Goal: Communication & Community: Connect with others

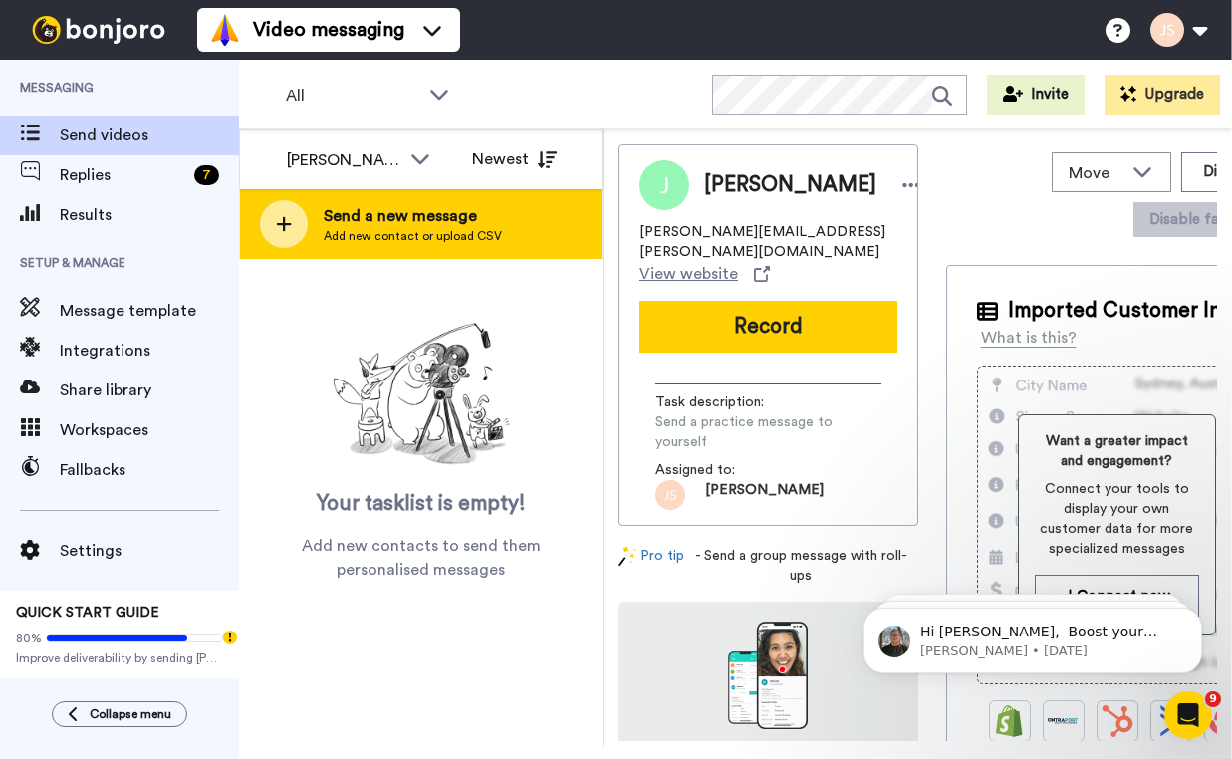
click at [470, 238] on span "Add new contact or upload CSV" at bounding box center [413, 236] width 178 height 16
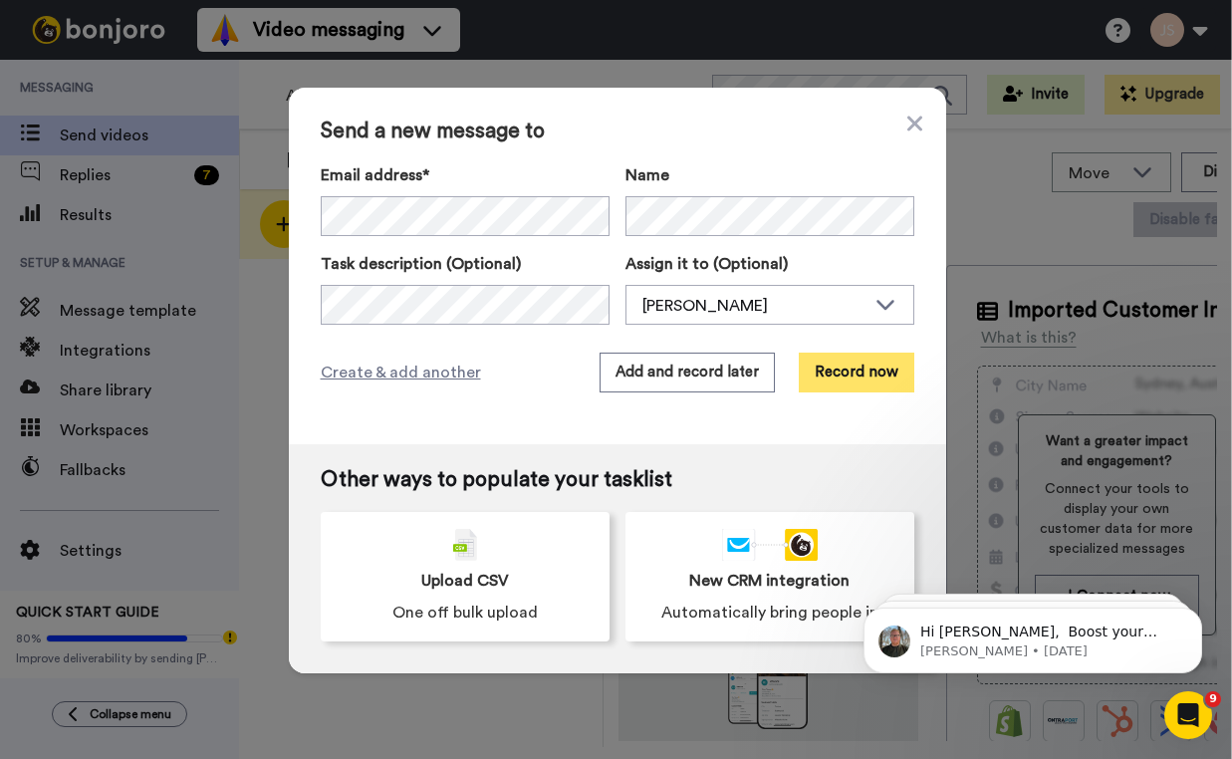
click at [879, 383] on button "Record now" at bounding box center [857, 373] width 116 height 40
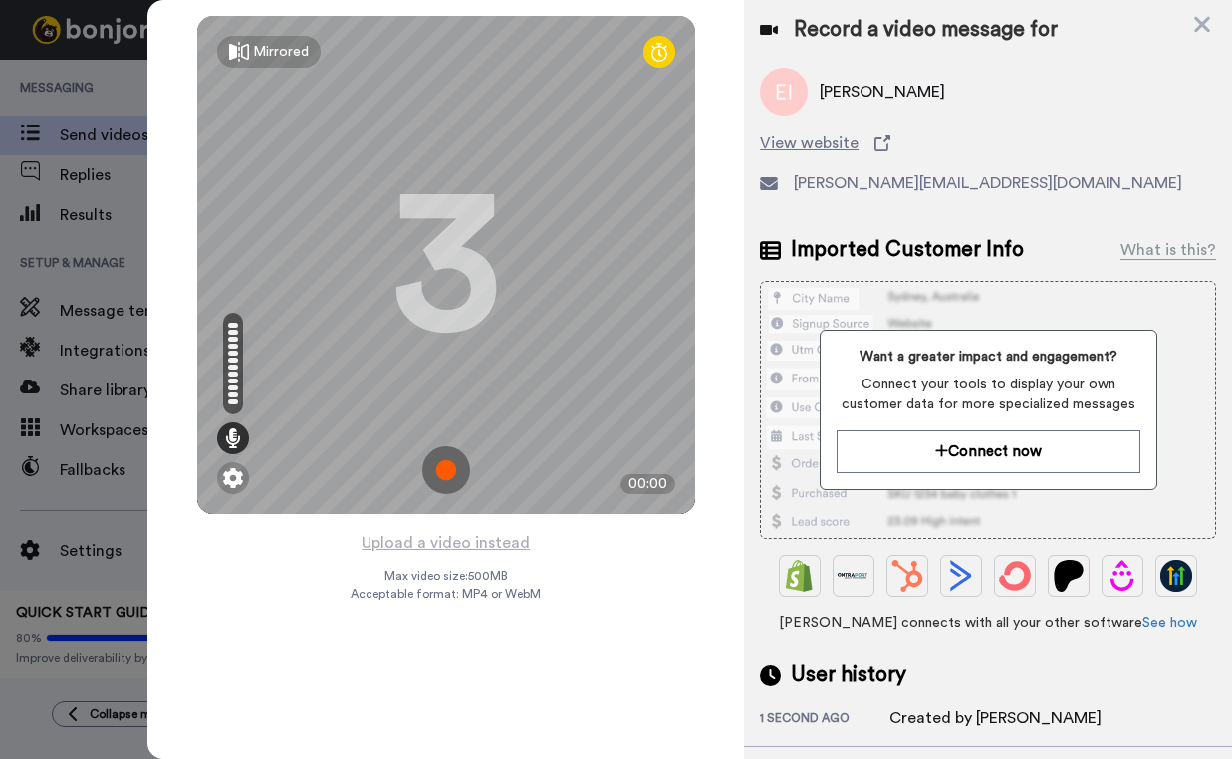
click at [455, 472] on img at bounding box center [446, 470] width 48 height 48
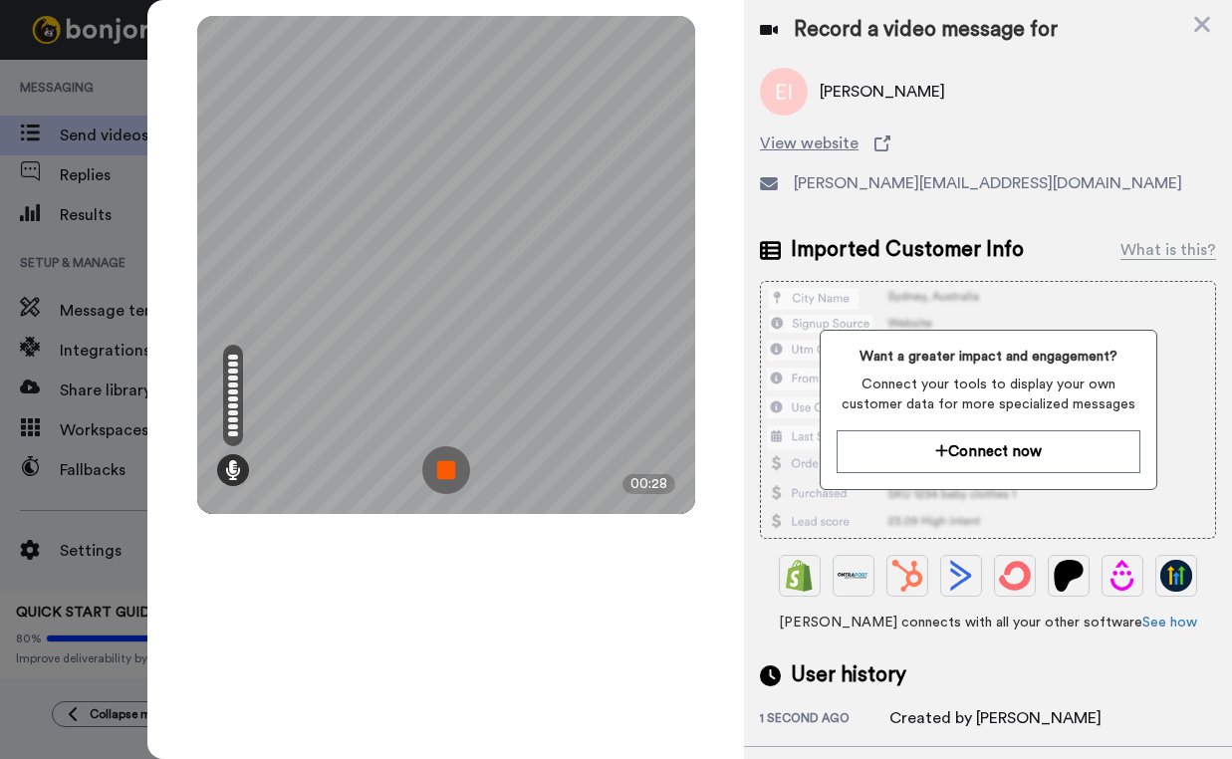
click at [454, 472] on img at bounding box center [446, 470] width 48 height 48
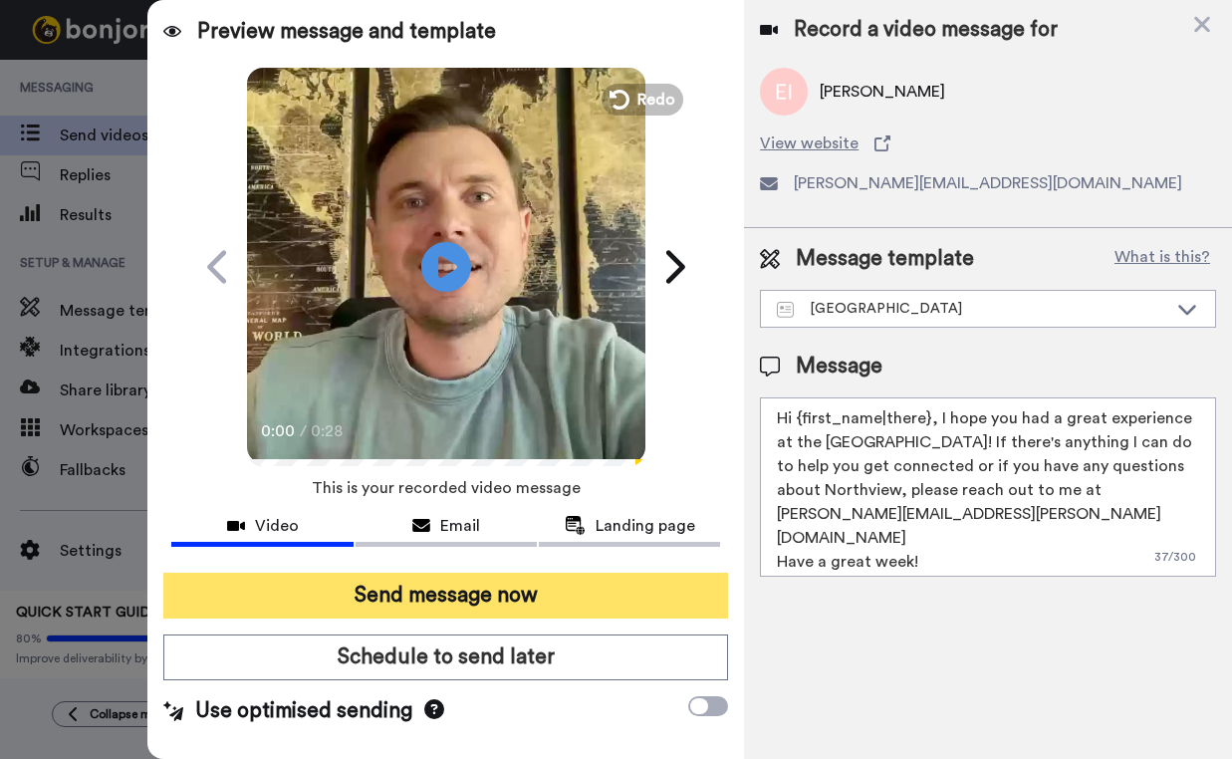
click at [520, 600] on button "Send message now" at bounding box center [445, 596] width 565 height 46
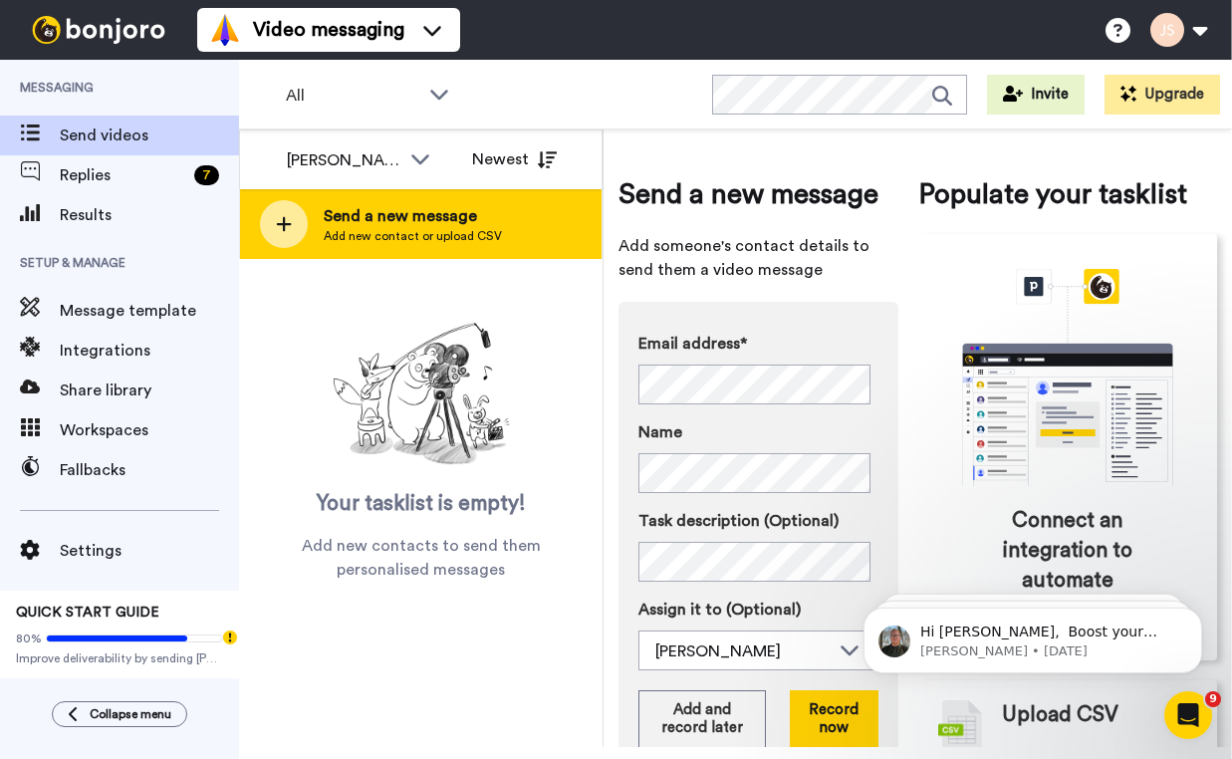
click at [408, 227] on span "Send a new message" at bounding box center [413, 216] width 178 height 24
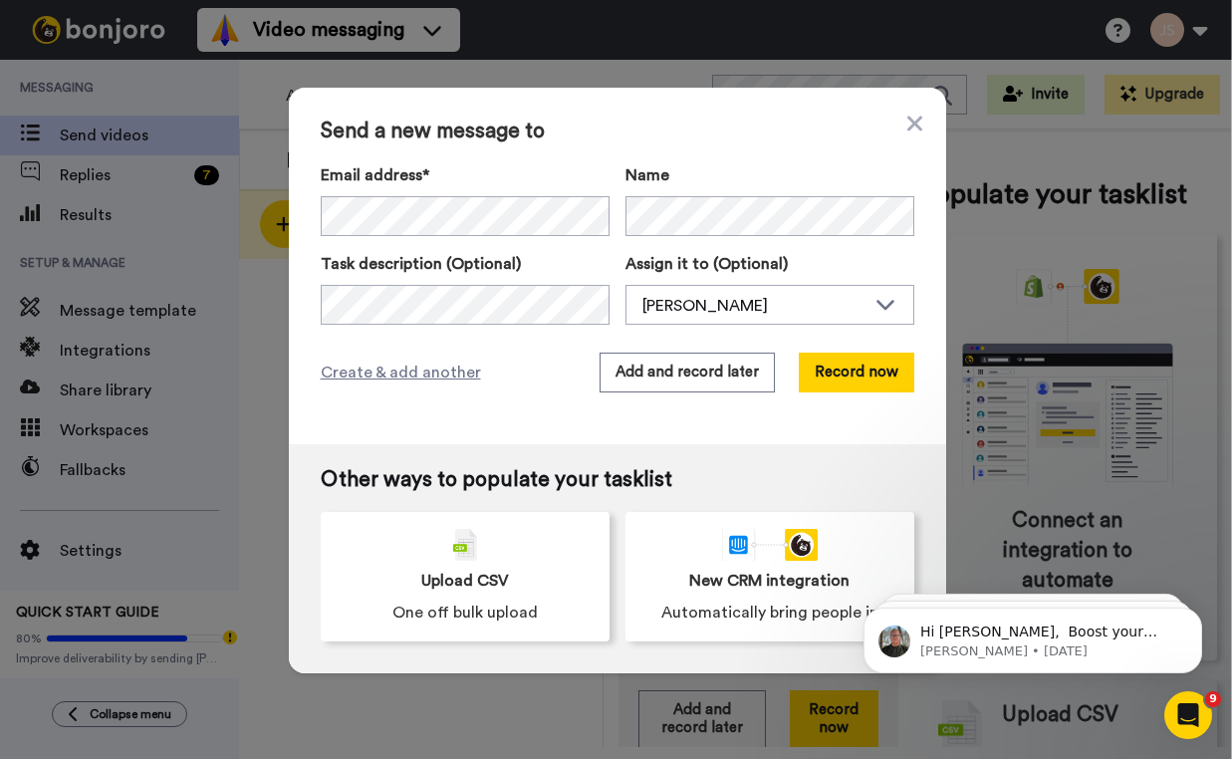
click at [527, 375] on div "Create & add another Add and record later Record now" at bounding box center [618, 373] width 594 height 40
click at [845, 375] on button "Record now" at bounding box center [857, 373] width 116 height 40
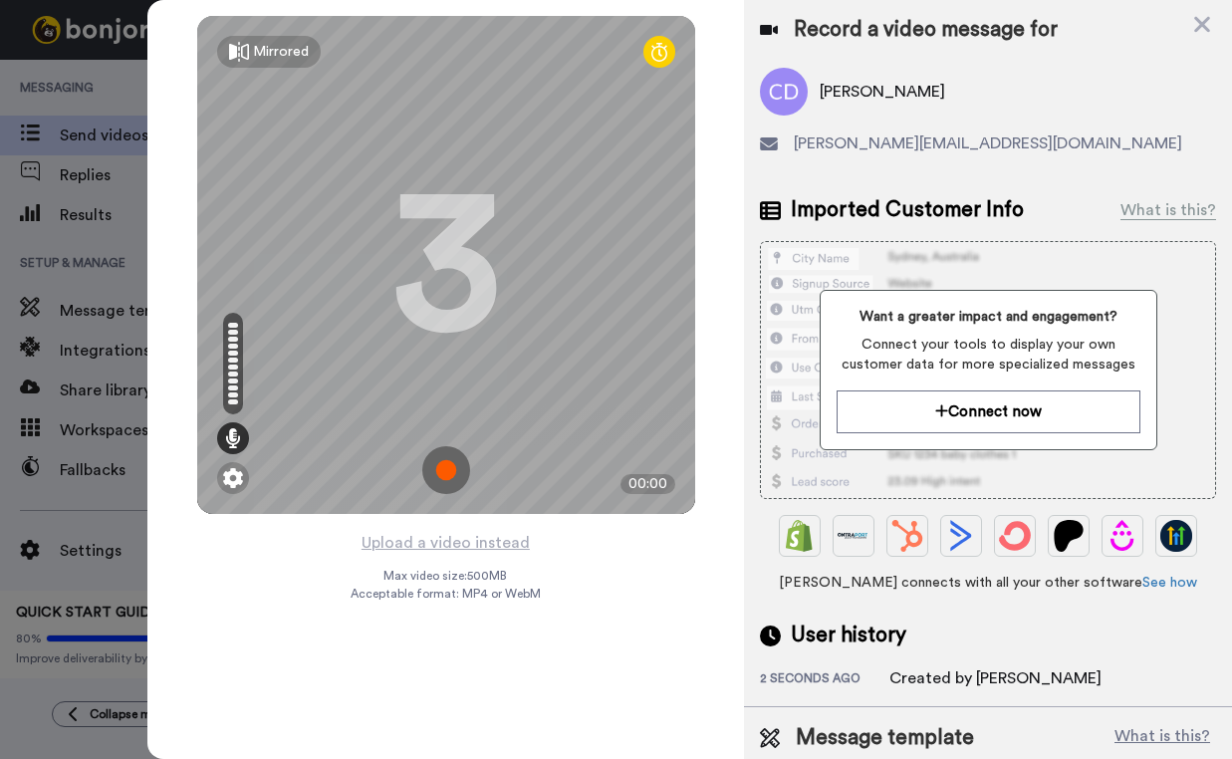
click at [455, 469] on img at bounding box center [446, 470] width 48 height 48
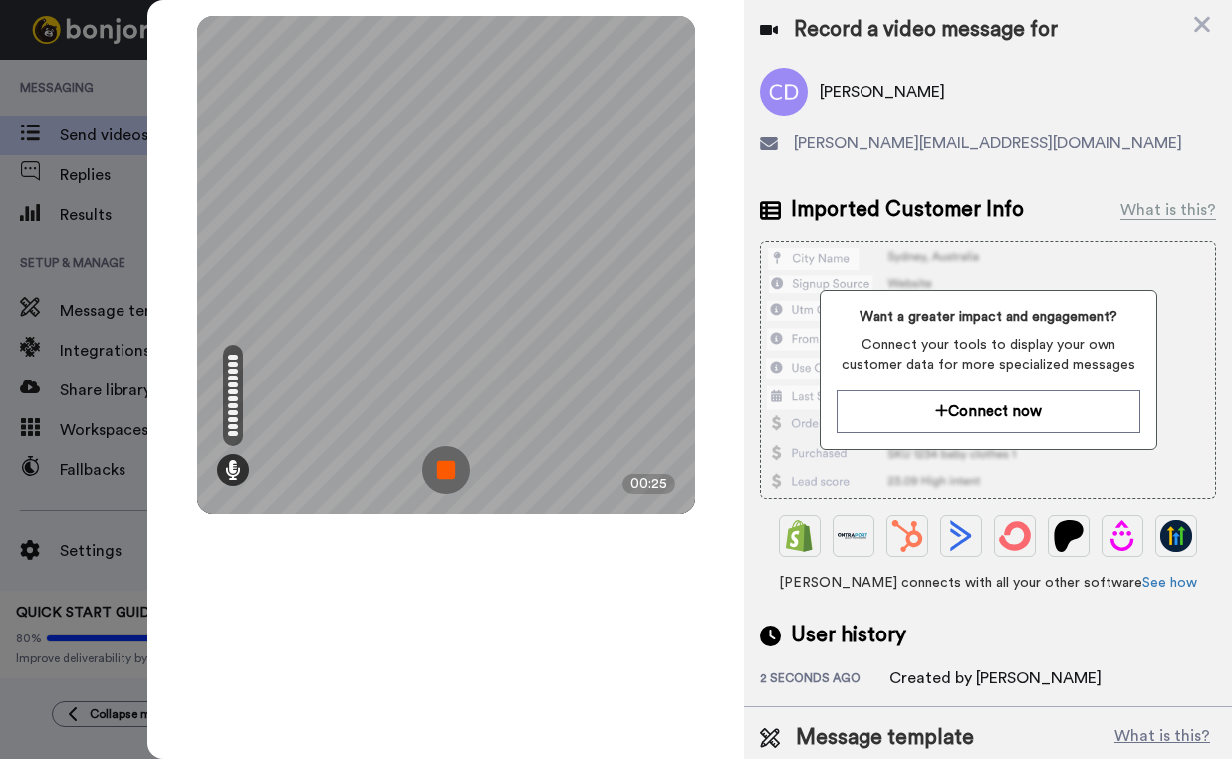
click at [455, 469] on img at bounding box center [446, 470] width 48 height 48
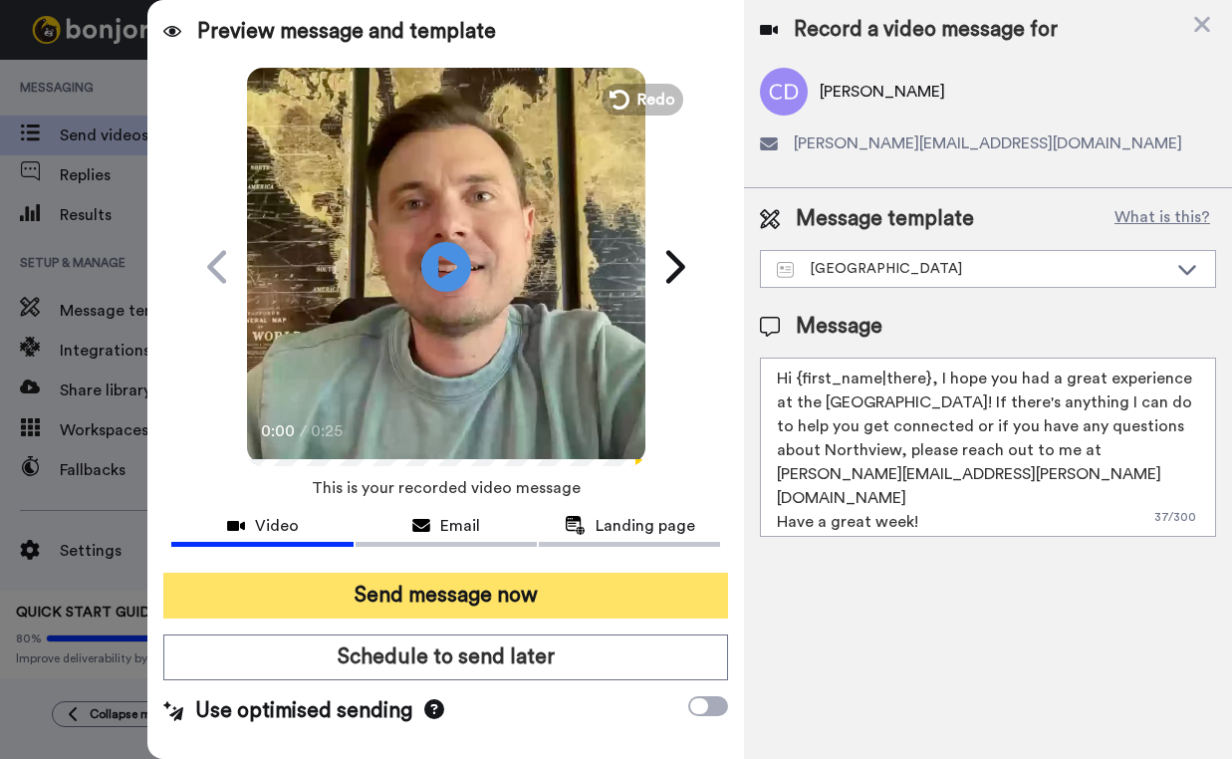
click at [528, 598] on button "Send message now" at bounding box center [445, 596] width 565 height 46
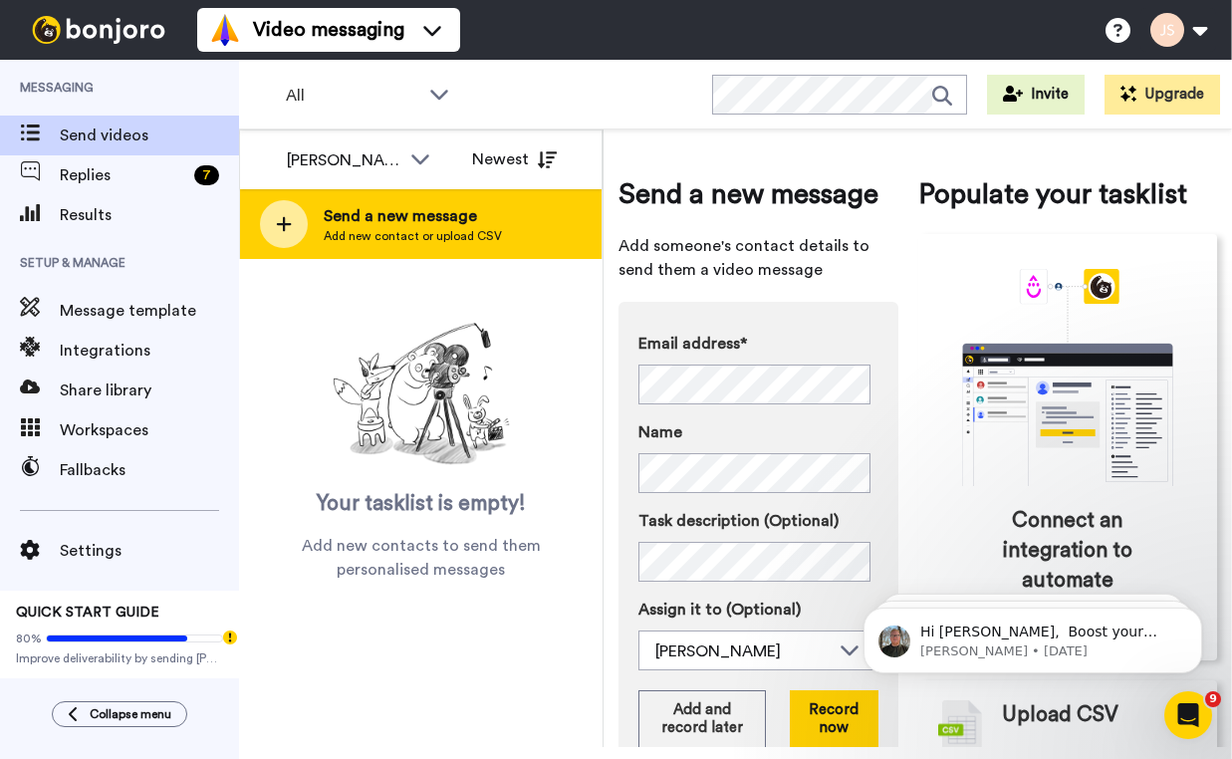
click at [498, 224] on div "Send a new message Add new contact or upload CSV" at bounding box center [421, 224] width 362 height 70
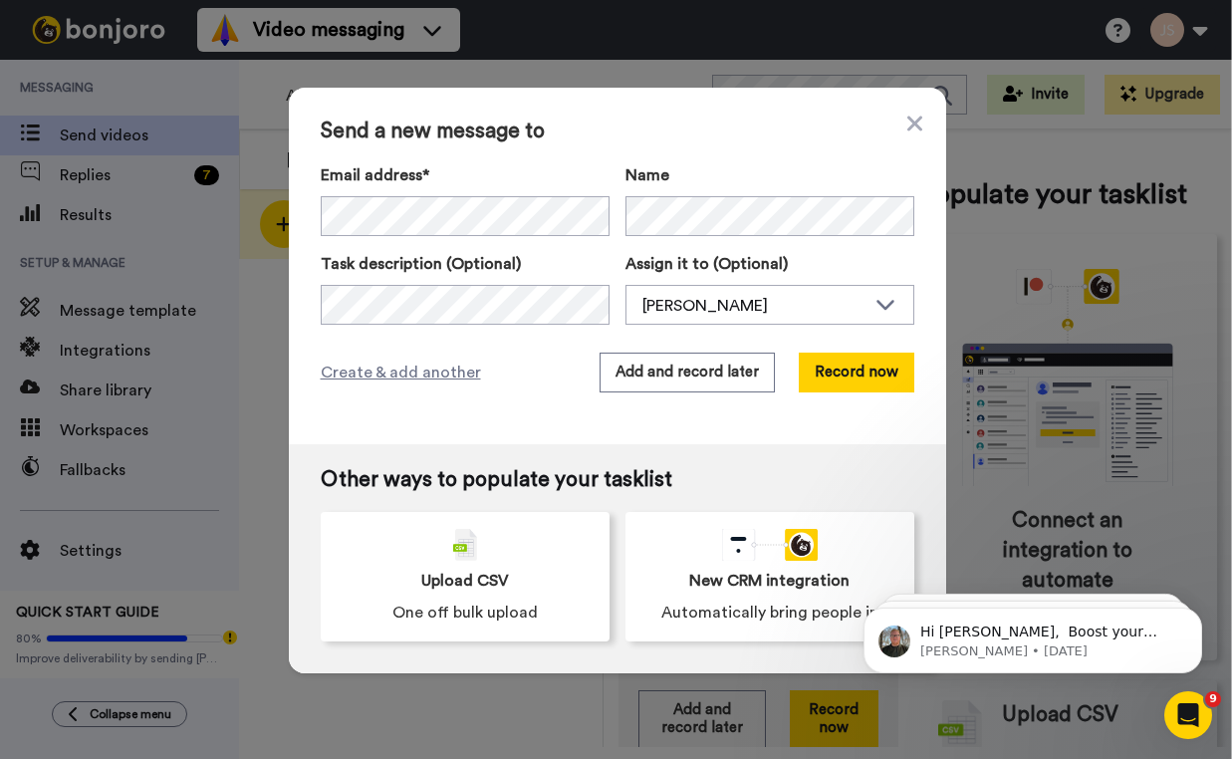
click at [594, 423] on div "Send a new message to Email address* No search result for ‘ J.harbert72@gmail.c…" at bounding box center [618, 266] width 658 height 357
click at [875, 378] on button "Record now" at bounding box center [857, 373] width 116 height 40
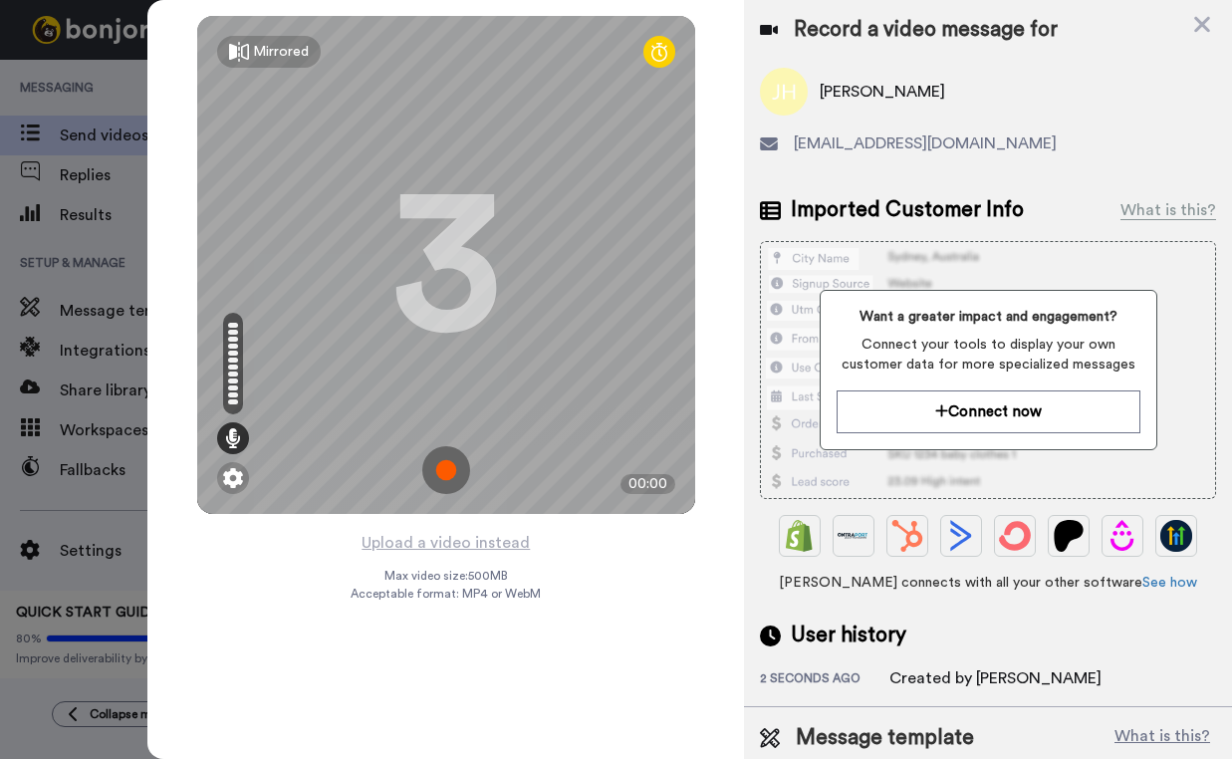
click at [449, 473] on img at bounding box center [446, 470] width 48 height 48
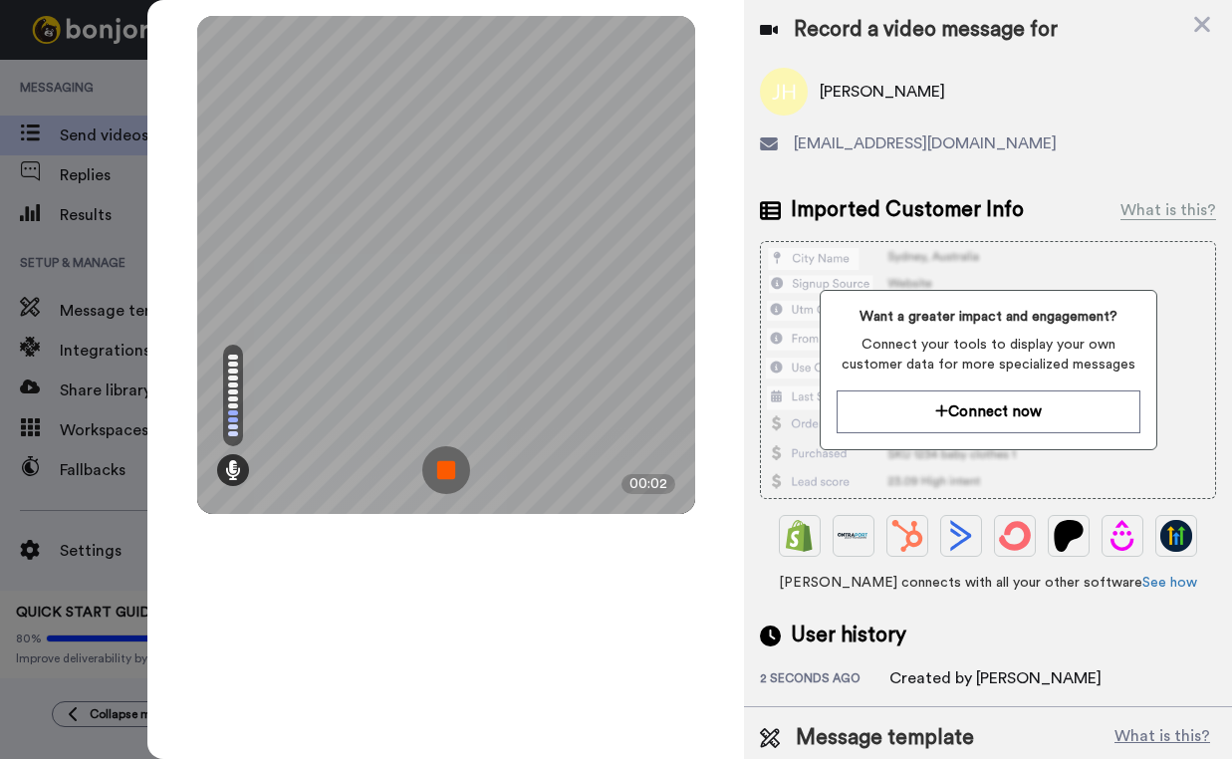
click at [449, 473] on img at bounding box center [446, 470] width 48 height 48
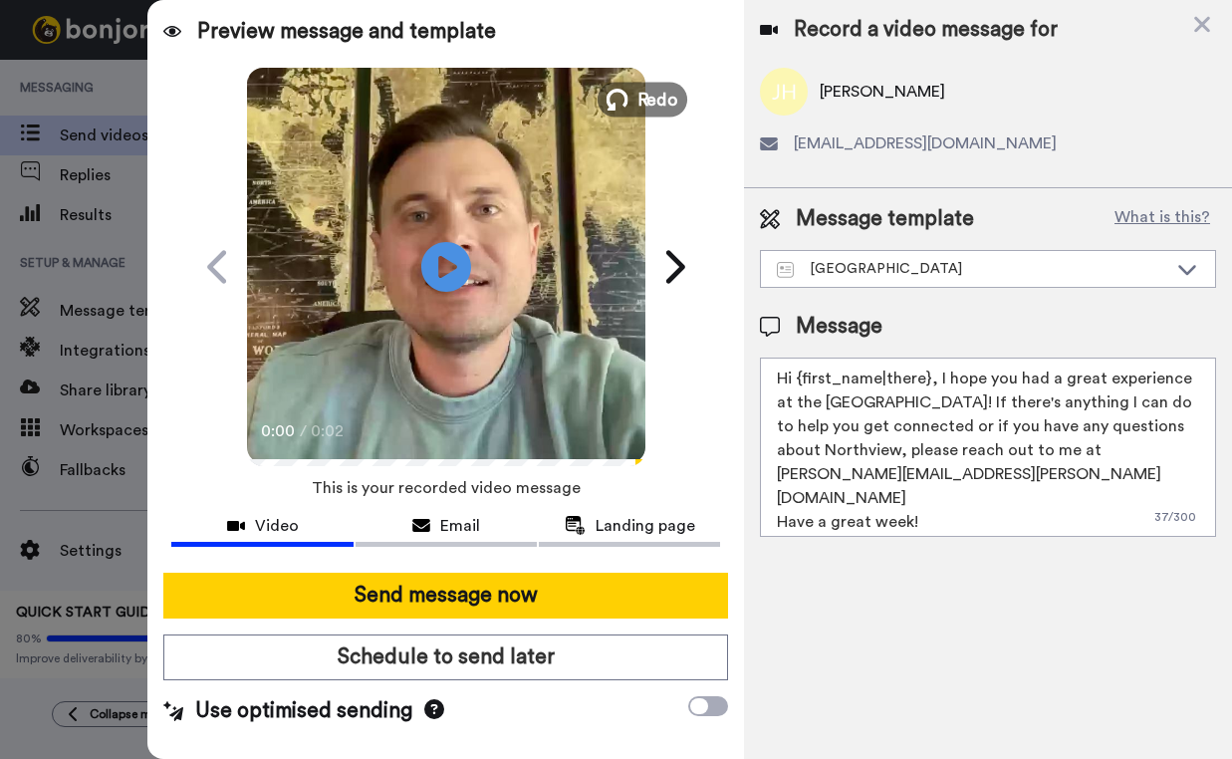
click at [648, 100] on span "Redo" at bounding box center [658, 99] width 42 height 26
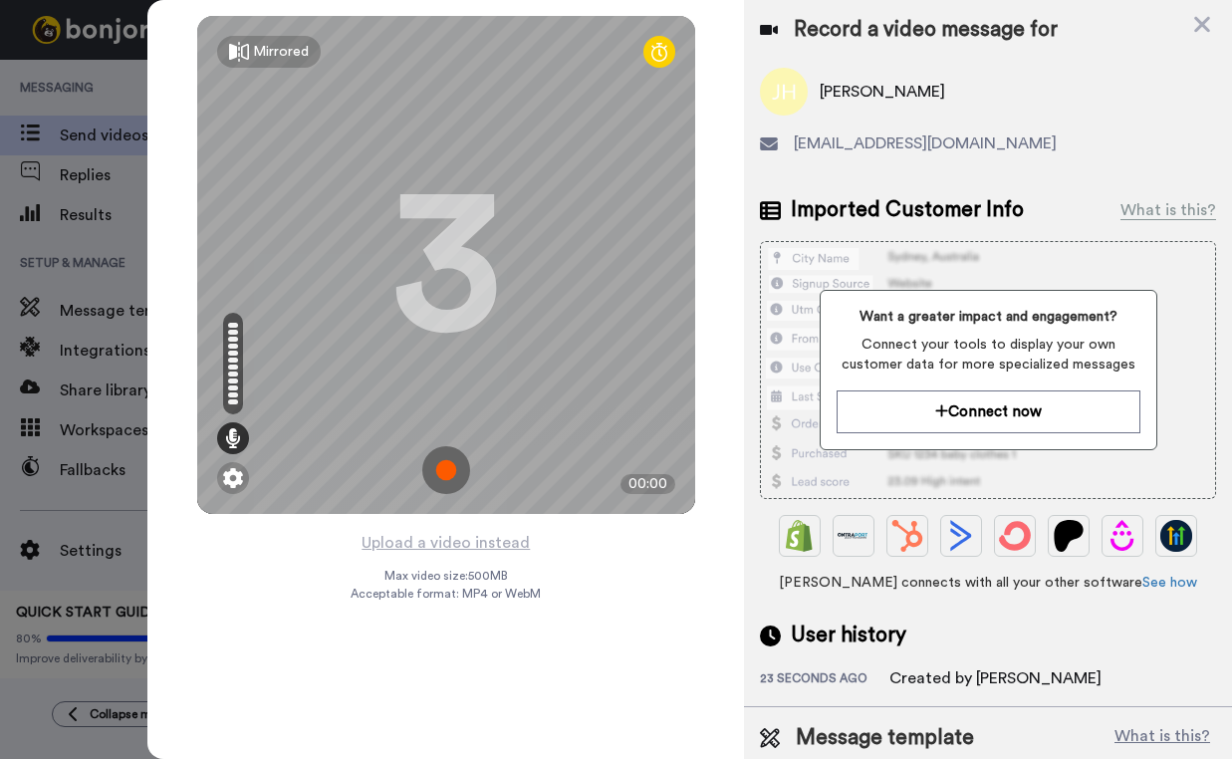
click at [454, 477] on img at bounding box center [446, 470] width 48 height 48
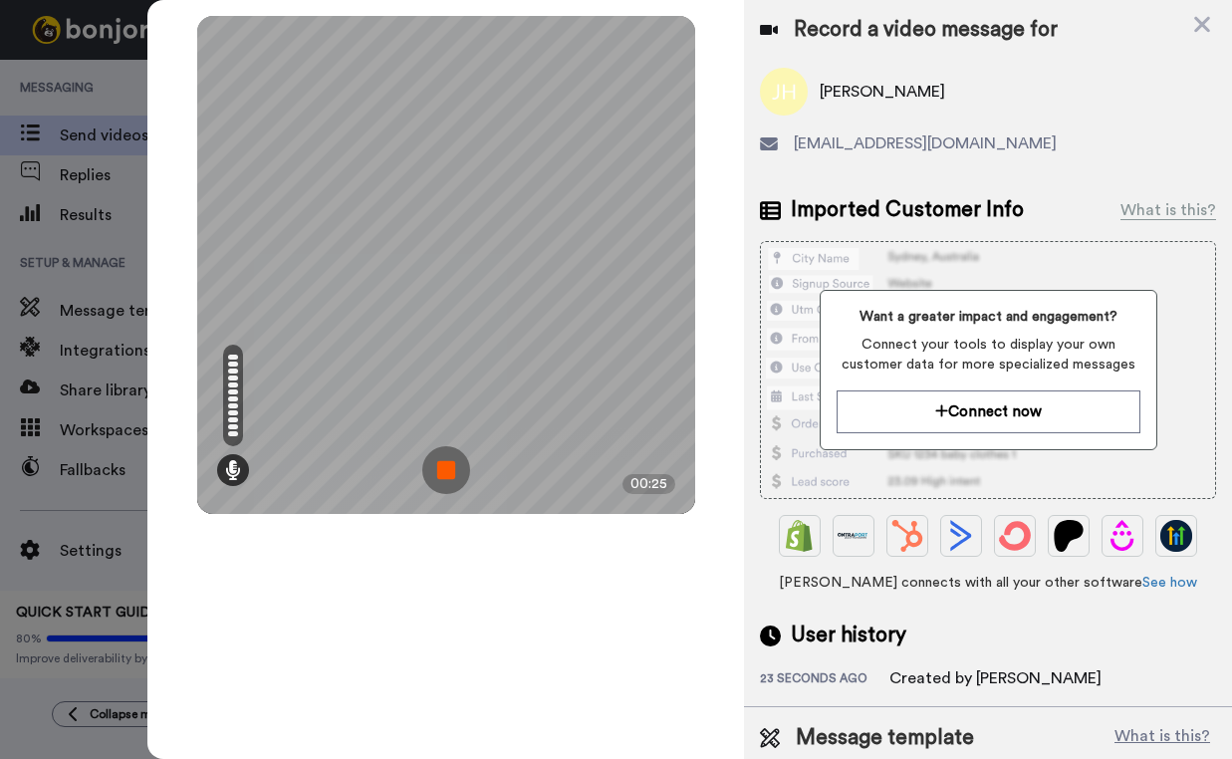
click at [454, 477] on img at bounding box center [446, 470] width 48 height 48
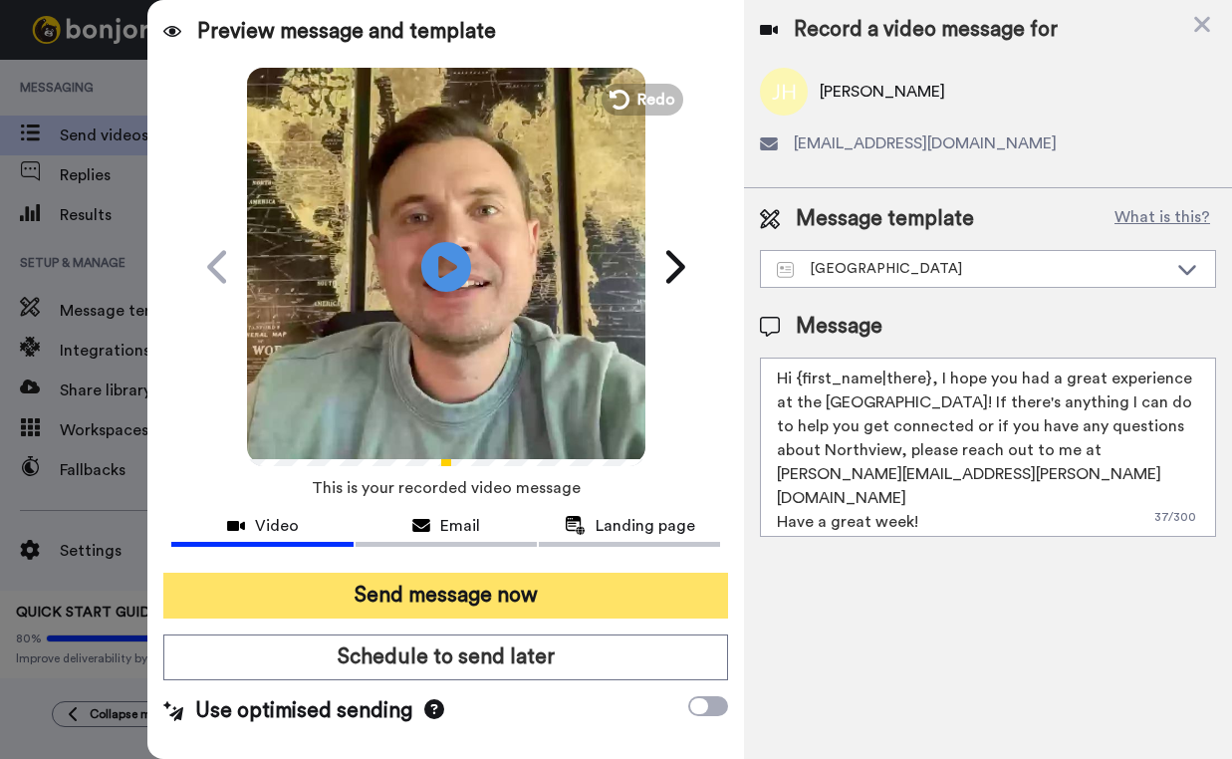
click at [519, 604] on button "Send message now" at bounding box center [445, 596] width 565 height 46
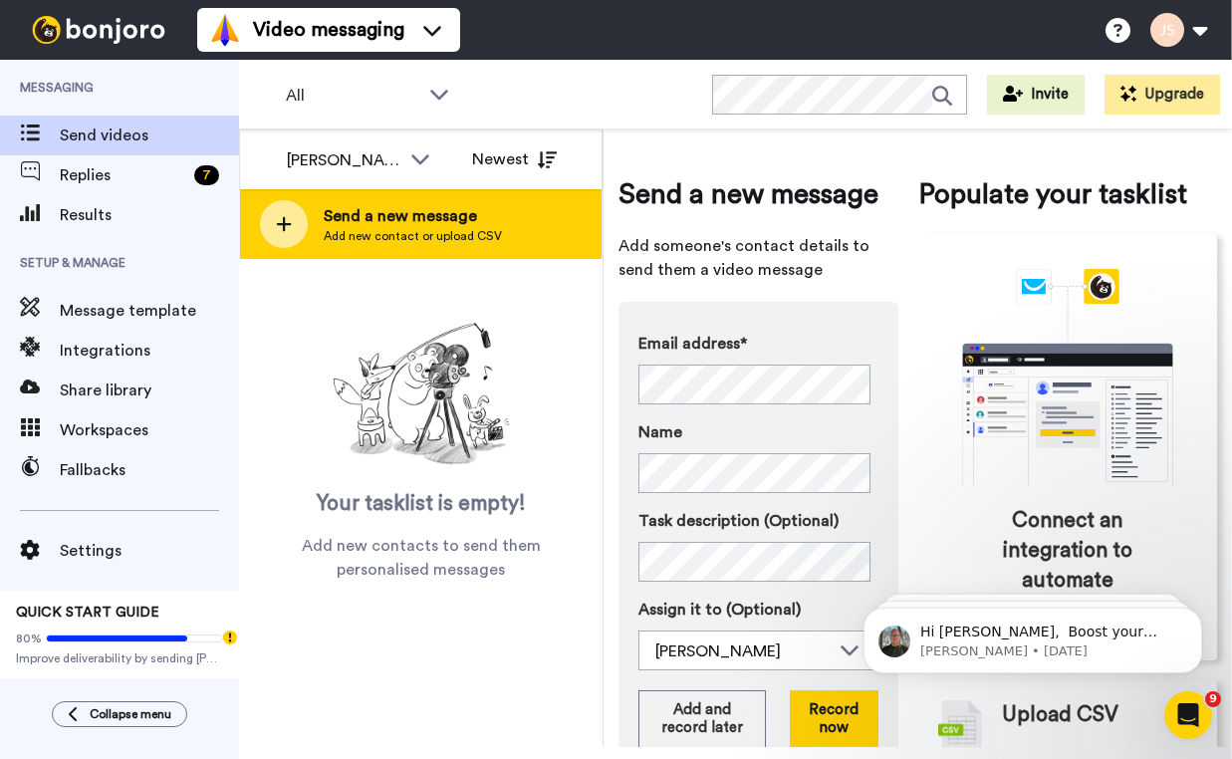
click at [403, 228] on span "Add new contact or upload CSV" at bounding box center [413, 236] width 178 height 16
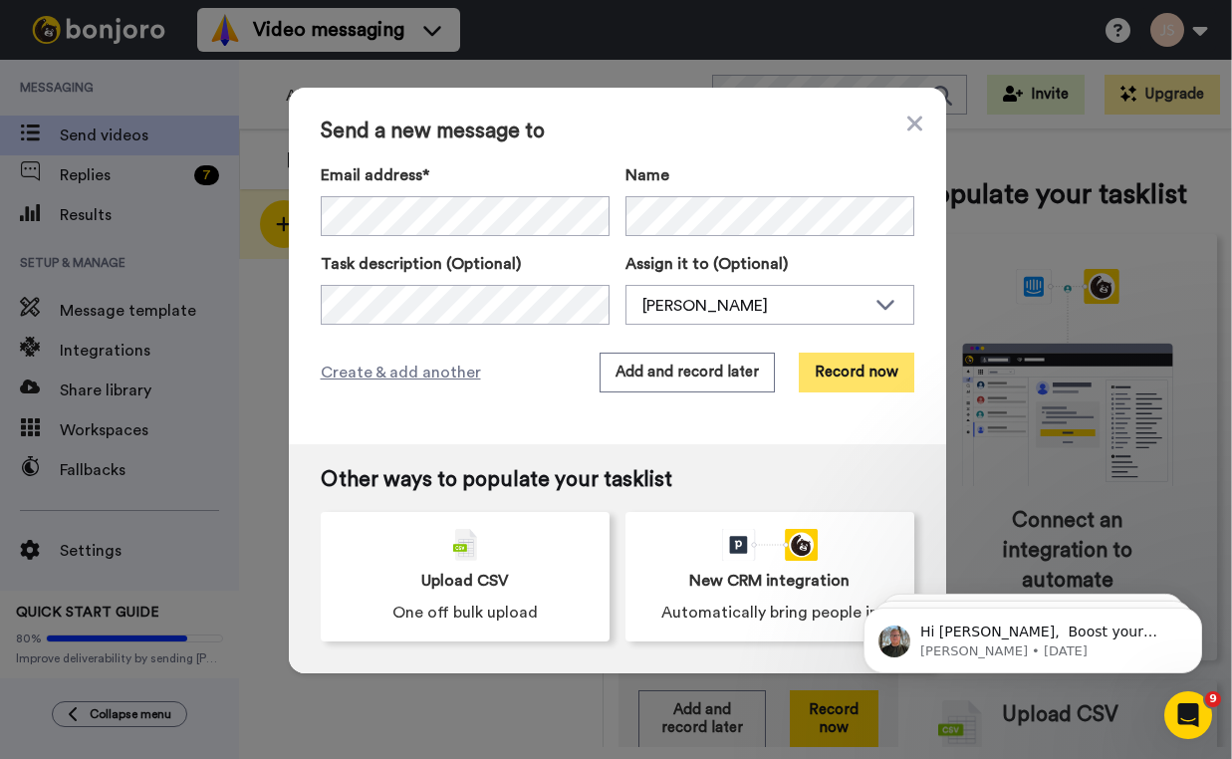
click at [850, 379] on button "Record now" at bounding box center [857, 373] width 116 height 40
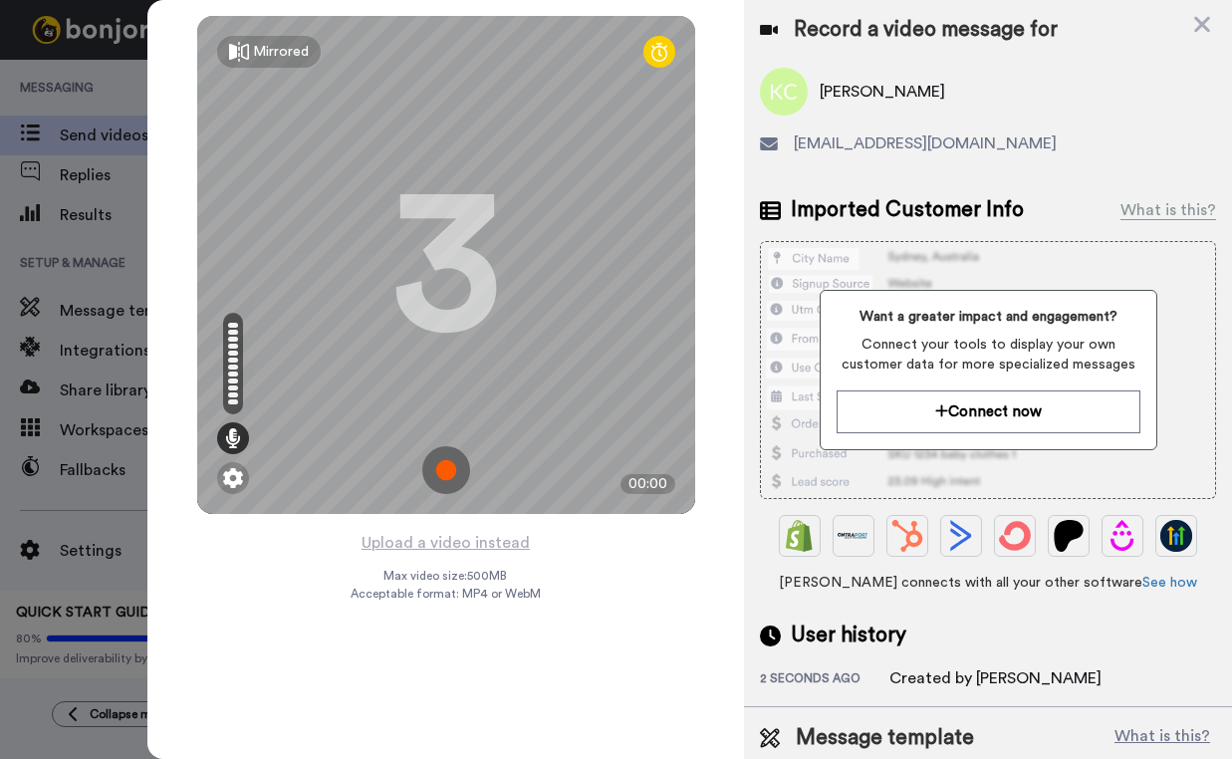
click at [445, 472] on img at bounding box center [446, 470] width 48 height 48
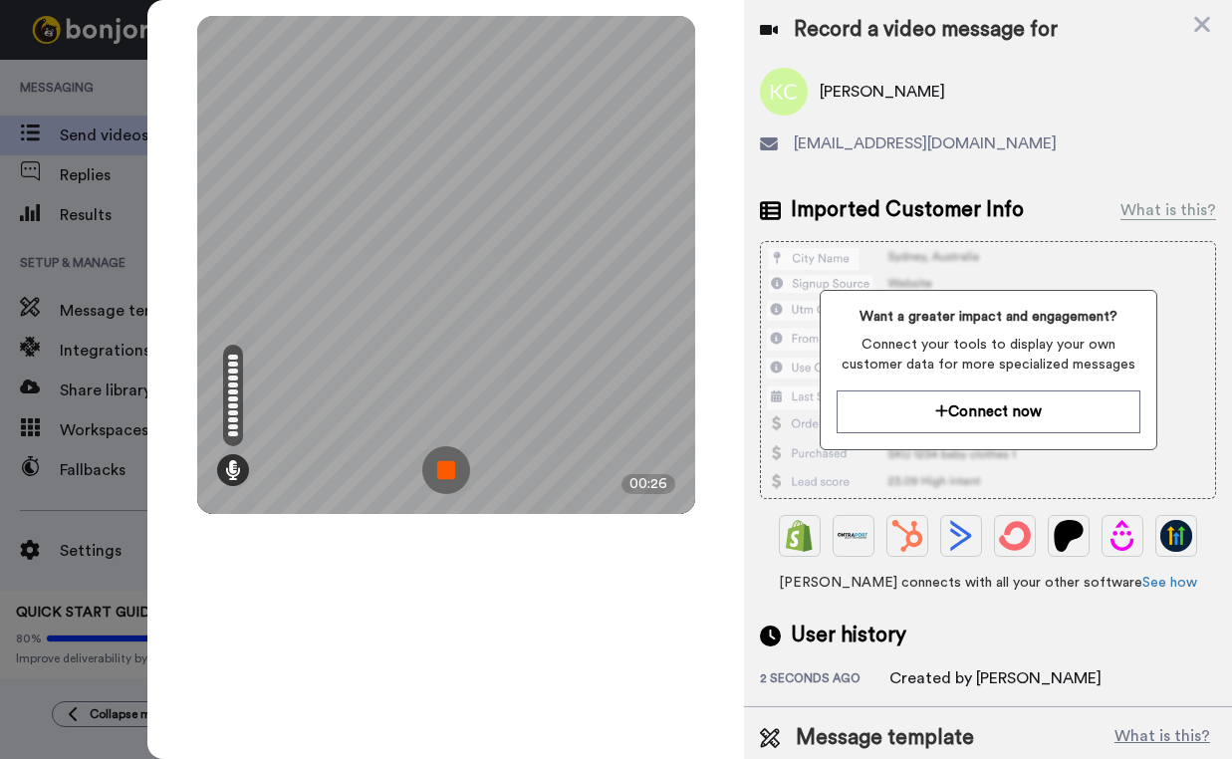
click at [447, 471] on img at bounding box center [446, 470] width 48 height 48
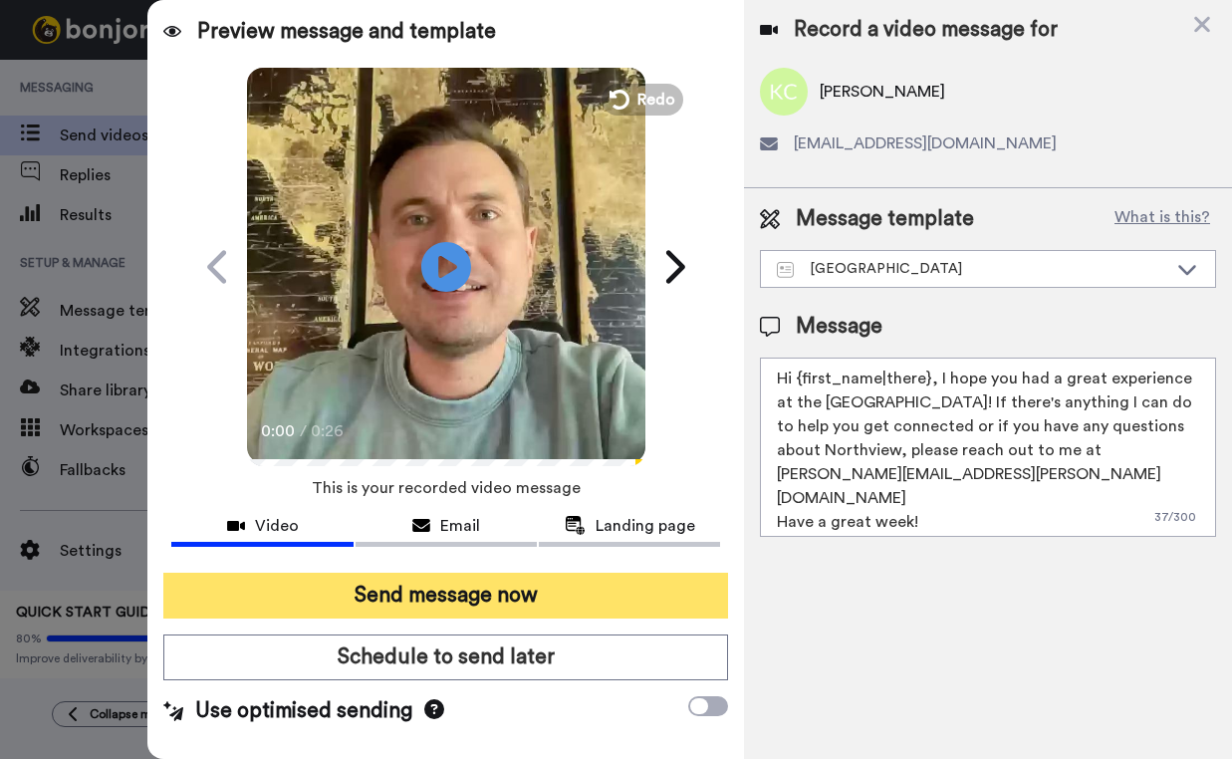
click at [508, 602] on button "Send message now" at bounding box center [445, 596] width 565 height 46
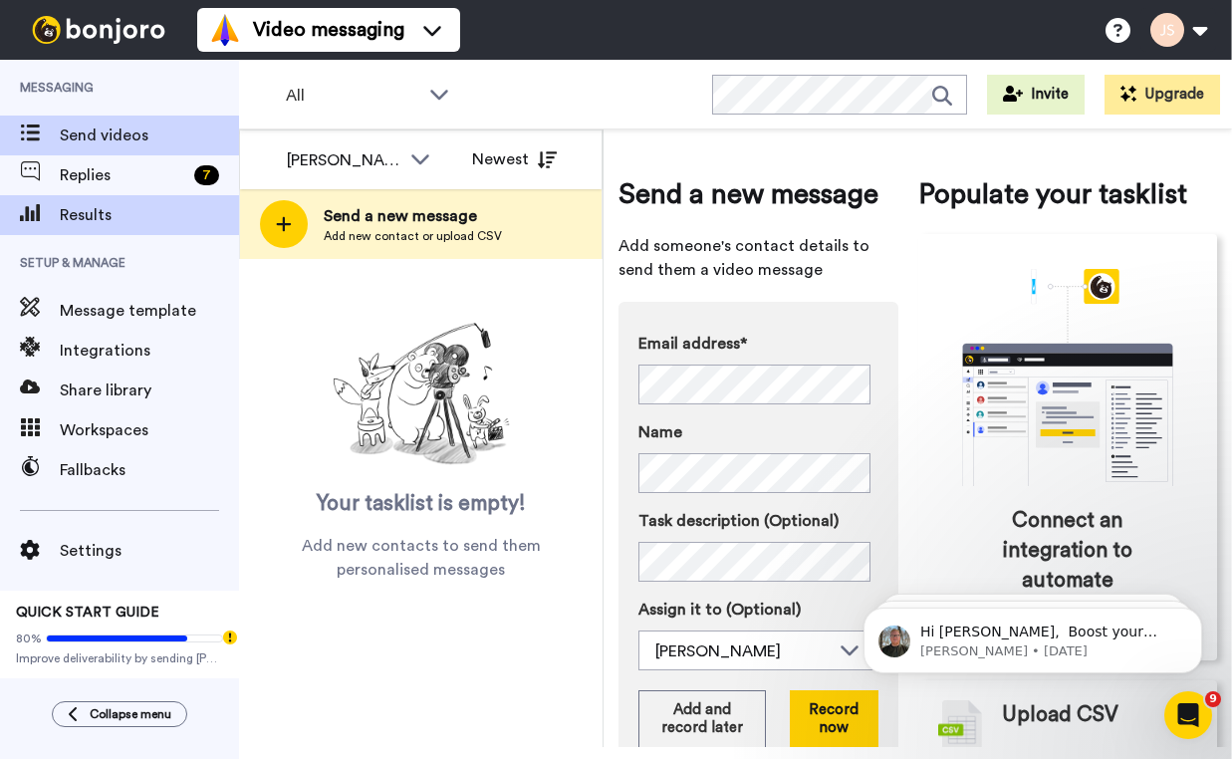
click at [103, 212] on span "Results" at bounding box center [149, 215] width 179 height 24
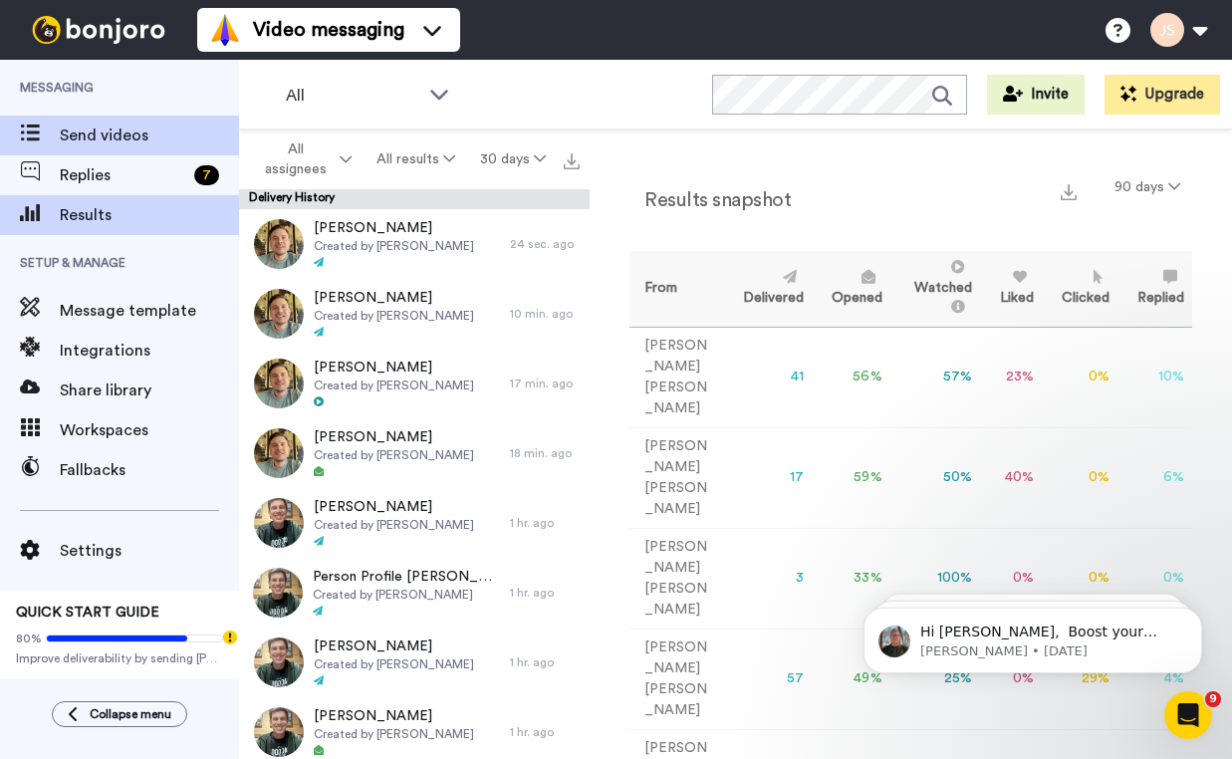
click at [134, 143] on span "Send videos" at bounding box center [149, 136] width 179 height 24
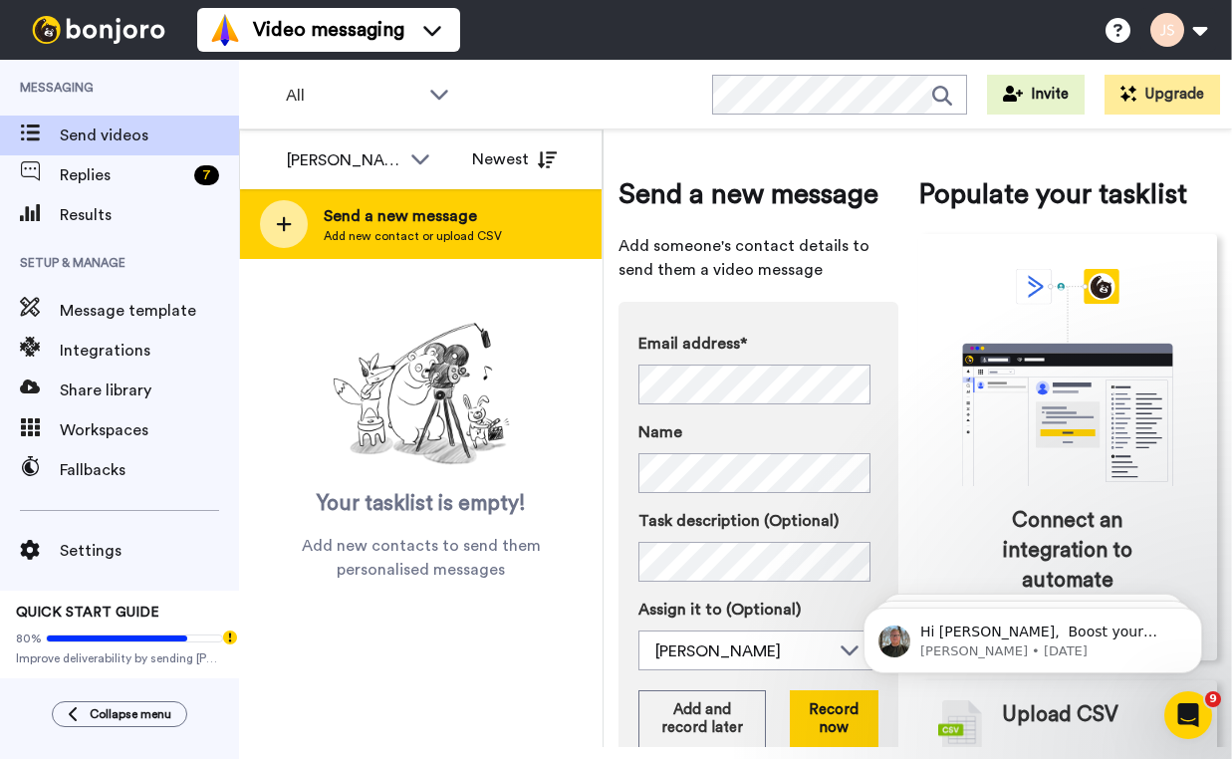
click at [505, 234] on div "Send a new message Add new contact or upload CSV" at bounding box center [421, 224] width 362 height 70
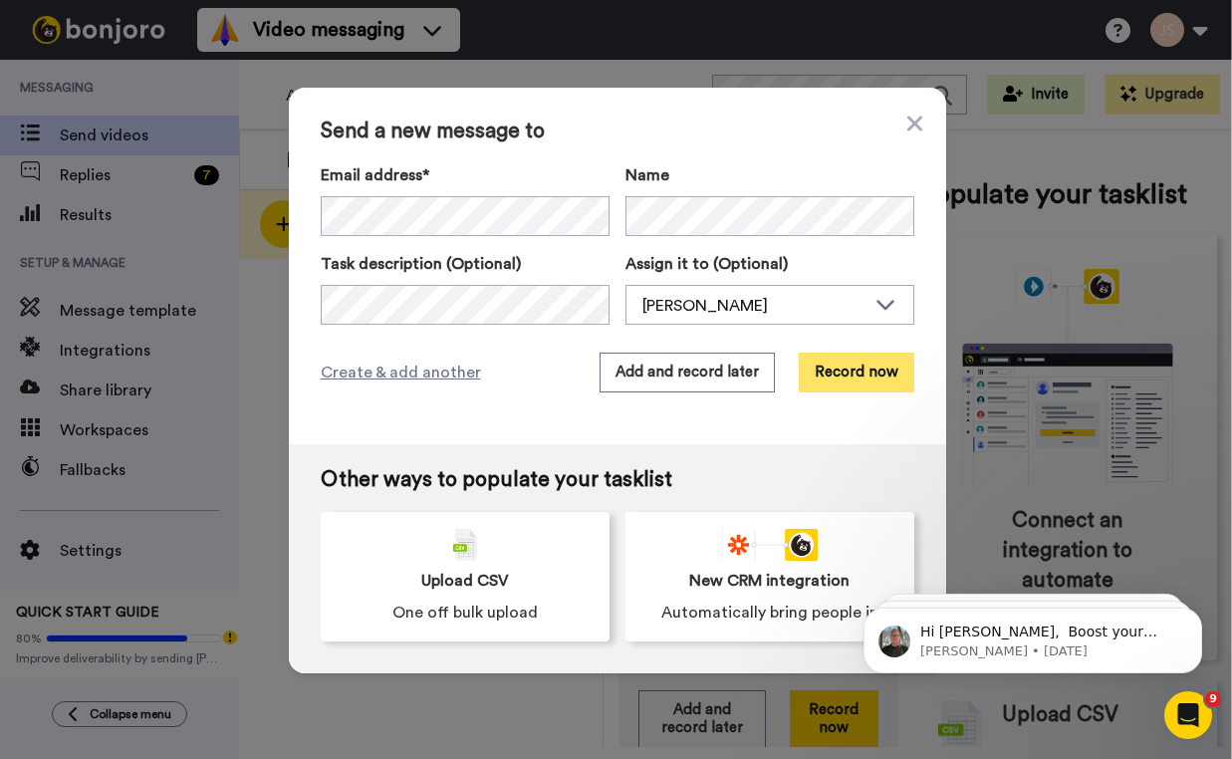
click at [840, 376] on button "Record now" at bounding box center [857, 373] width 116 height 40
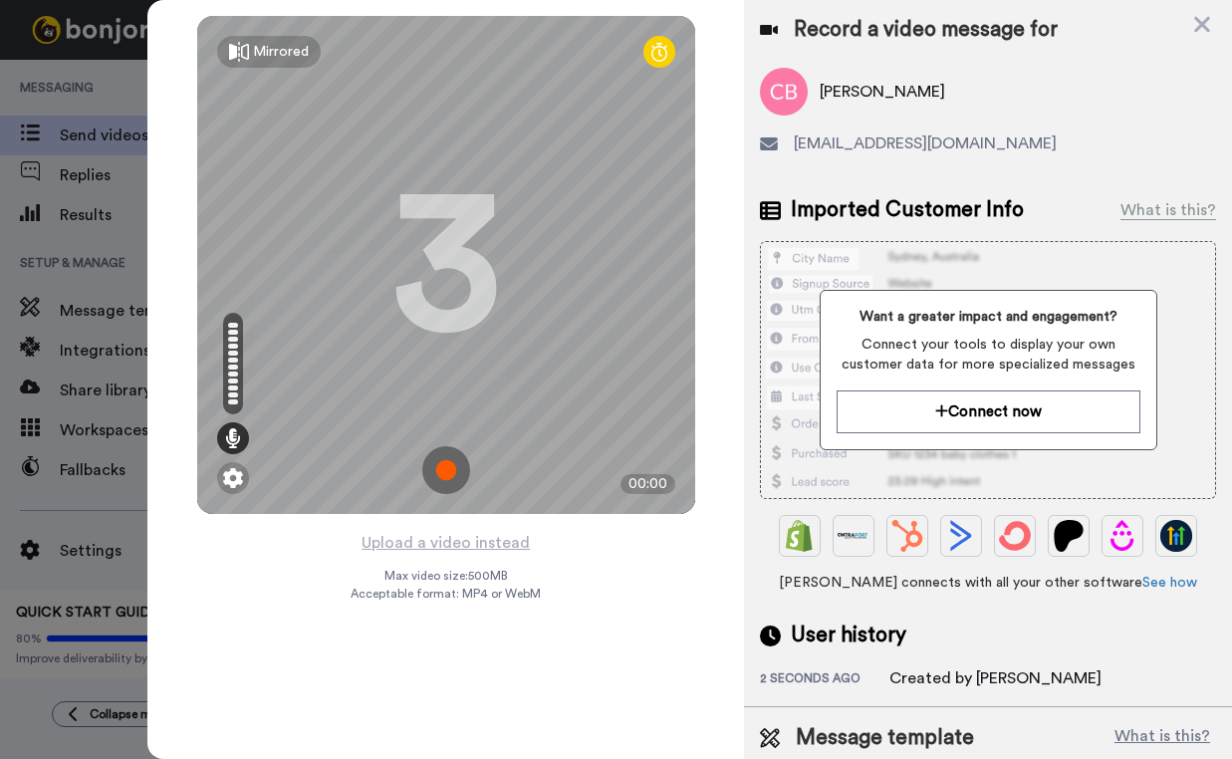
click at [450, 479] on img at bounding box center [446, 470] width 48 height 48
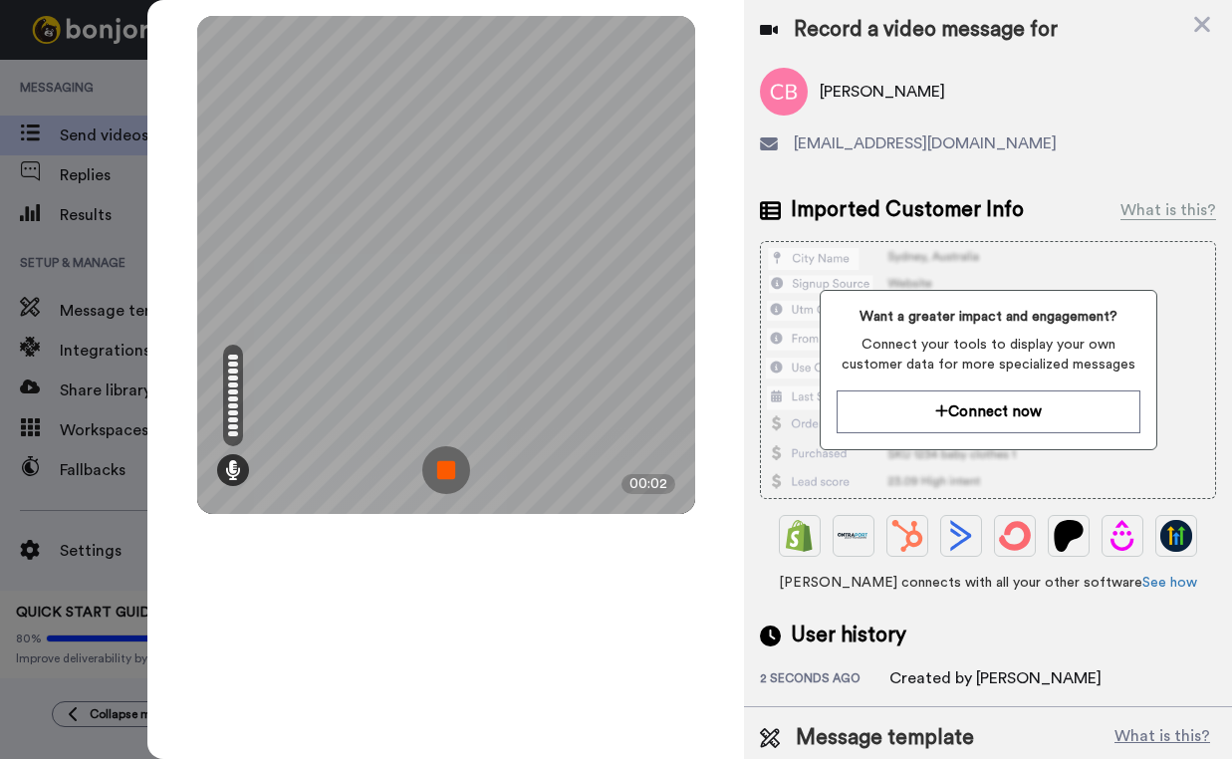
click at [453, 479] on img at bounding box center [446, 470] width 48 height 48
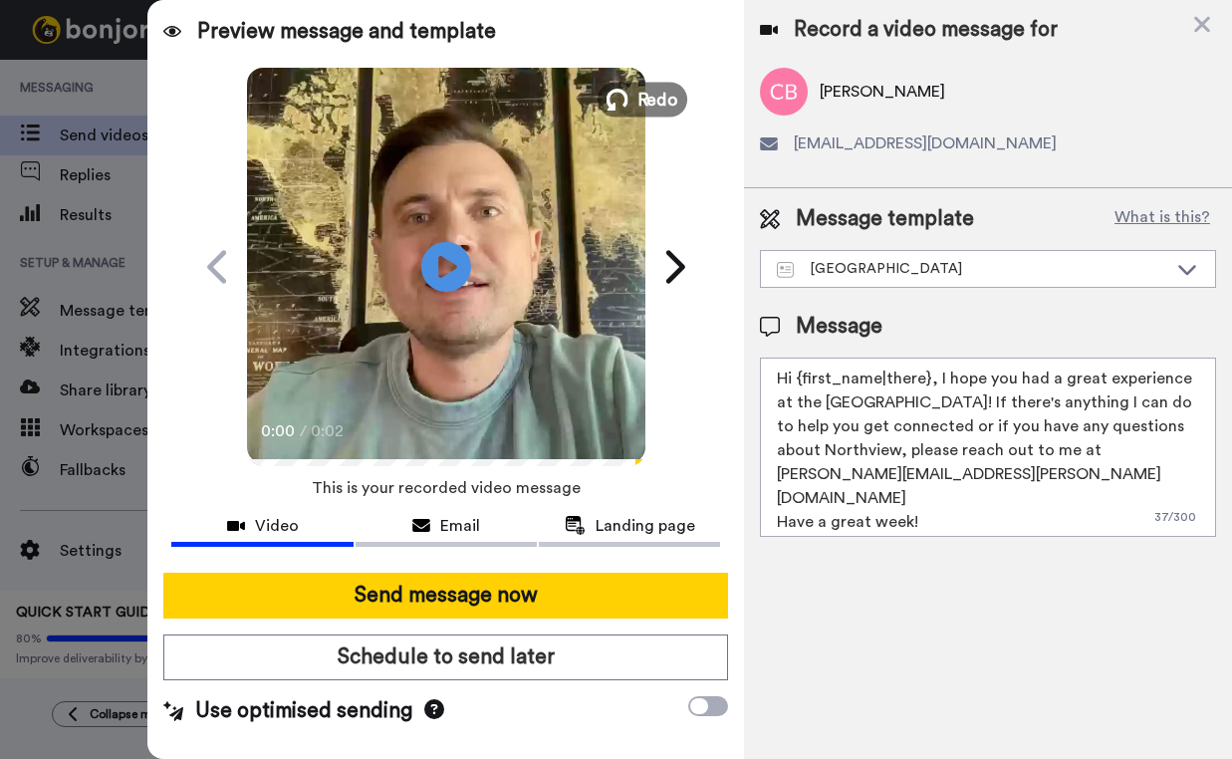
click at [646, 106] on span "Redo" at bounding box center [658, 99] width 42 height 26
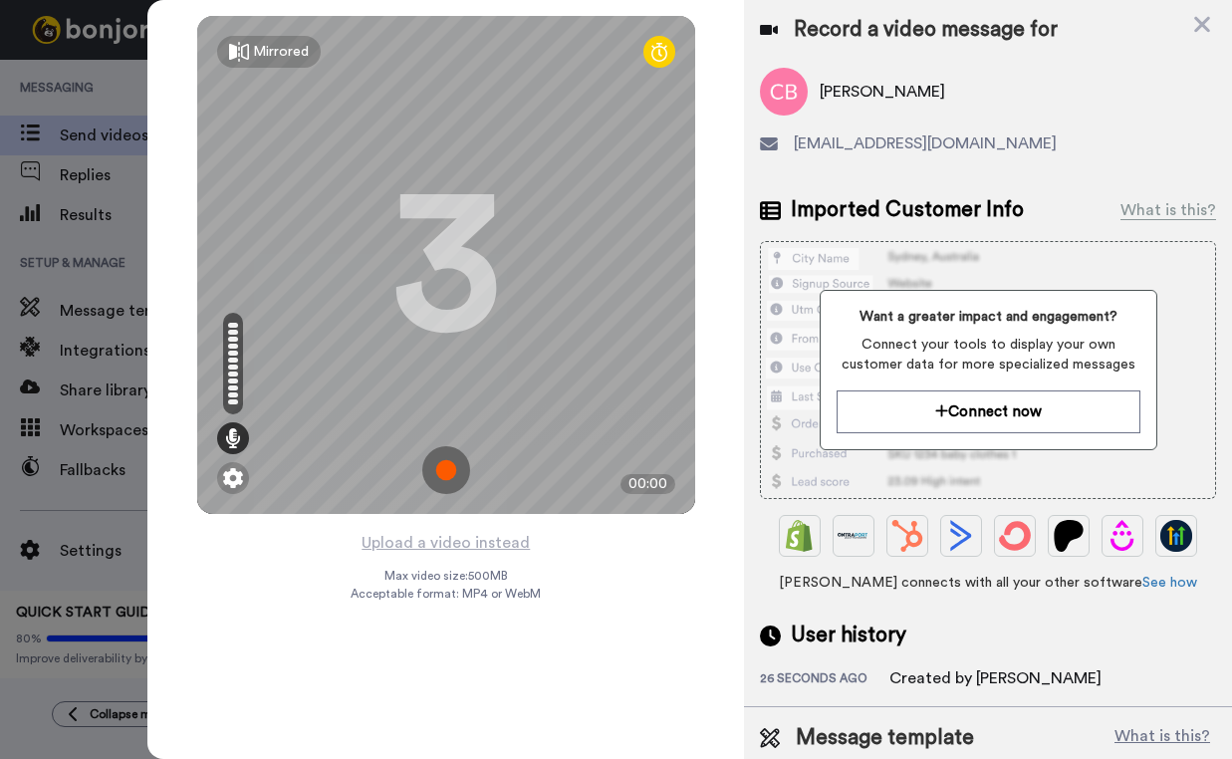
click at [450, 477] on img at bounding box center [446, 470] width 48 height 48
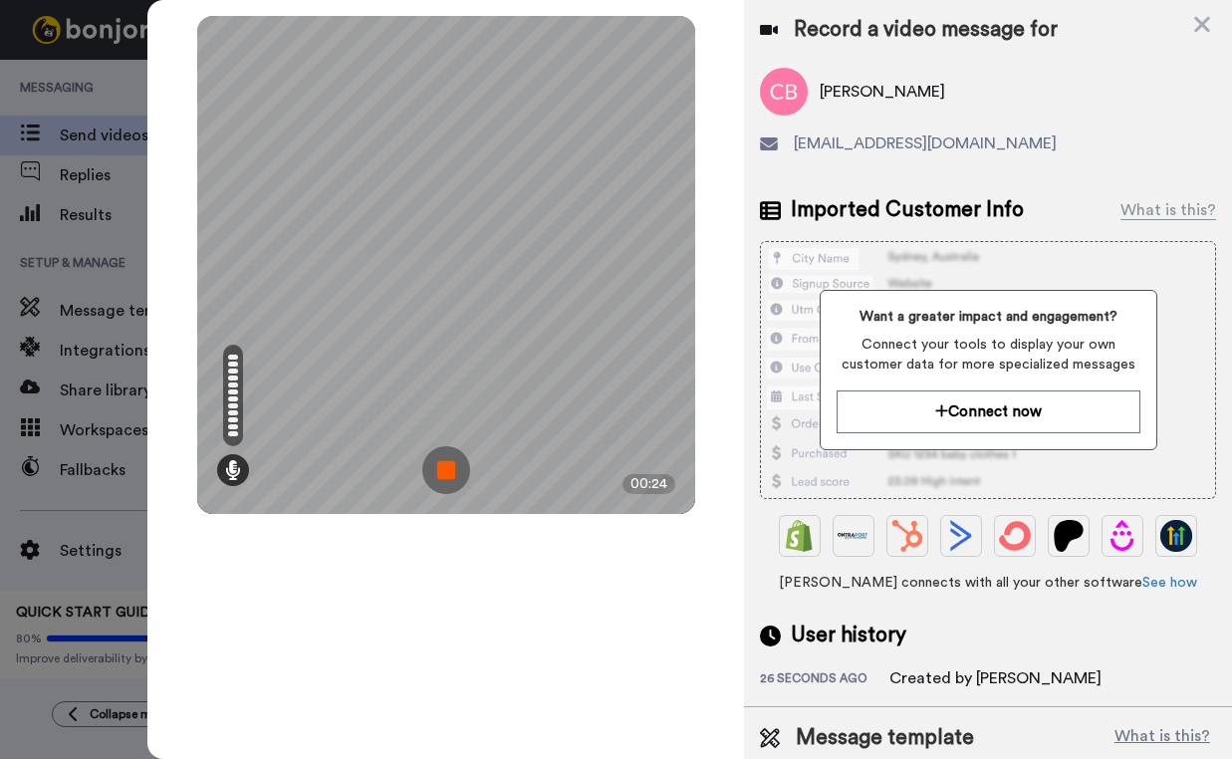
click at [450, 477] on img at bounding box center [446, 470] width 48 height 48
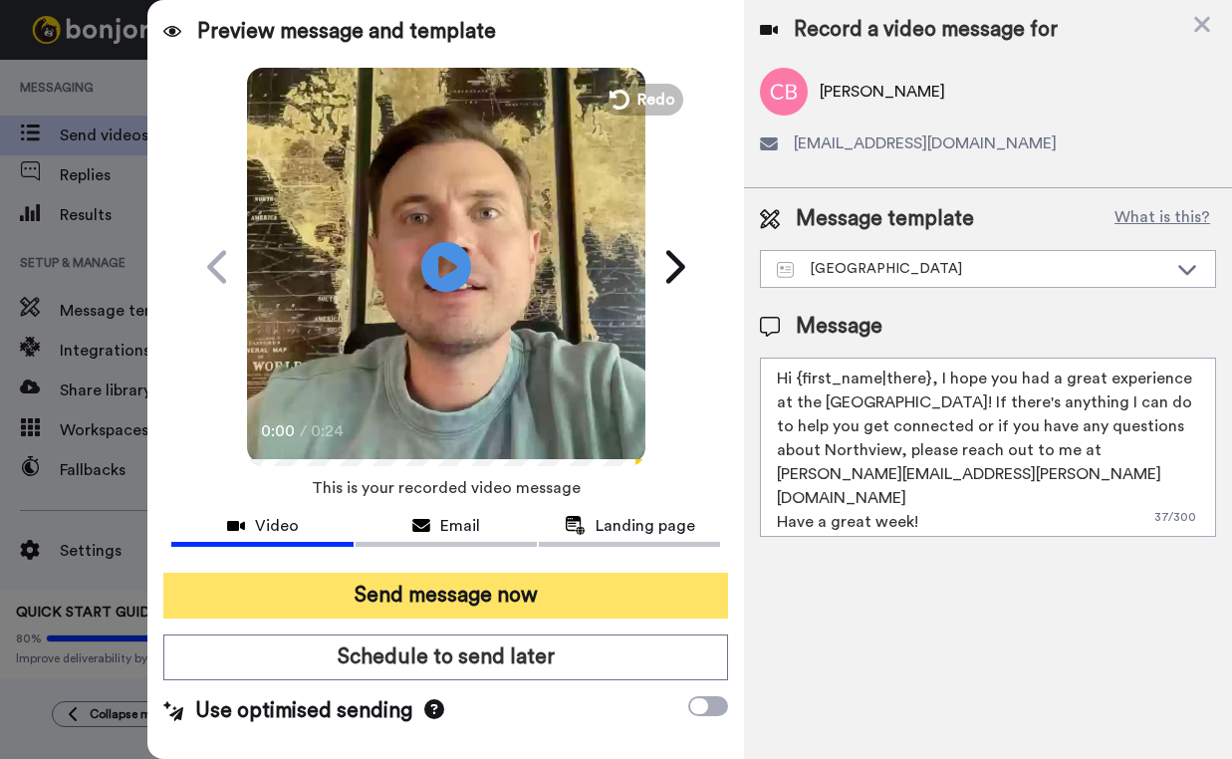
click at [467, 596] on button "Send message now" at bounding box center [445, 596] width 565 height 46
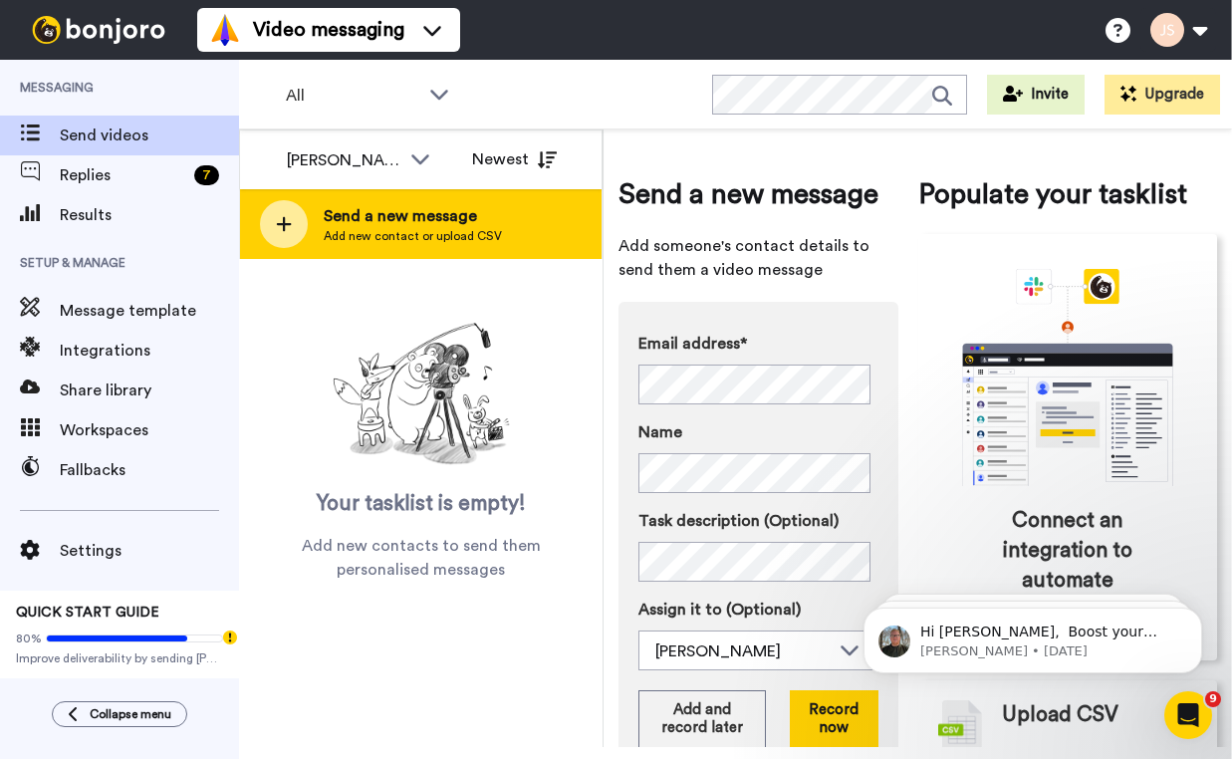
click at [429, 211] on span "Send a new message" at bounding box center [413, 216] width 178 height 24
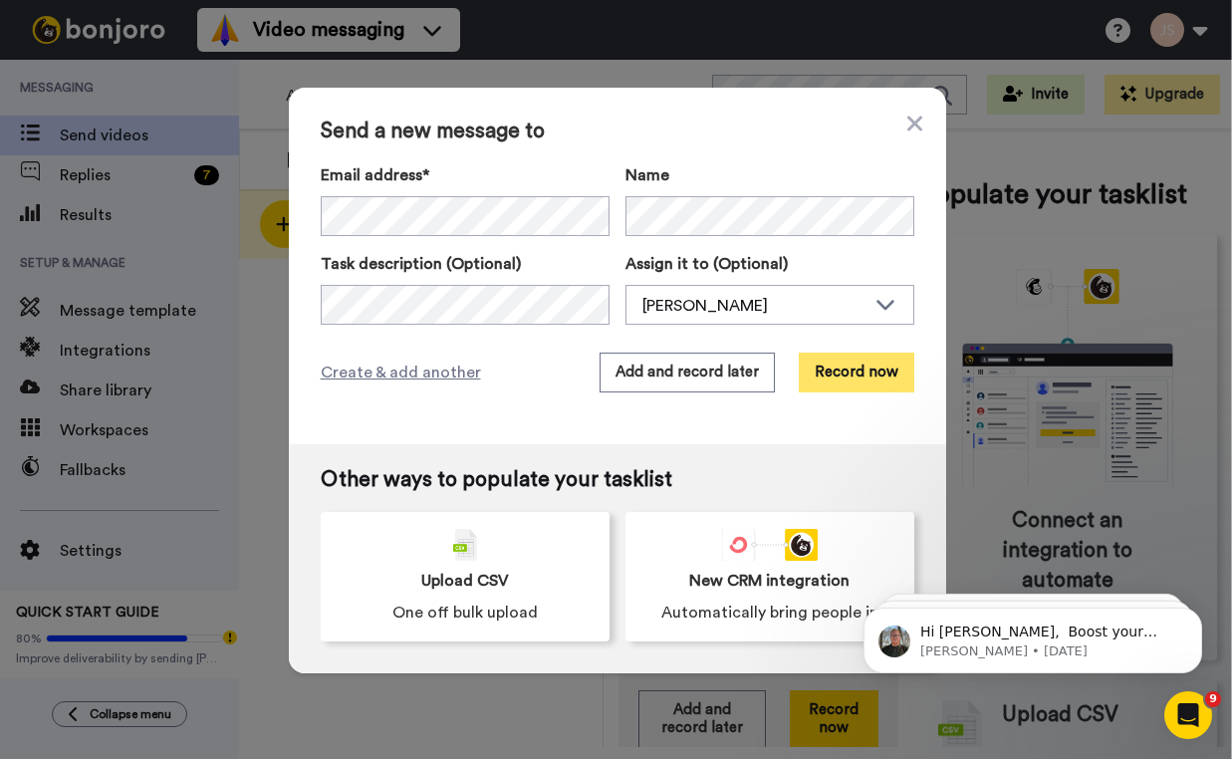
click at [853, 378] on button "Record now" at bounding box center [857, 373] width 116 height 40
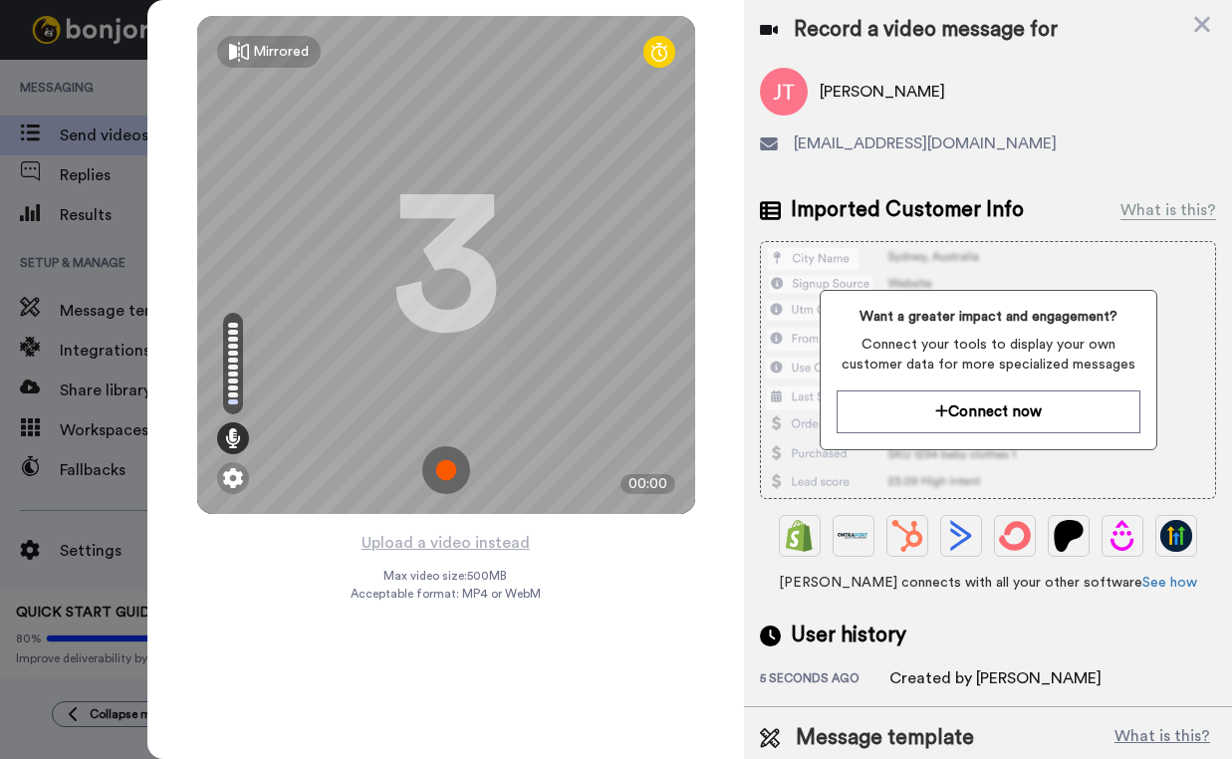
click at [454, 476] on img at bounding box center [446, 470] width 48 height 48
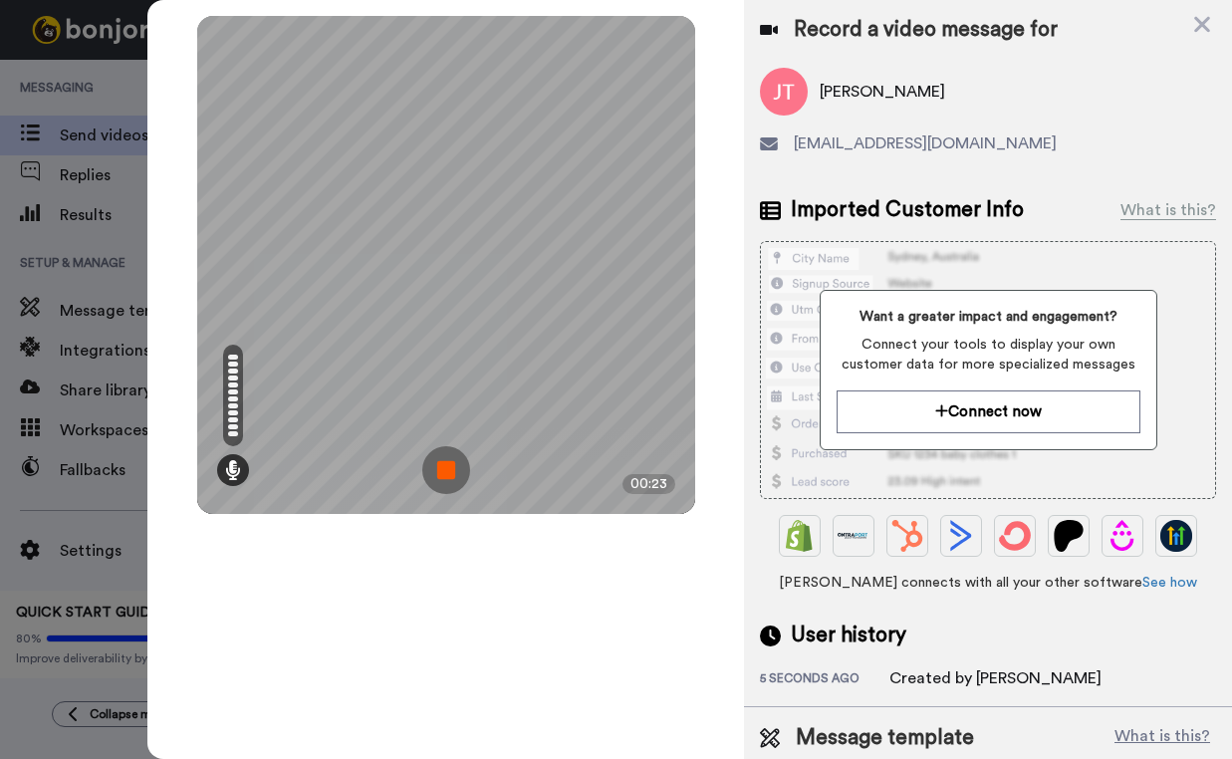
click at [454, 476] on img at bounding box center [446, 470] width 48 height 48
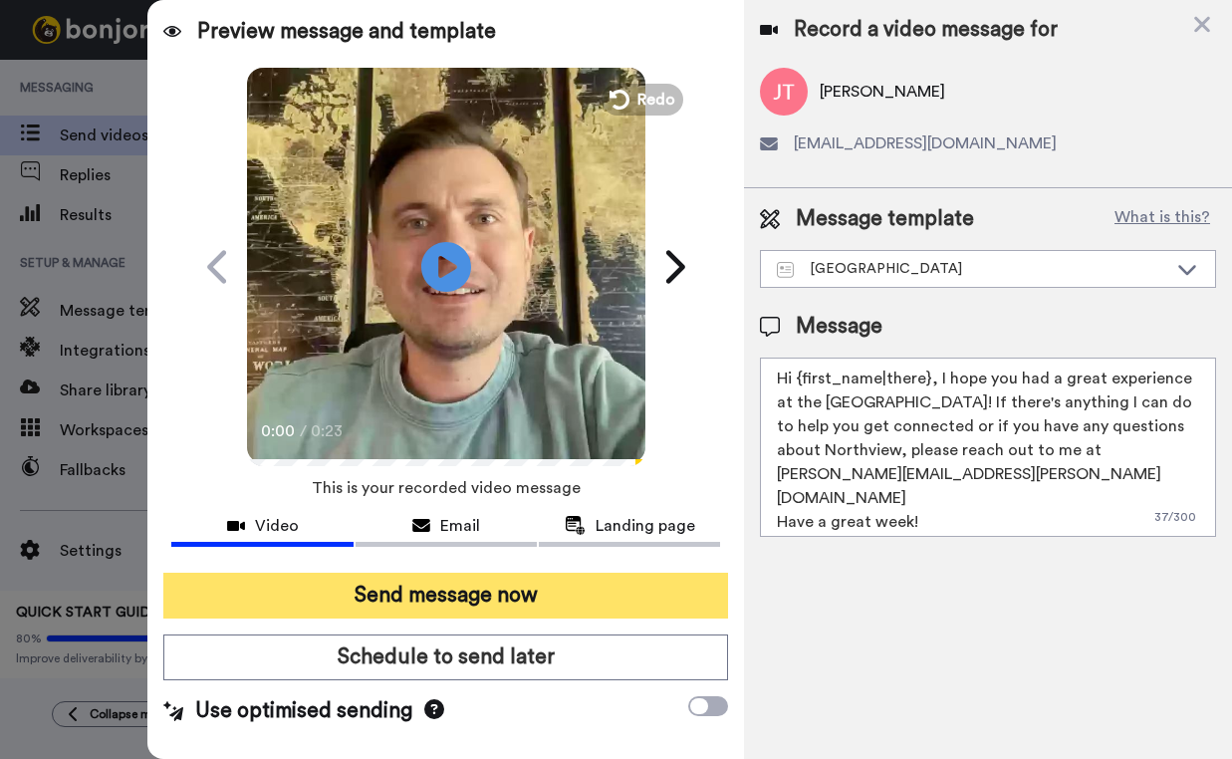
click at [504, 604] on button "Send message now" at bounding box center [445, 596] width 565 height 46
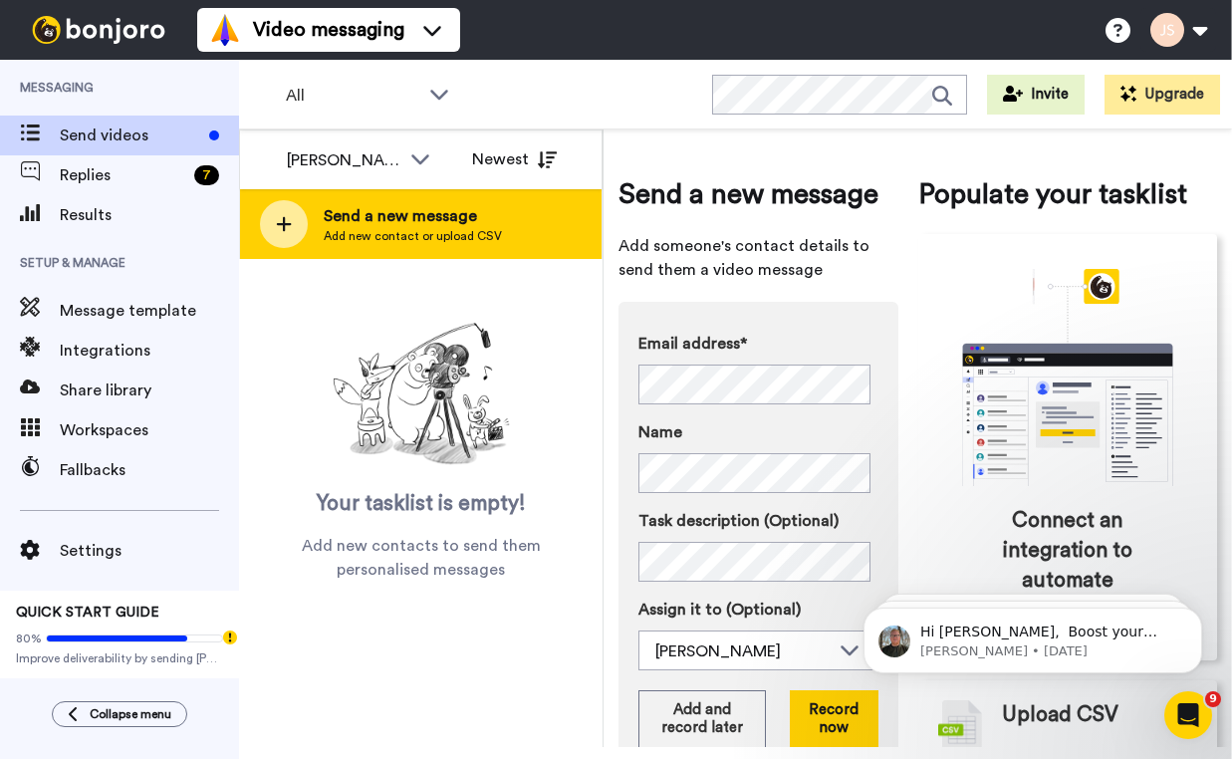
click at [345, 226] on span "Send a new message" at bounding box center [413, 216] width 178 height 24
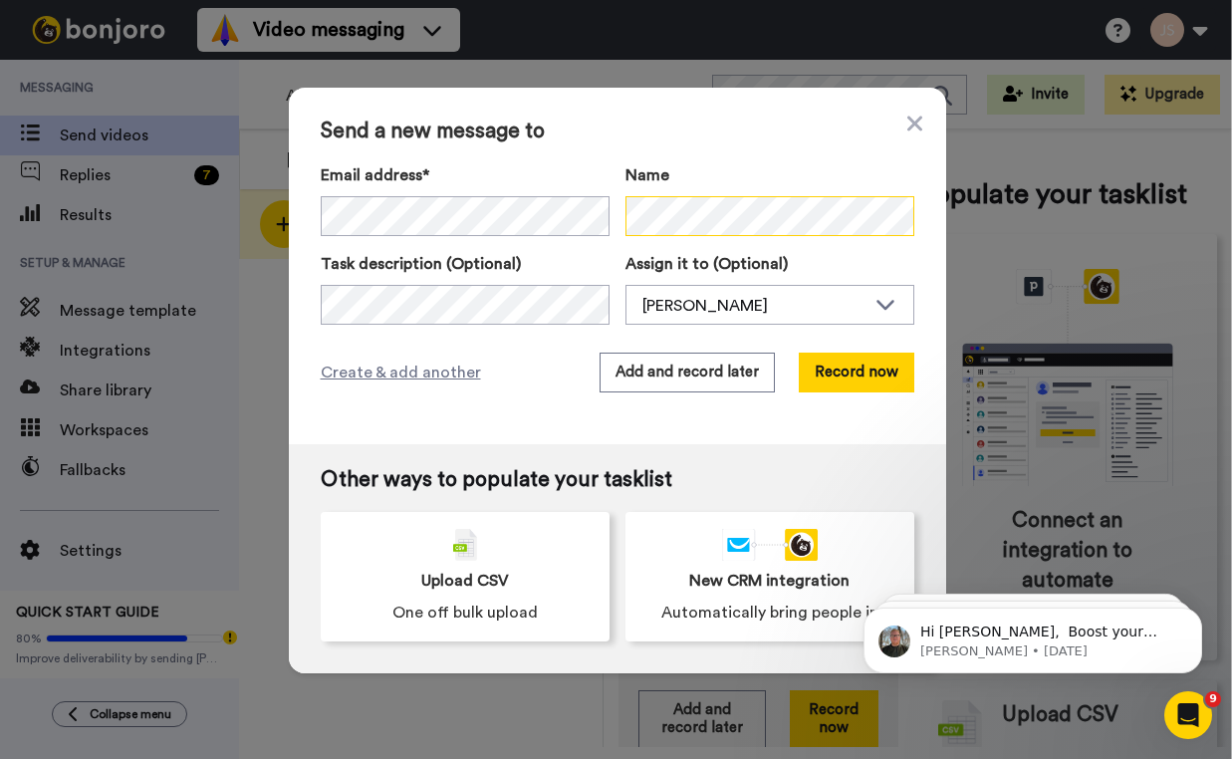
click at [522, 223] on div "Email address* No search result for ‘ gaprice1@msn.com ’ Name" at bounding box center [618, 199] width 594 height 73
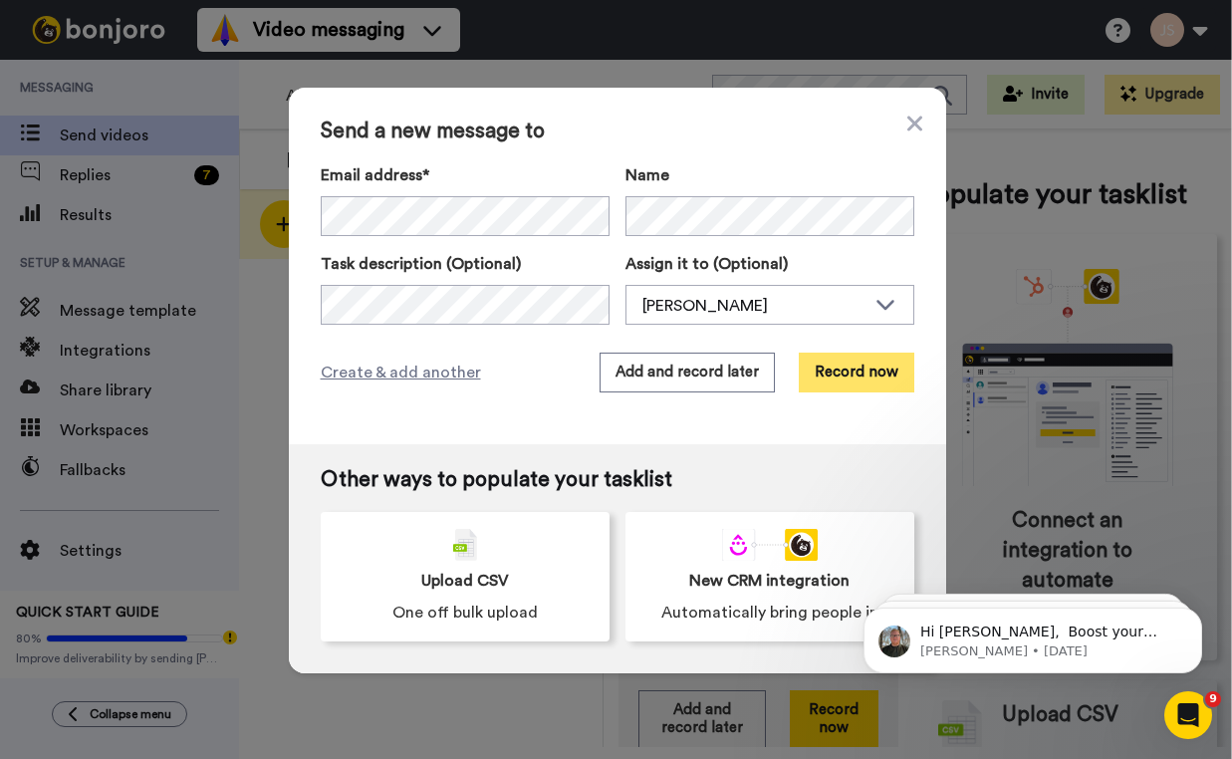
click at [848, 373] on button "Record now" at bounding box center [857, 373] width 116 height 40
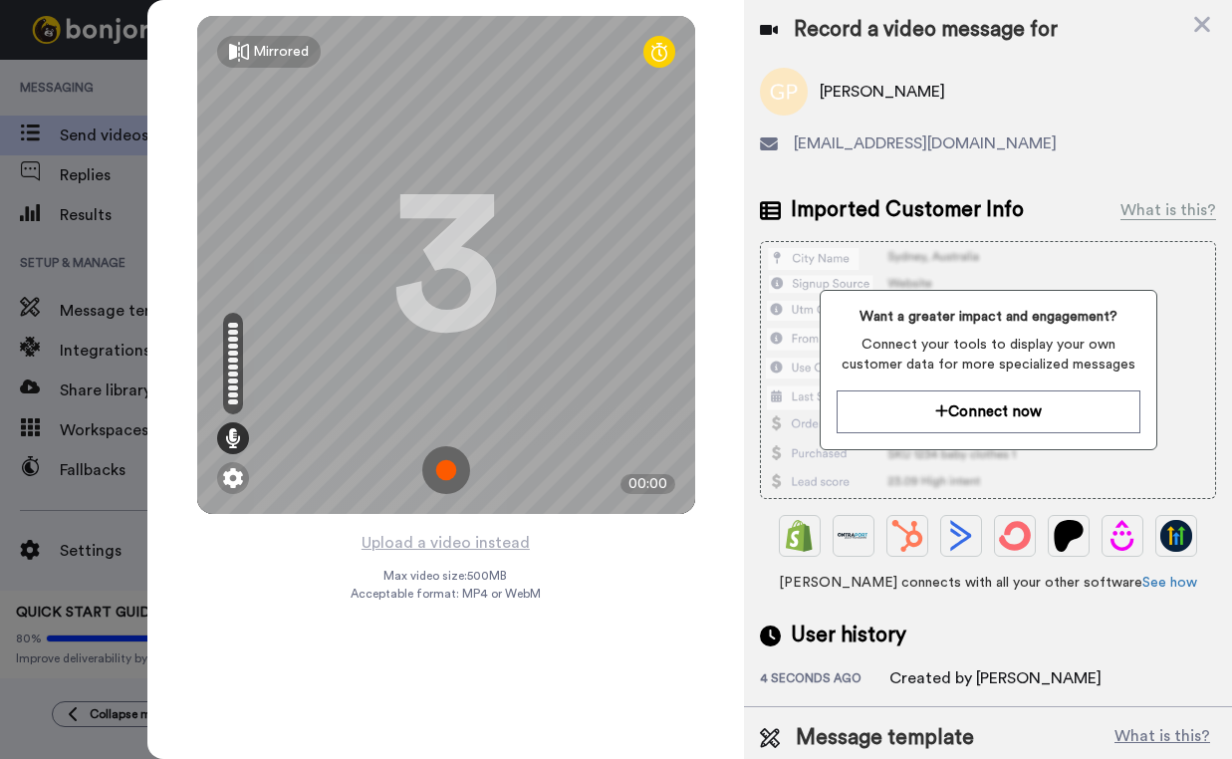
click at [445, 472] on img at bounding box center [446, 470] width 48 height 48
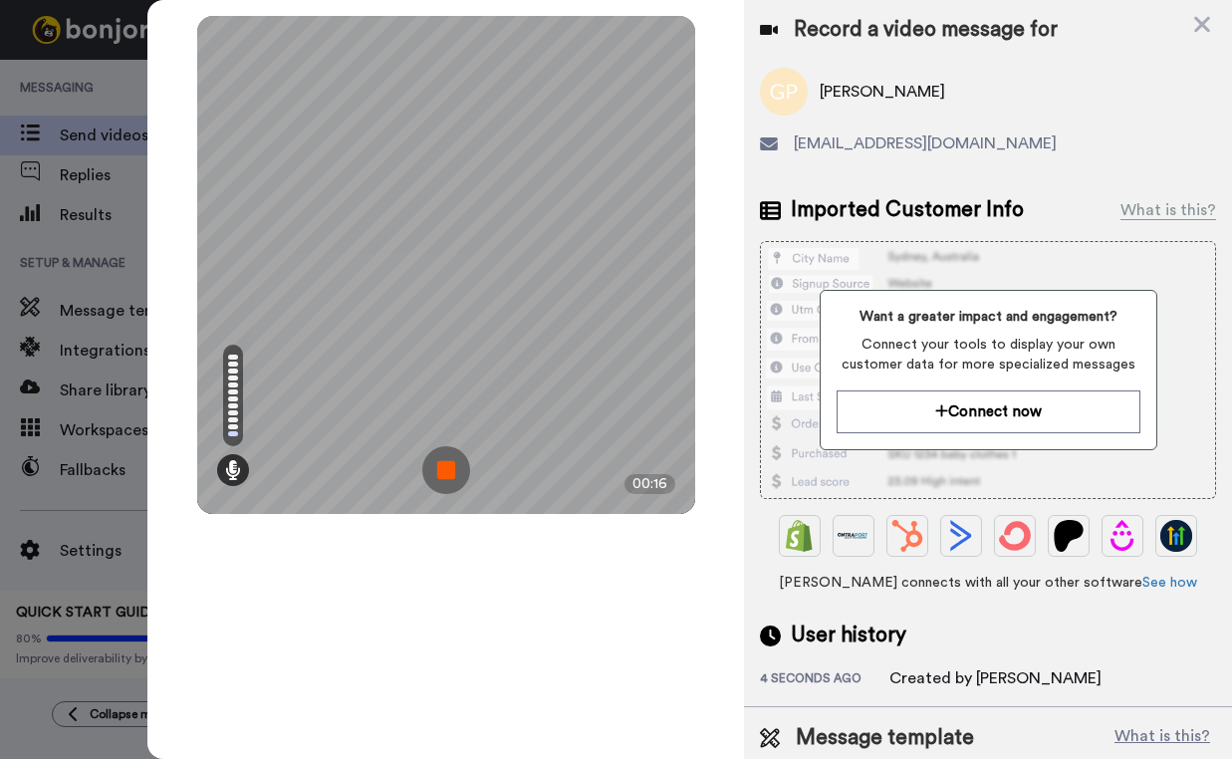
click at [445, 472] on img at bounding box center [446, 470] width 48 height 48
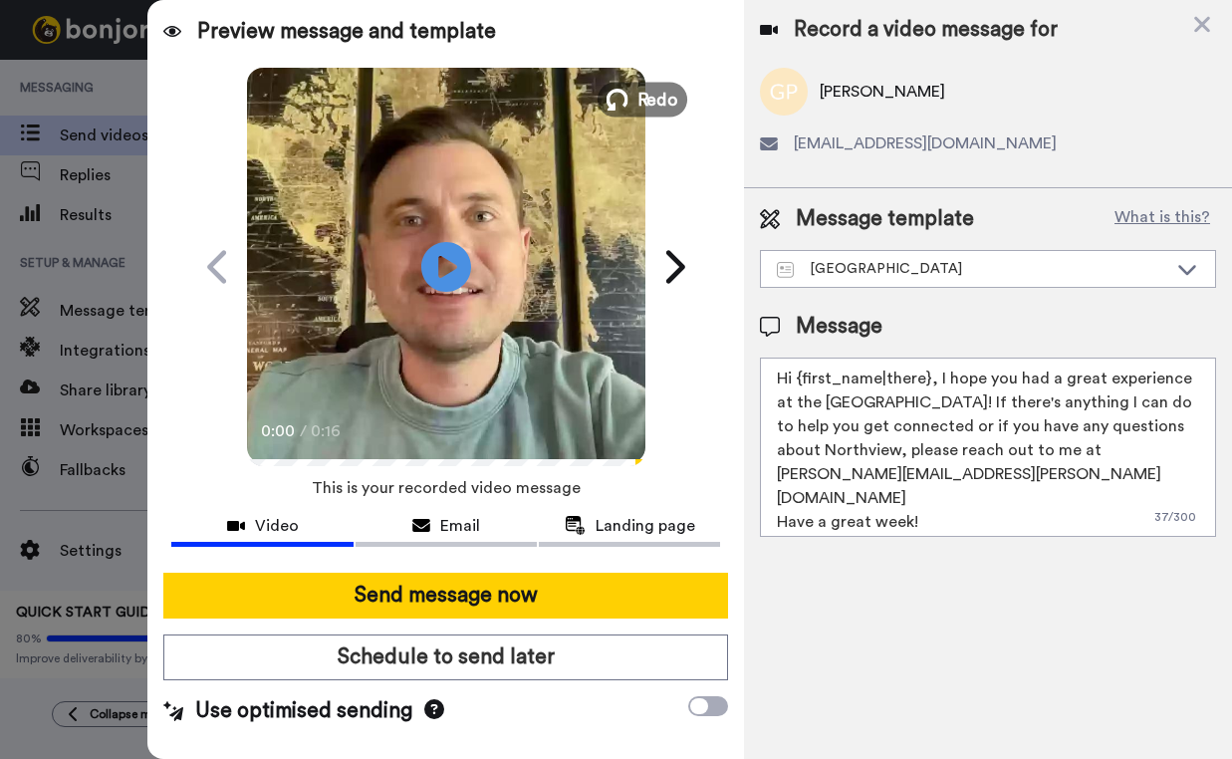
click at [653, 101] on span "Redo" at bounding box center [658, 99] width 42 height 26
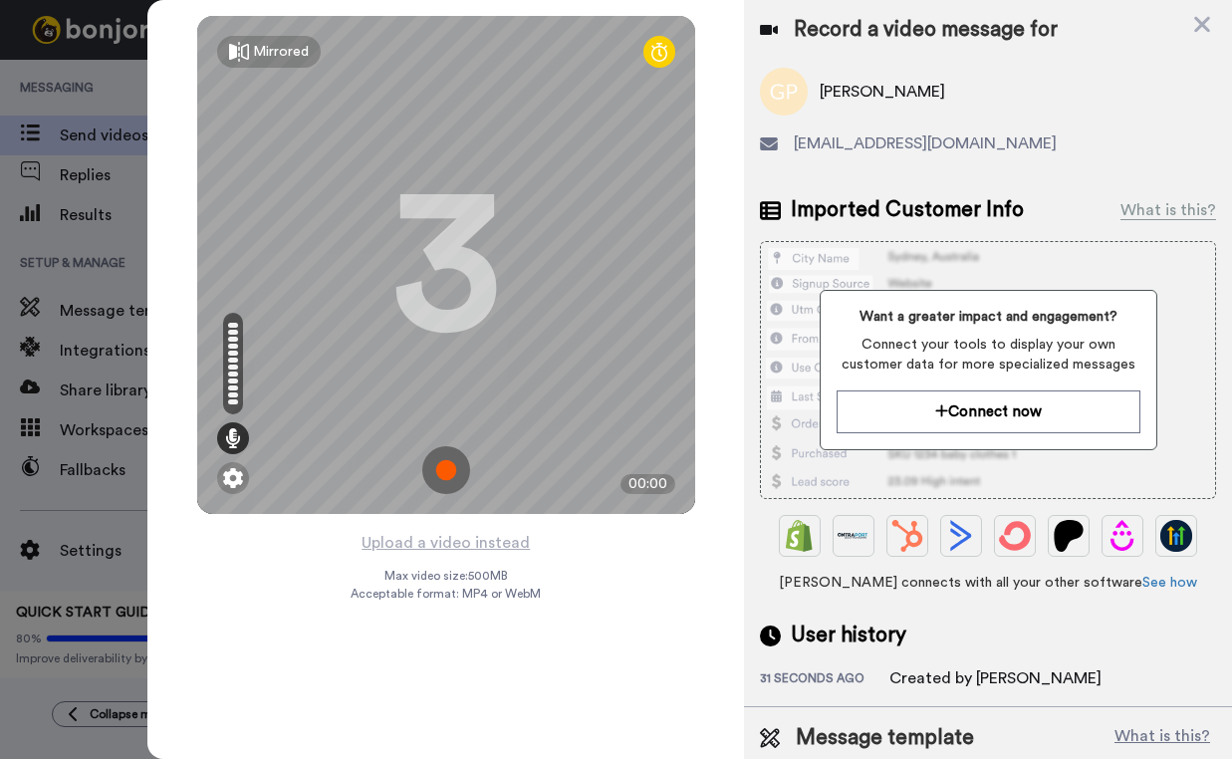
click at [443, 474] on img at bounding box center [446, 470] width 48 height 48
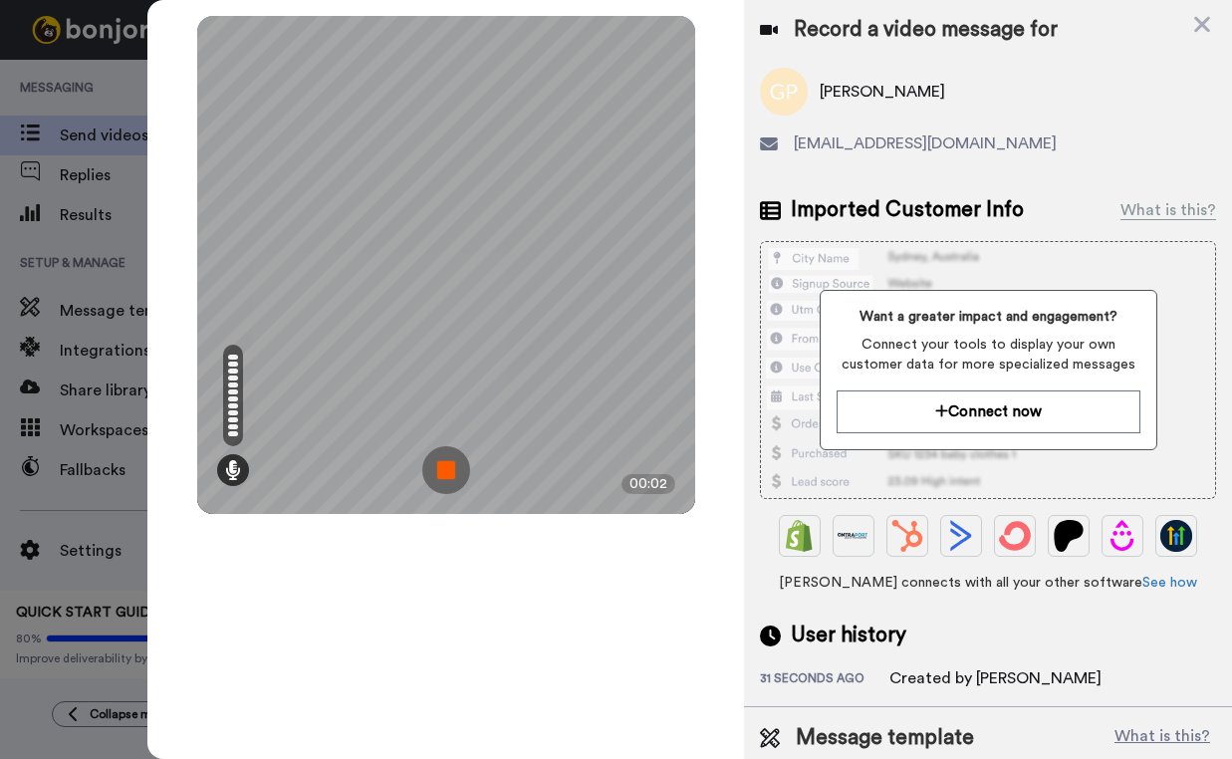
click at [453, 470] on img at bounding box center [446, 470] width 48 height 48
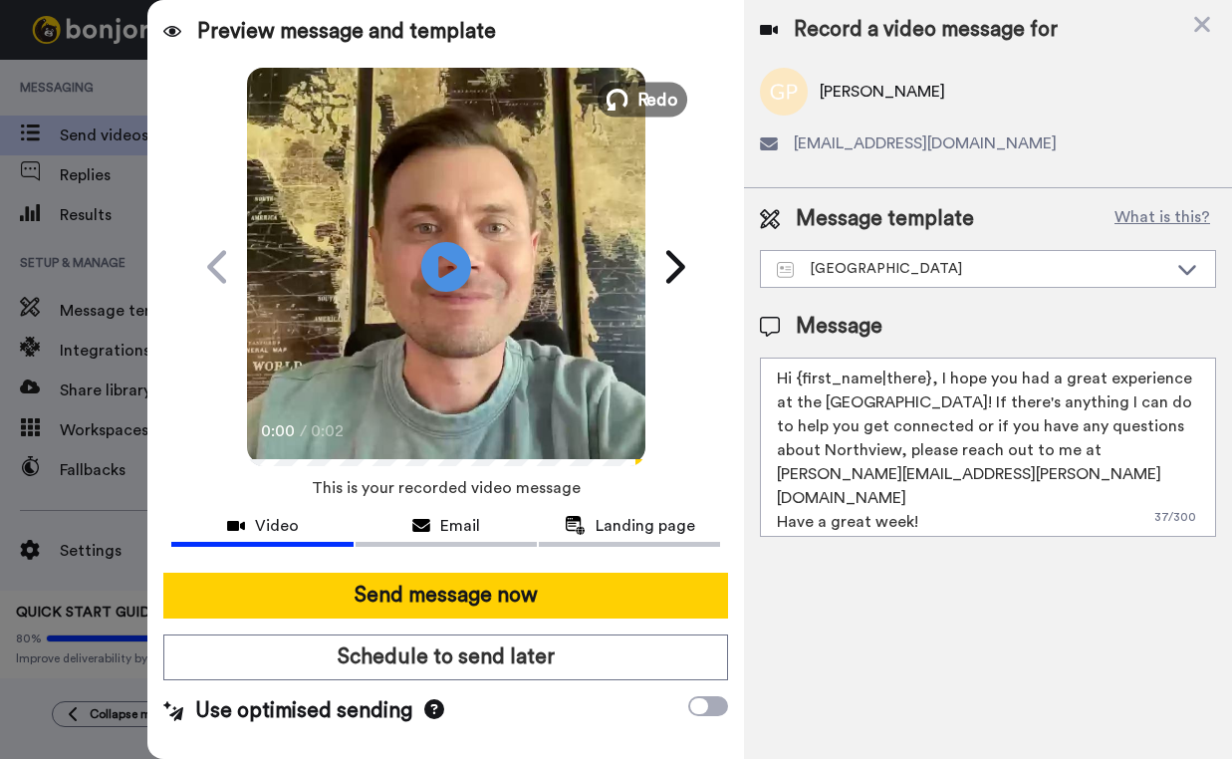
click at [646, 95] on span "Redo" at bounding box center [658, 99] width 42 height 26
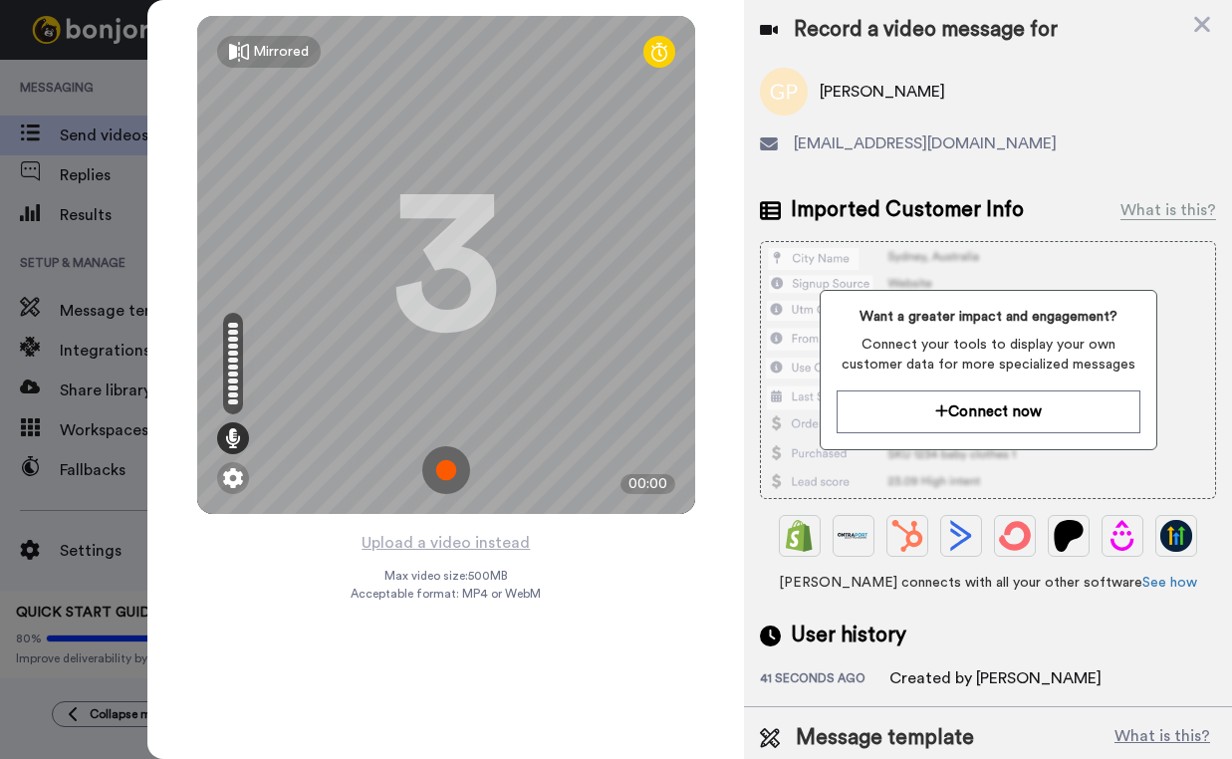
click at [446, 475] on img at bounding box center [446, 470] width 48 height 48
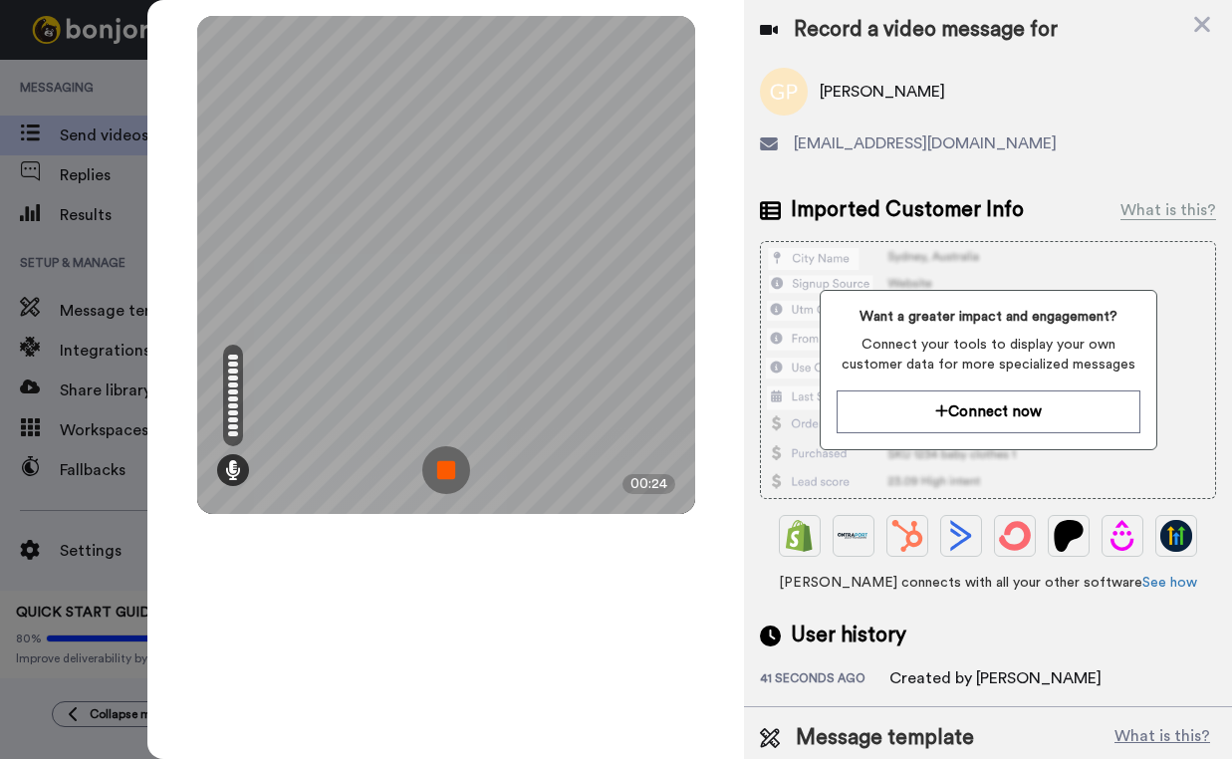
click at [448, 474] on img at bounding box center [446, 470] width 48 height 48
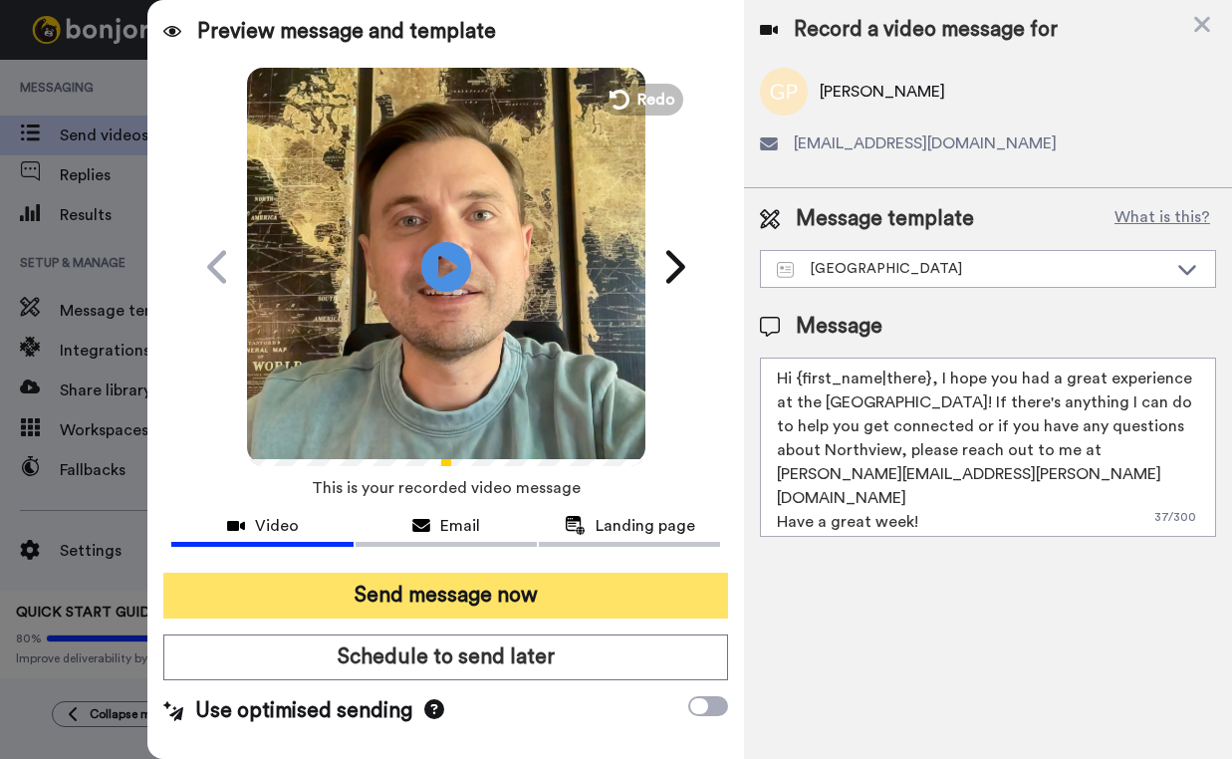
click at [472, 595] on button "Send message now" at bounding box center [445, 596] width 565 height 46
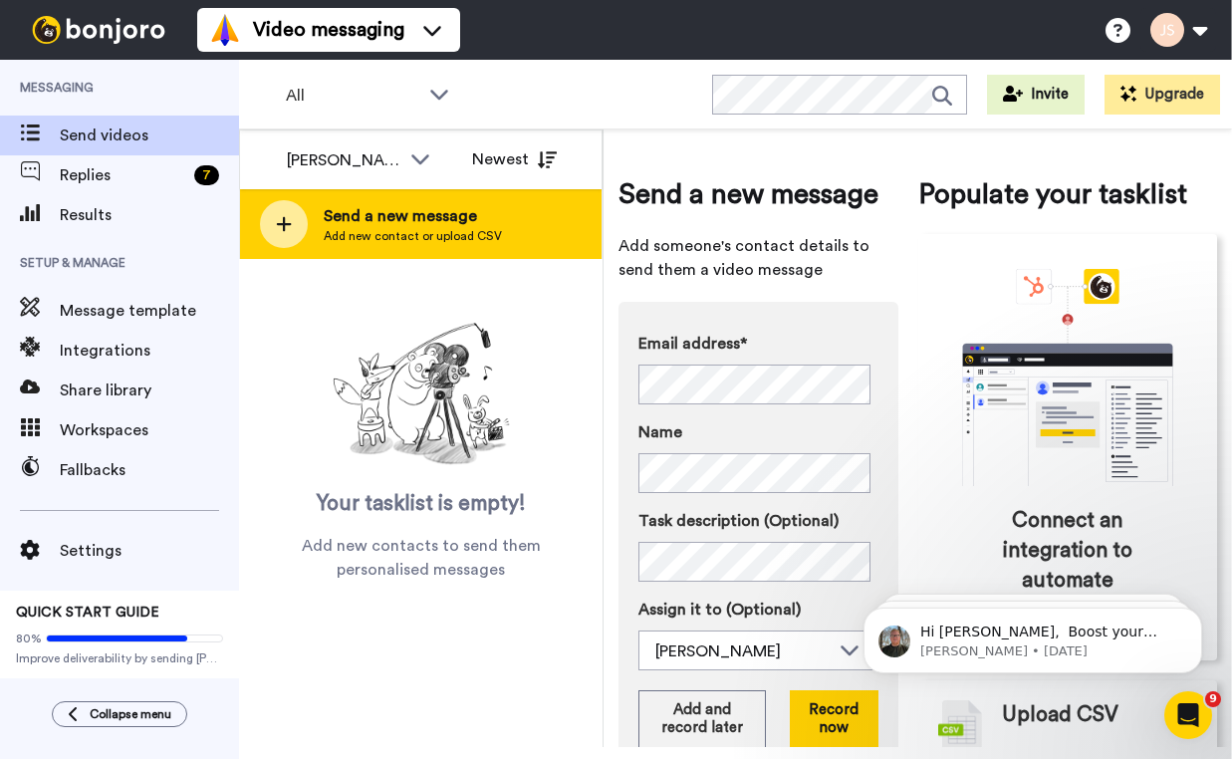
click at [412, 247] on div "Send a new message Add new contact or upload CSV" at bounding box center [421, 224] width 362 height 70
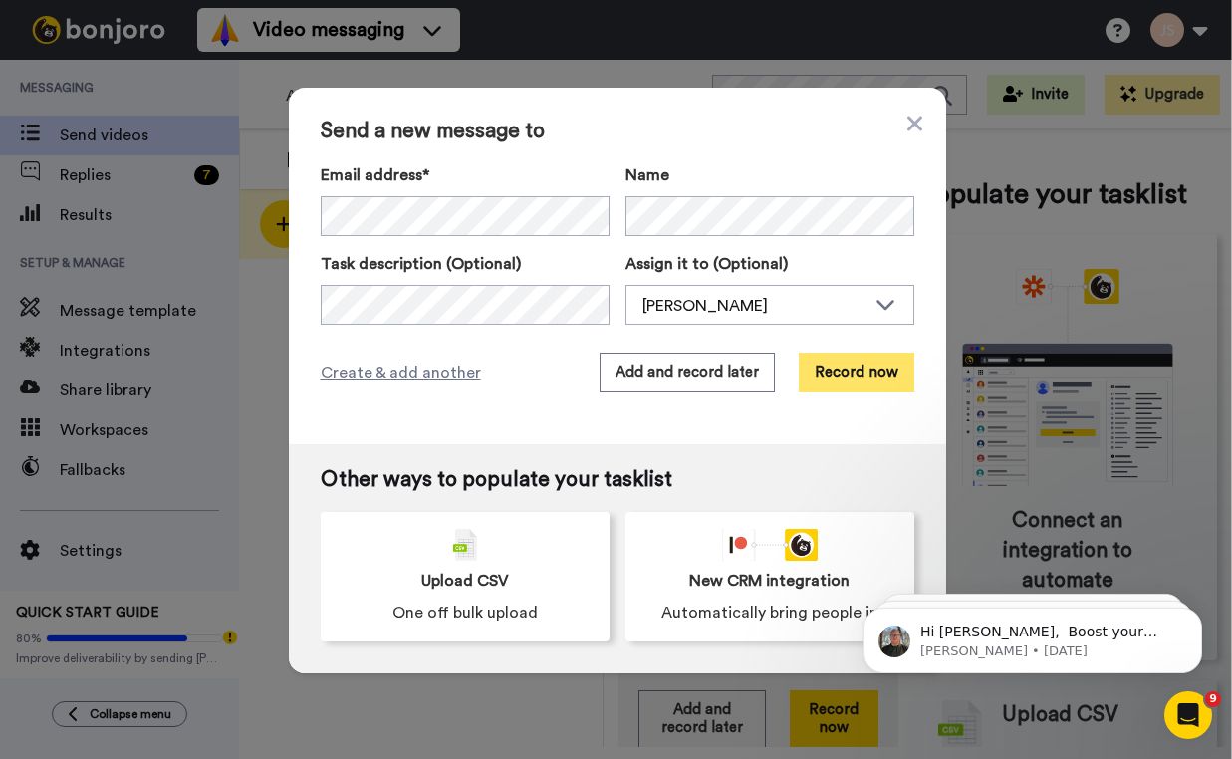
click at [877, 377] on button "Record now" at bounding box center [857, 373] width 116 height 40
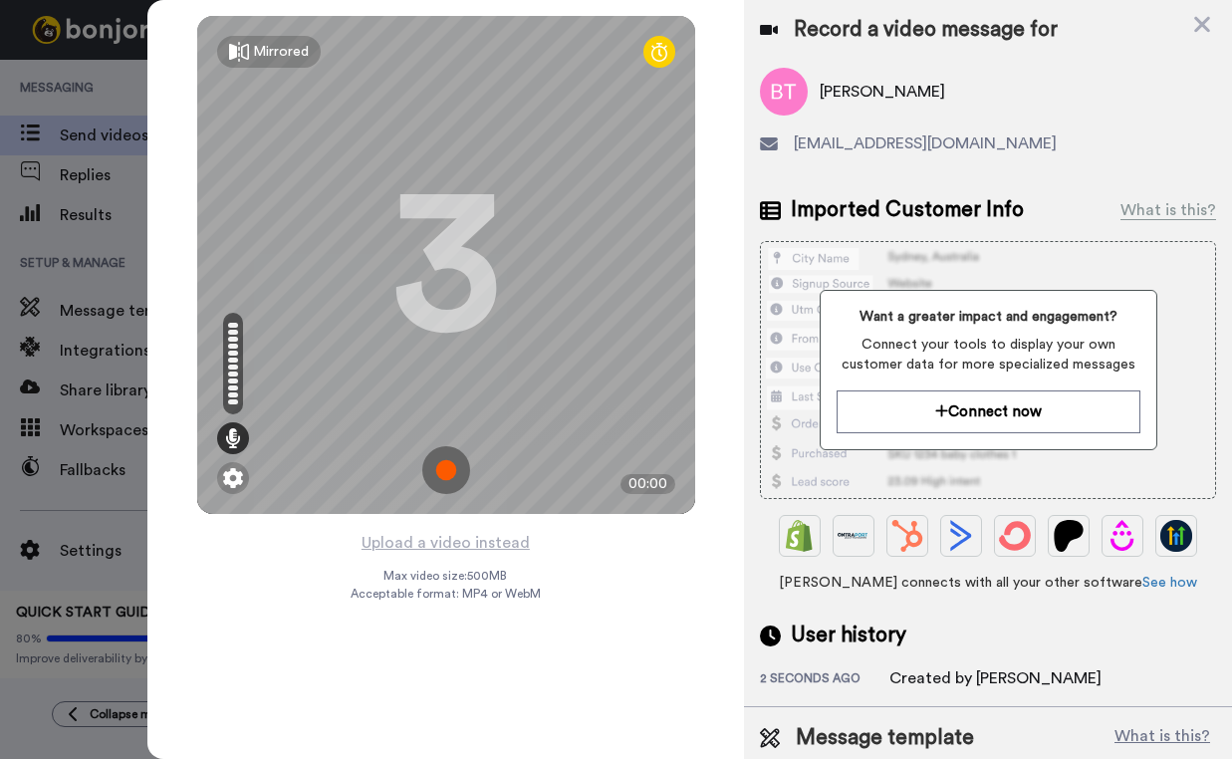
click at [448, 474] on img at bounding box center [446, 470] width 48 height 48
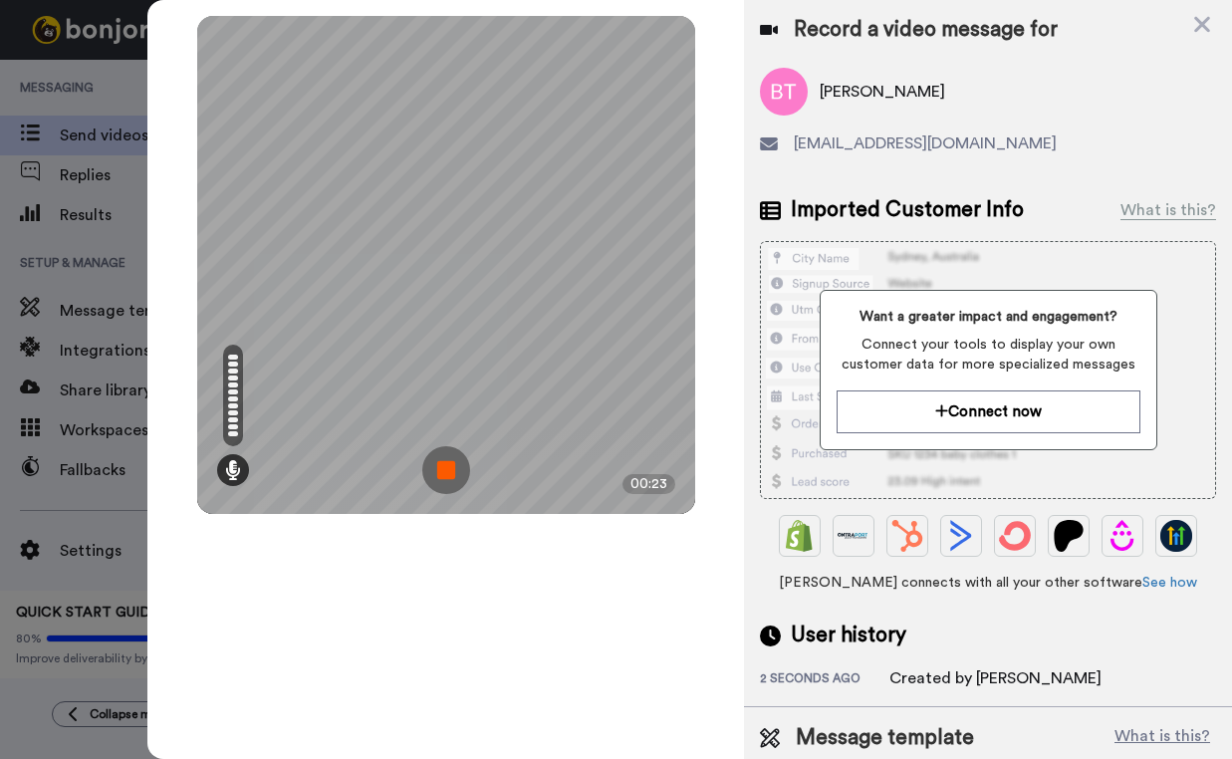
click at [448, 474] on img at bounding box center [446, 470] width 48 height 48
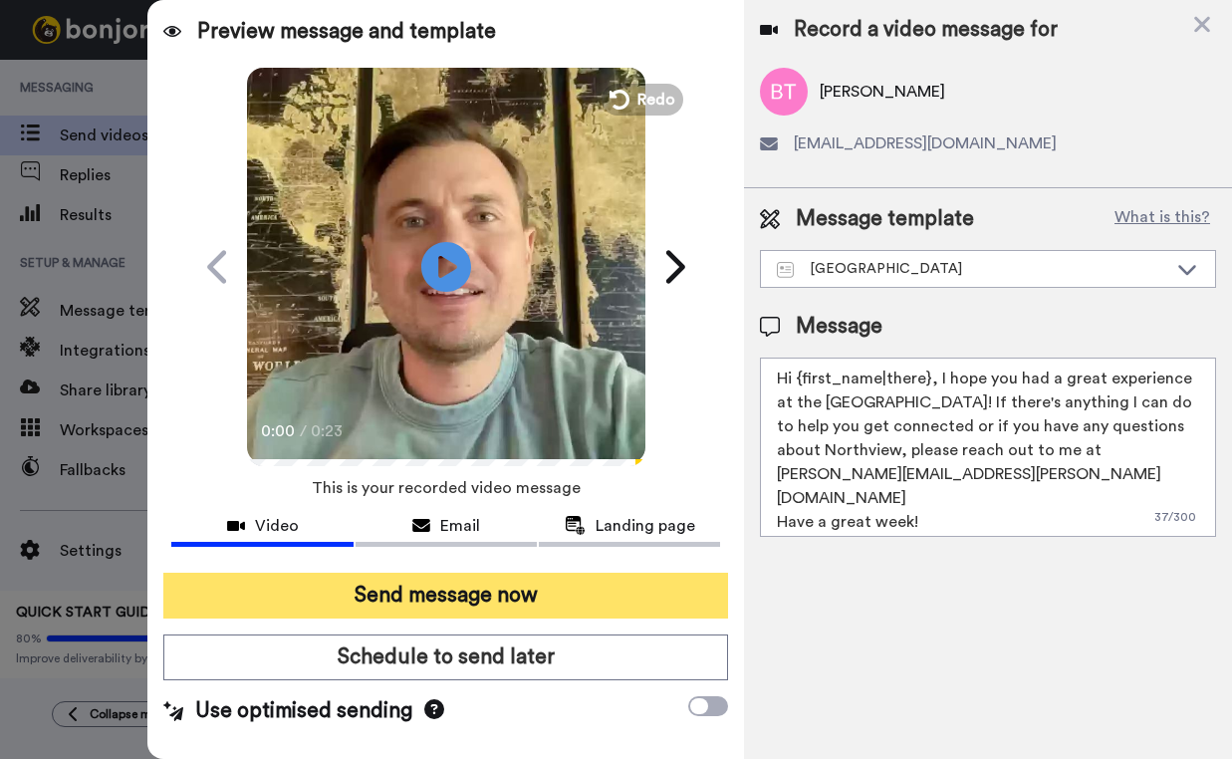
click at [591, 600] on button "Send message now" at bounding box center [445, 596] width 565 height 46
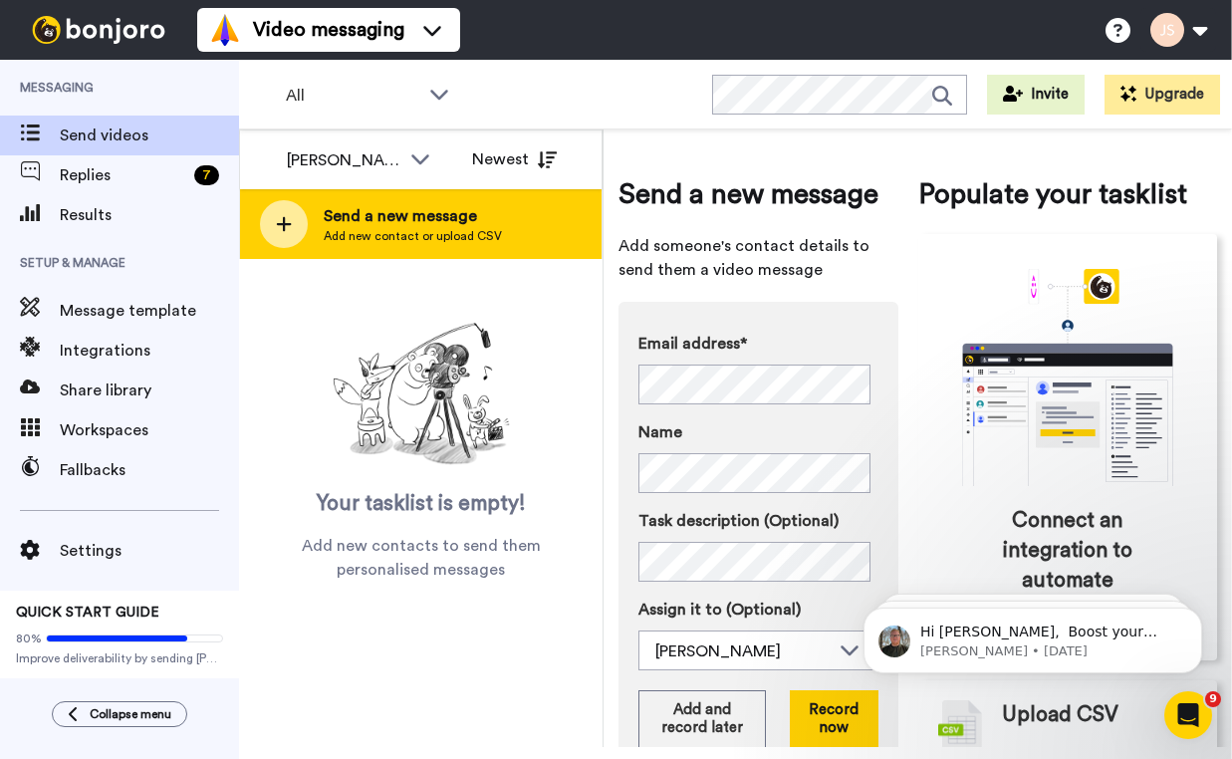
click at [486, 226] on span "Send a new message" at bounding box center [413, 216] width 178 height 24
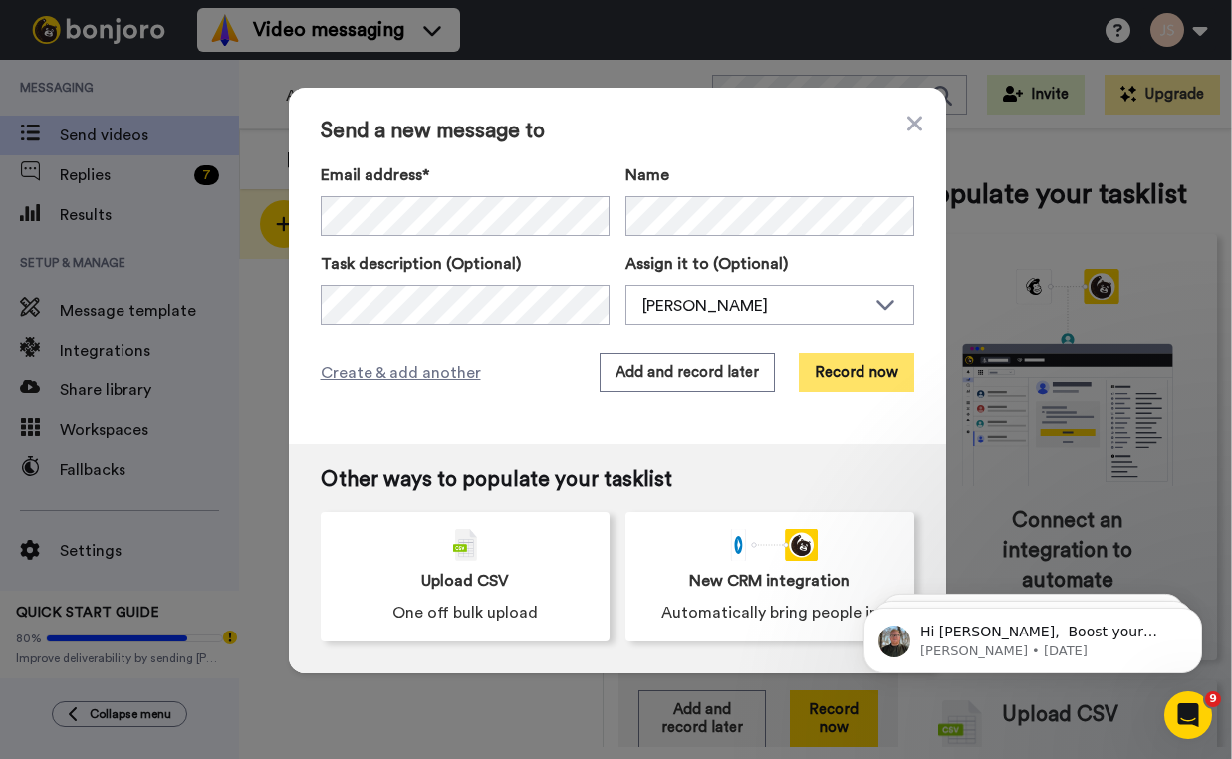
click at [871, 379] on button "Record now" at bounding box center [857, 373] width 116 height 40
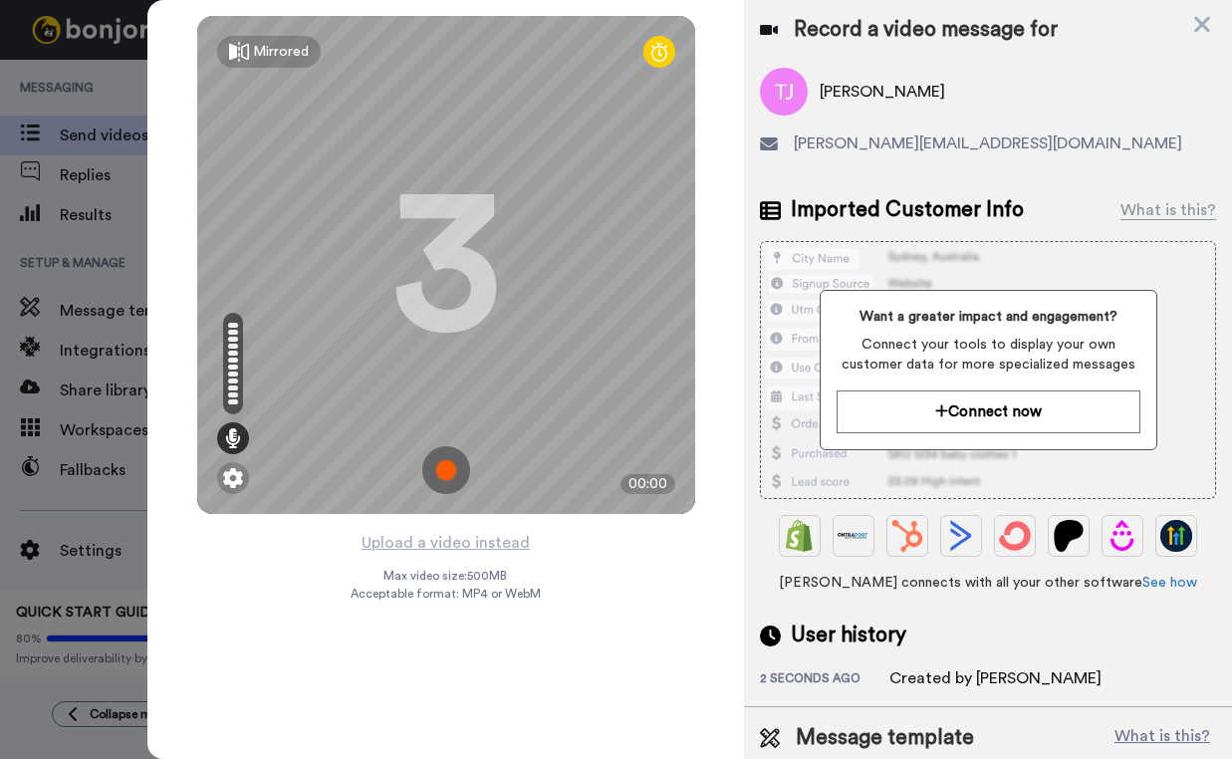
click at [455, 478] on img at bounding box center [446, 470] width 48 height 48
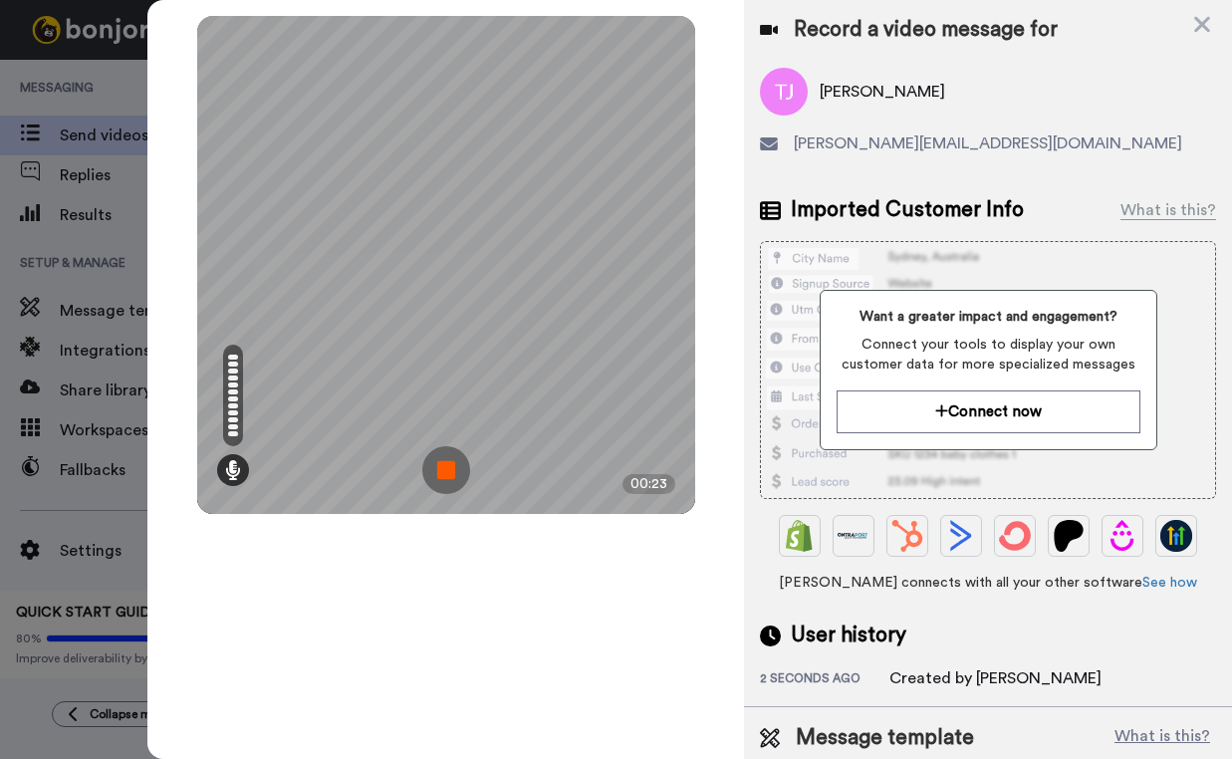
click at [455, 478] on img at bounding box center [446, 470] width 48 height 48
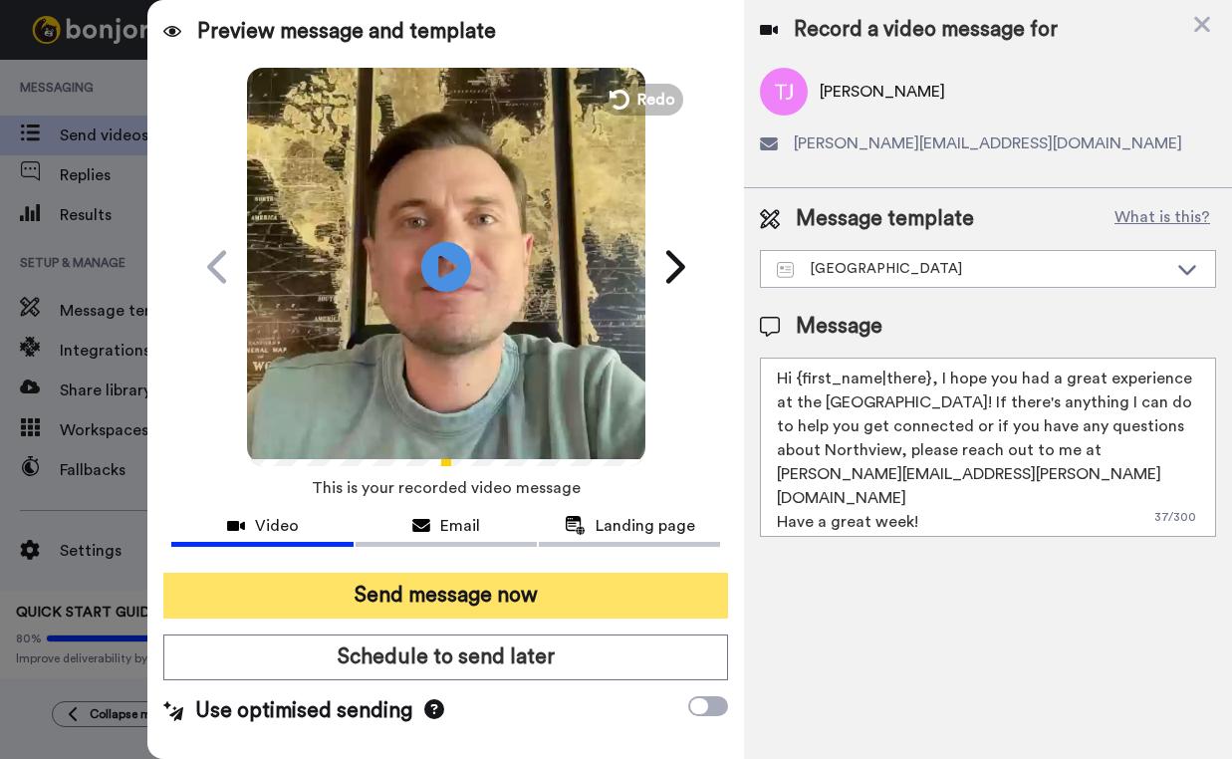
click at [503, 598] on button "Send message now" at bounding box center [445, 596] width 565 height 46
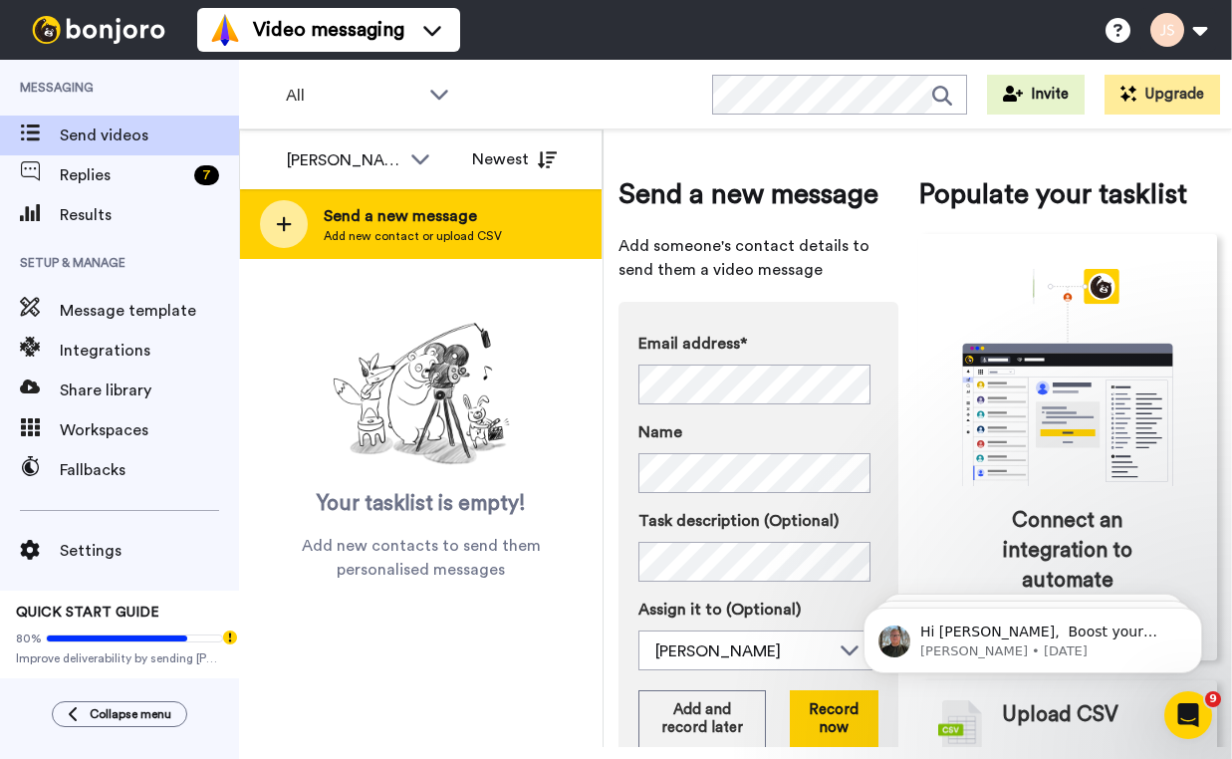
click at [483, 230] on span "Add new contact or upload CSV" at bounding box center [413, 236] width 178 height 16
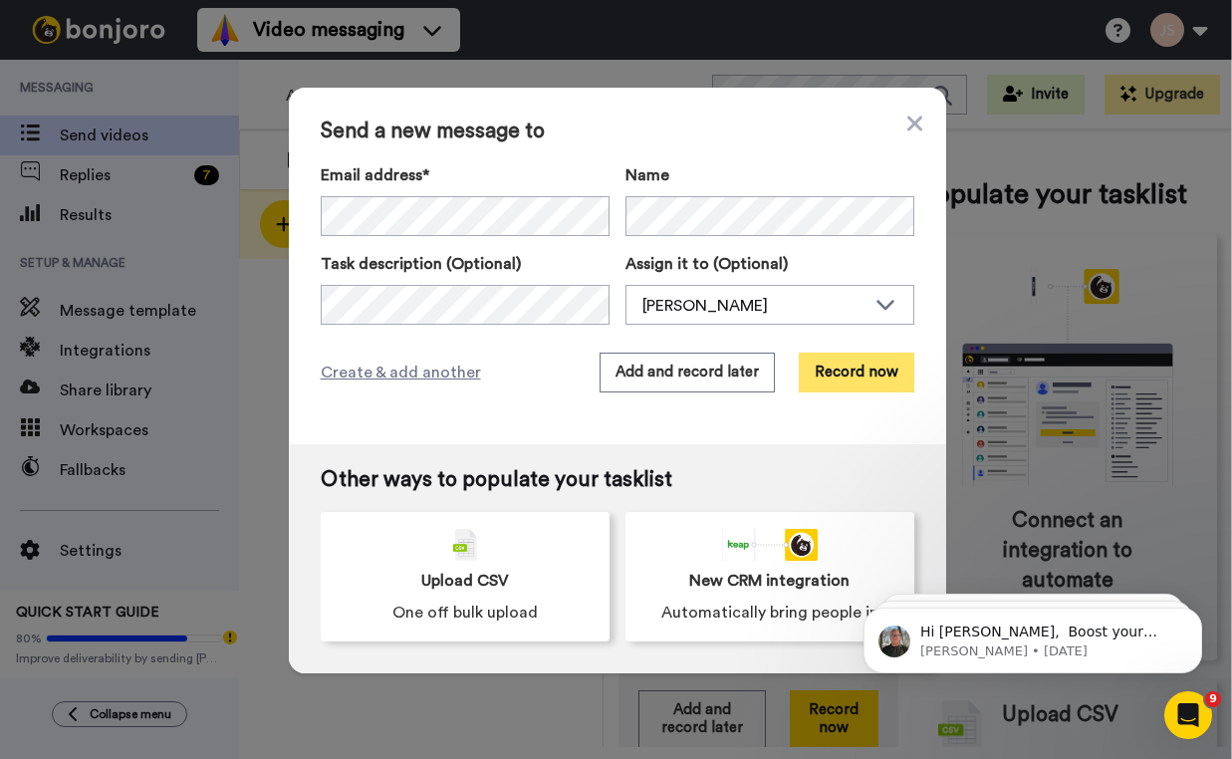
click at [860, 381] on button "Record now" at bounding box center [857, 373] width 116 height 40
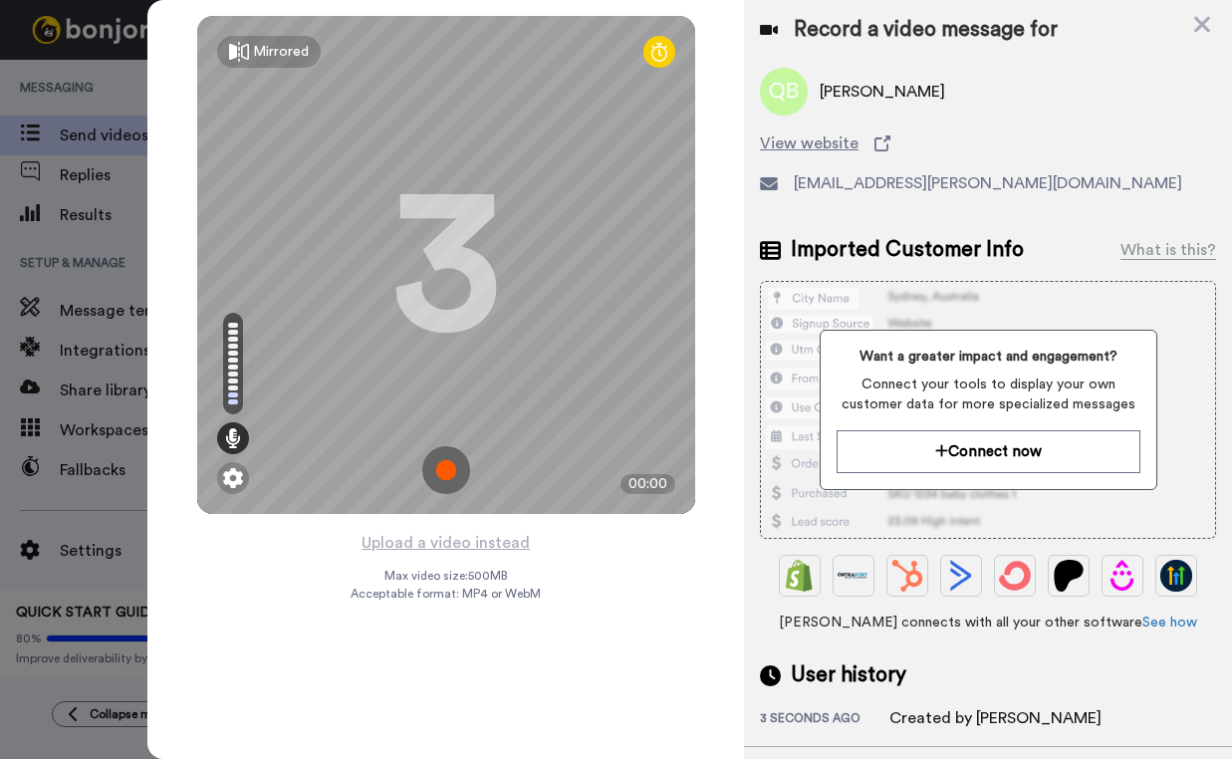
click at [448, 469] on img at bounding box center [446, 470] width 48 height 48
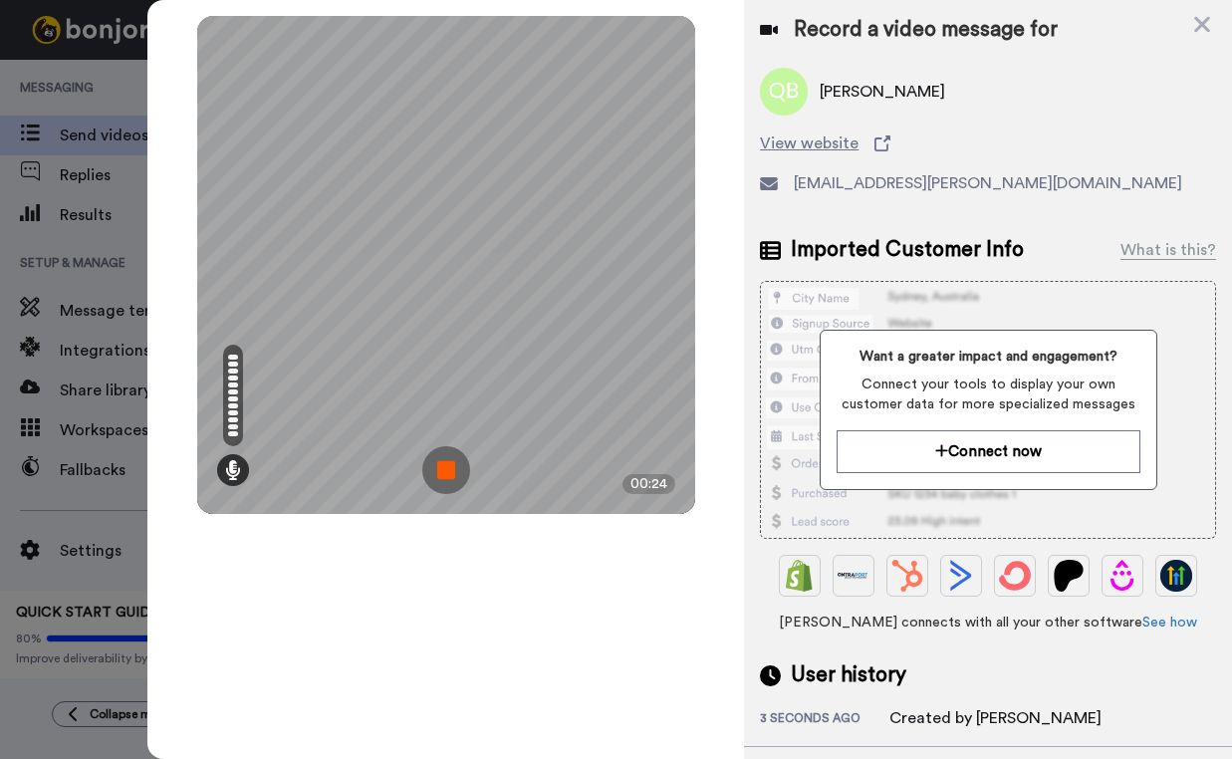
click at [448, 469] on img at bounding box center [446, 470] width 48 height 48
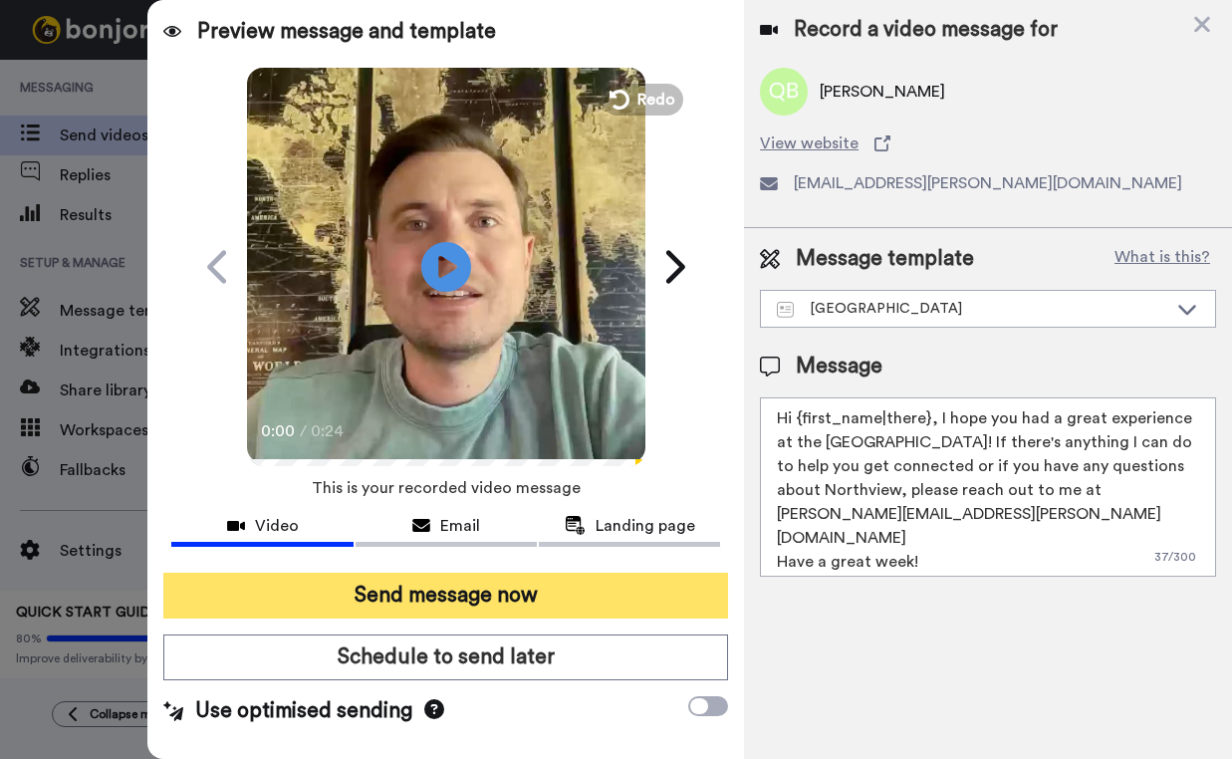
click at [383, 588] on button "Send message now" at bounding box center [445, 596] width 565 height 46
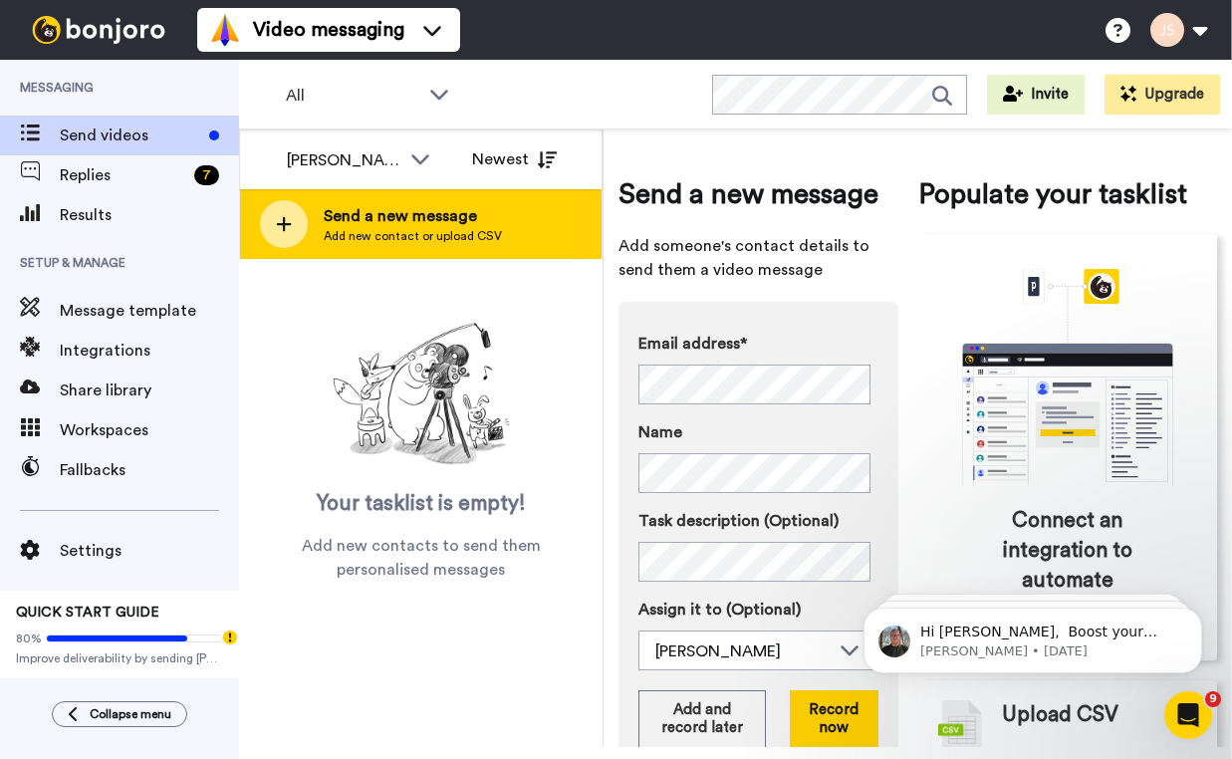
click at [507, 212] on div "Send a new message Add new contact or upload CSV" at bounding box center [421, 224] width 362 height 70
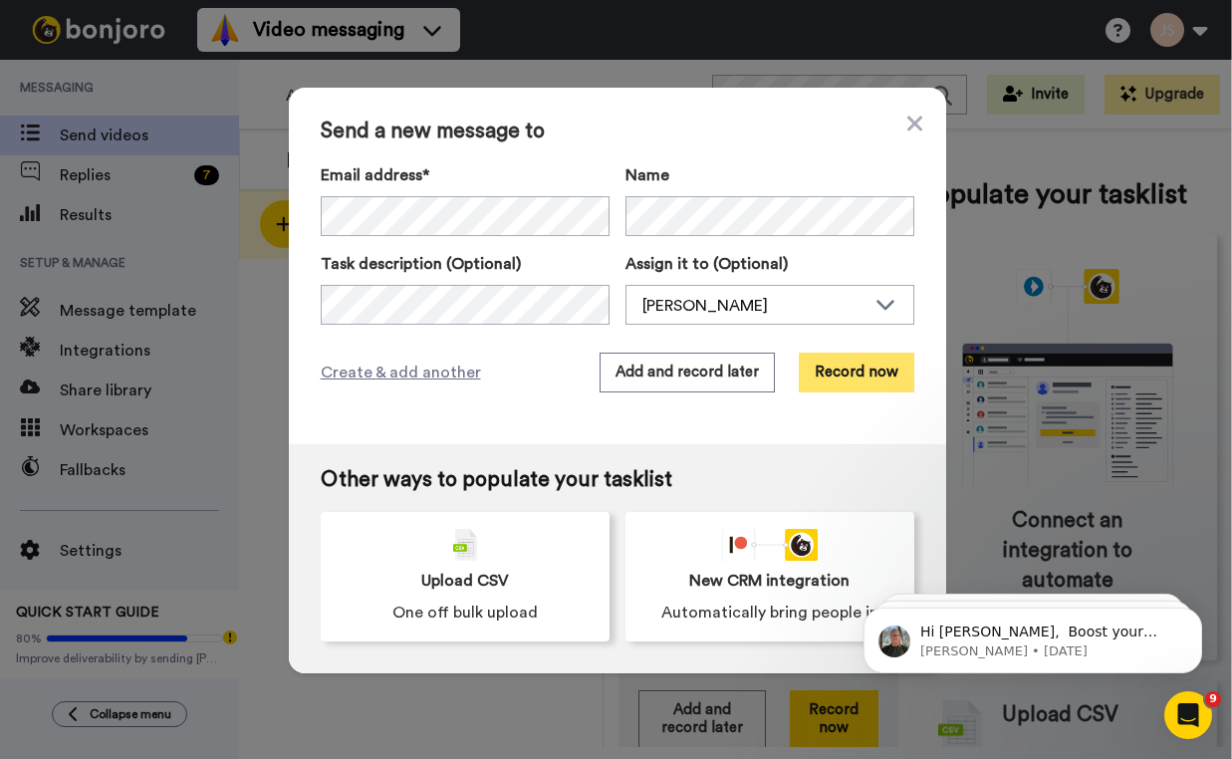
click at [848, 375] on button "Record now" at bounding box center [857, 373] width 116 height 40
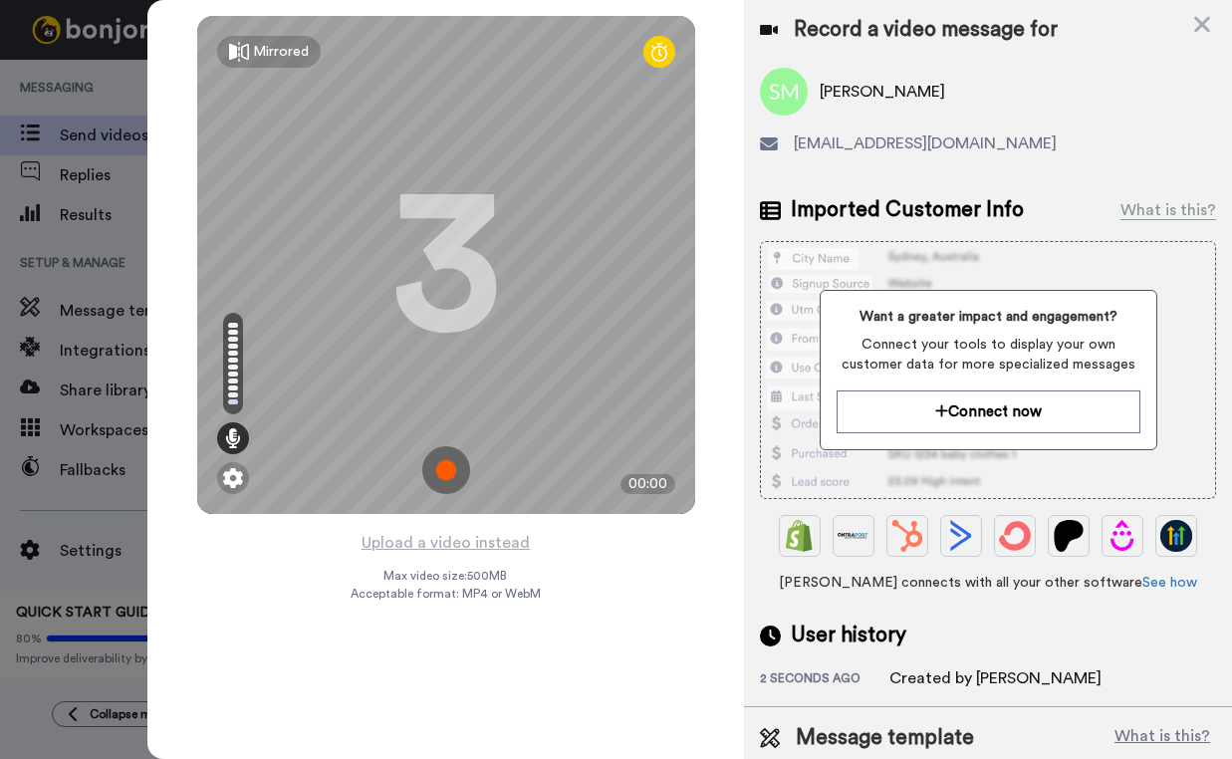
click at [441, 476] on img at bounding box center [446, 470] width 48 height 48
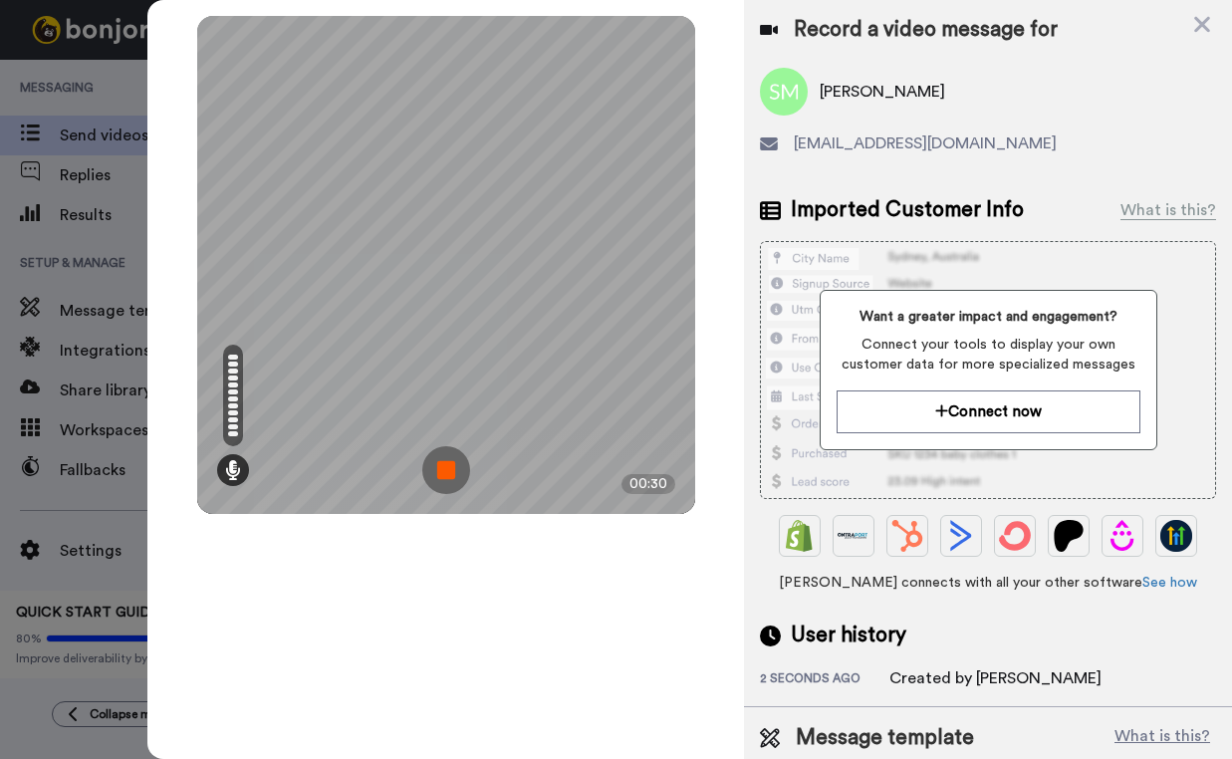
click at [450, 474] on img at bounding box center [446, 470] width 48 height 48
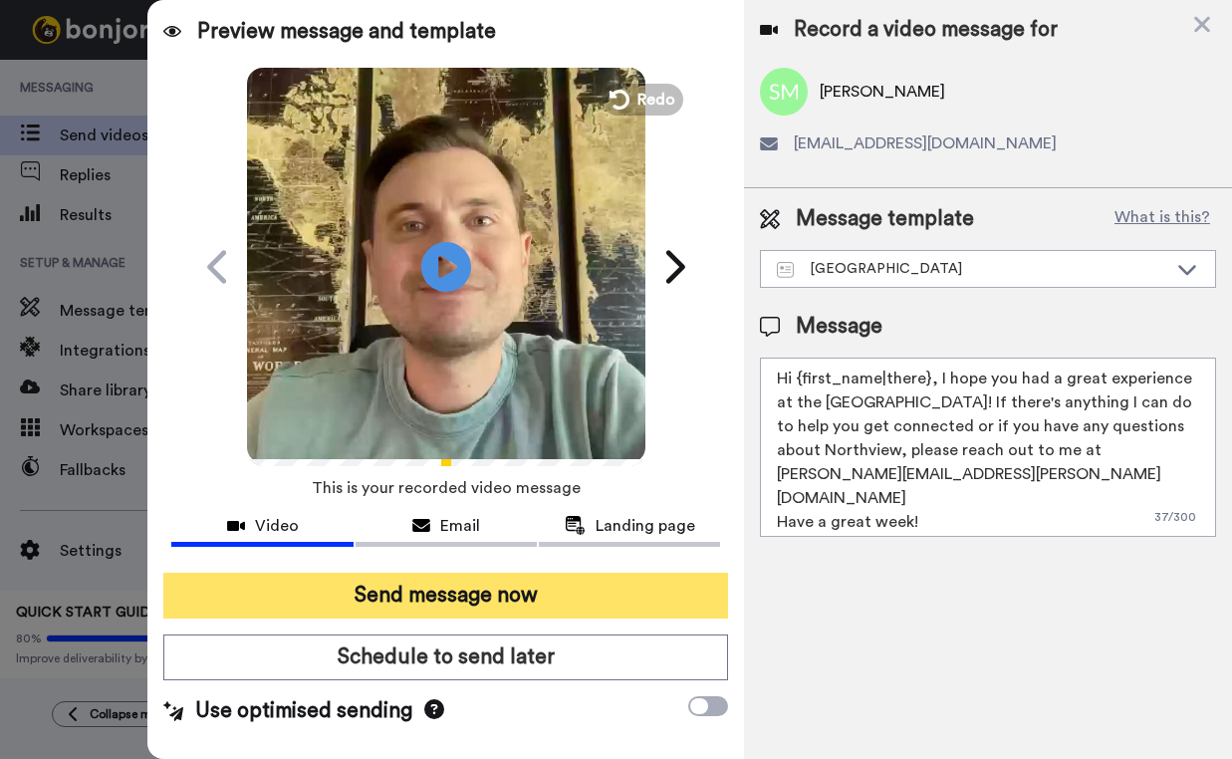
click at [506, 600] on button "Send message now" at bounding box center [445, 596] width 565 height 46
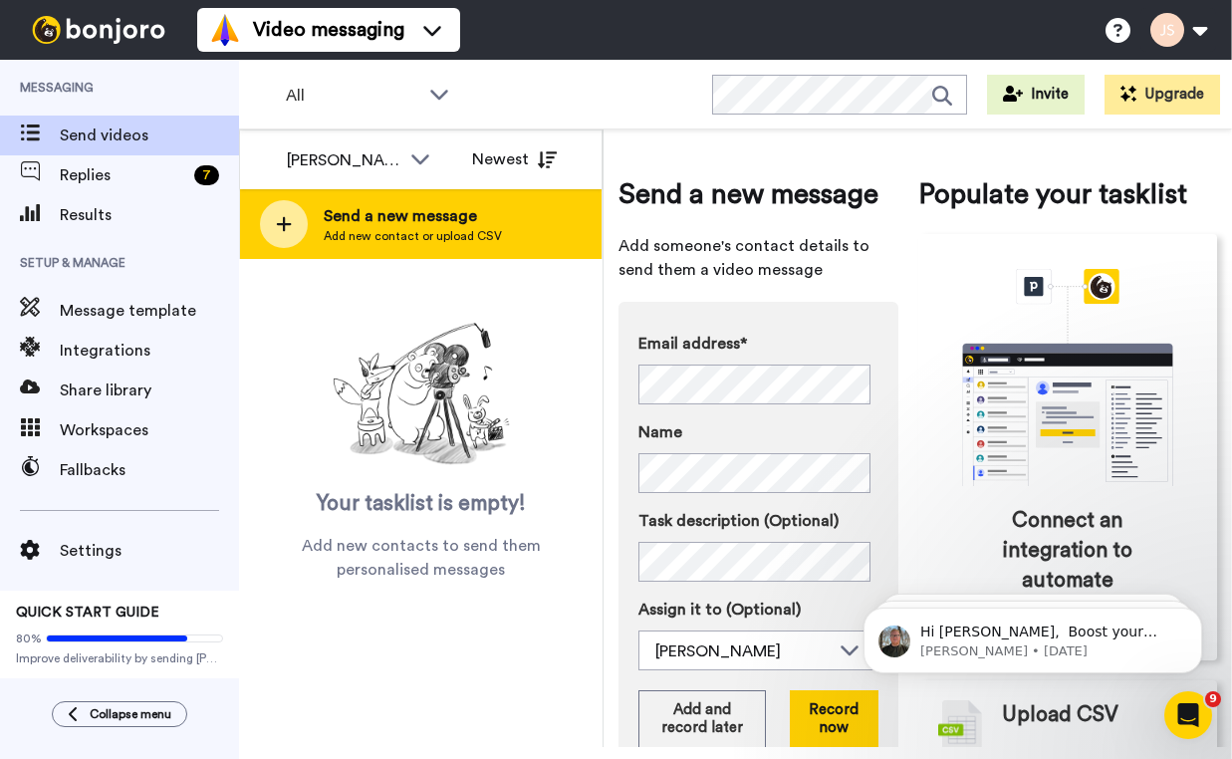
click at [548, 250] on div "Send a new message Add new contact or upload CSV" at bounding box center [421, 224] width 362 height 70
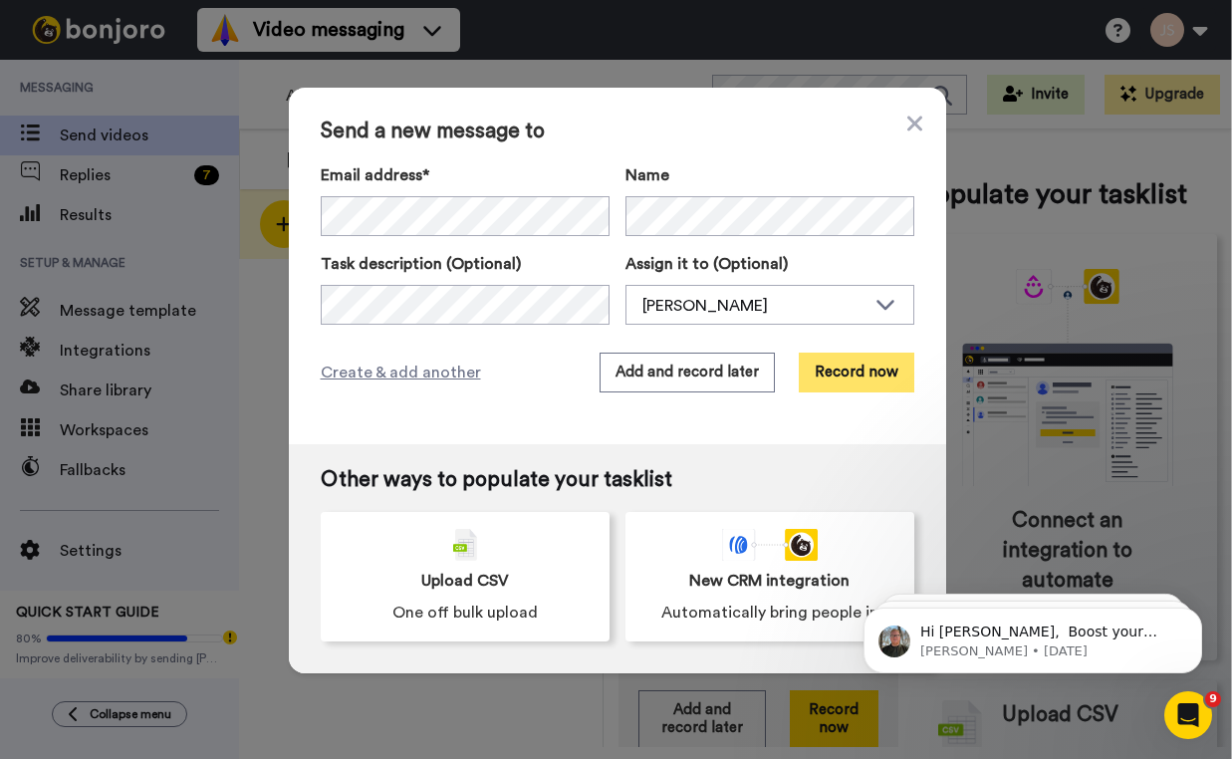
click at [866, 373] on button "Record now" at bounding box center [857, 373] width 116 height 40
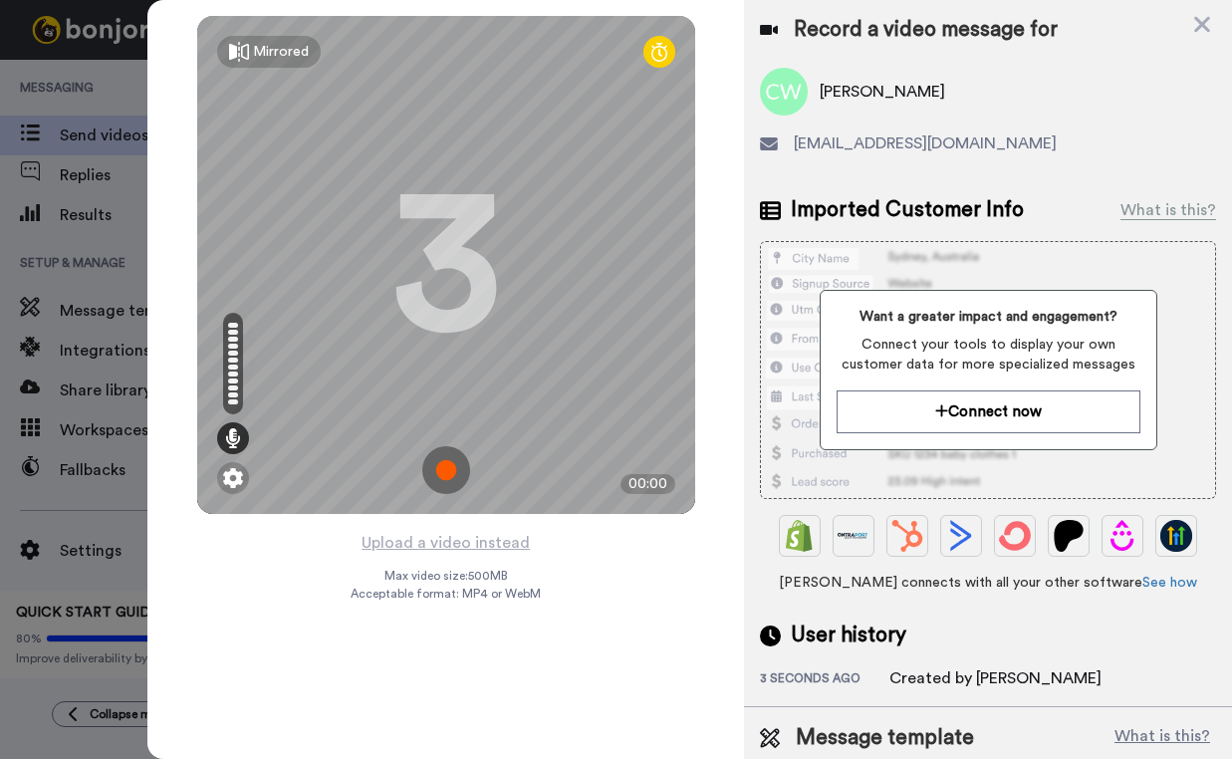
click at [452, 473] on img at bounding box center [446, 470] width 48 height 48
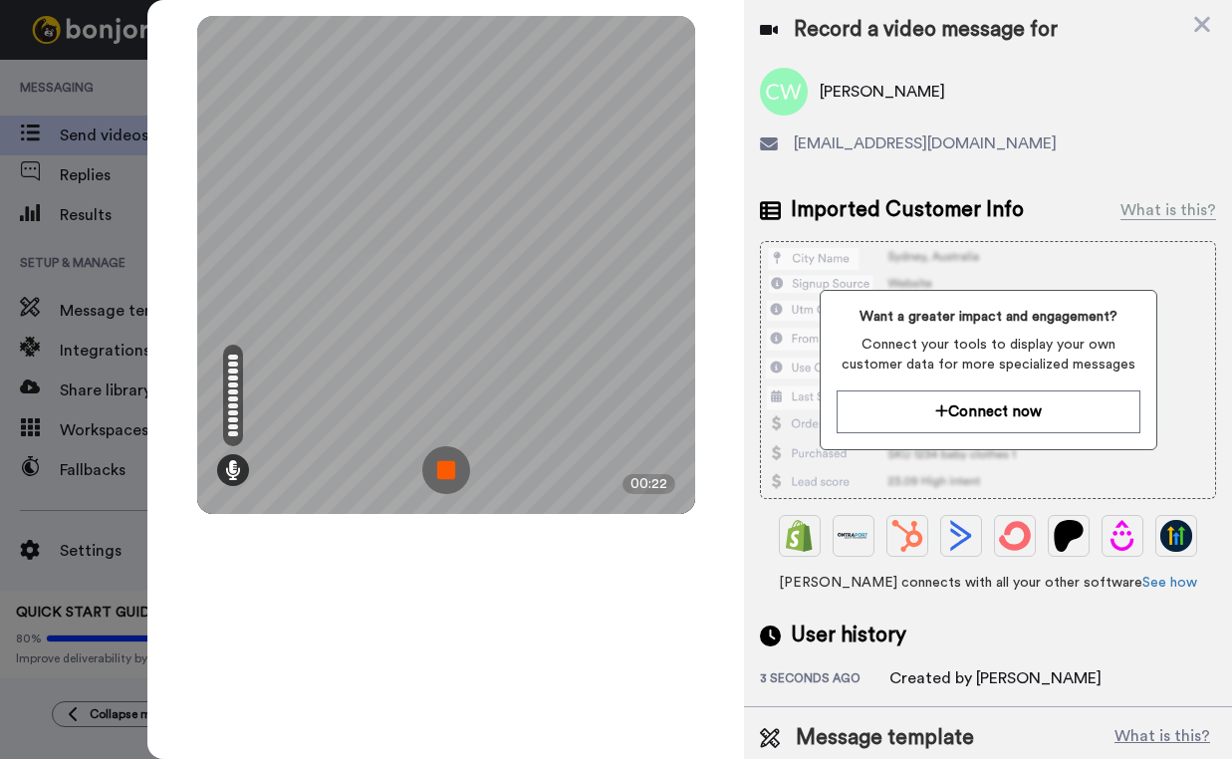
click at [449, 477] on img at bounding box center [446, 470] width 48 height 48
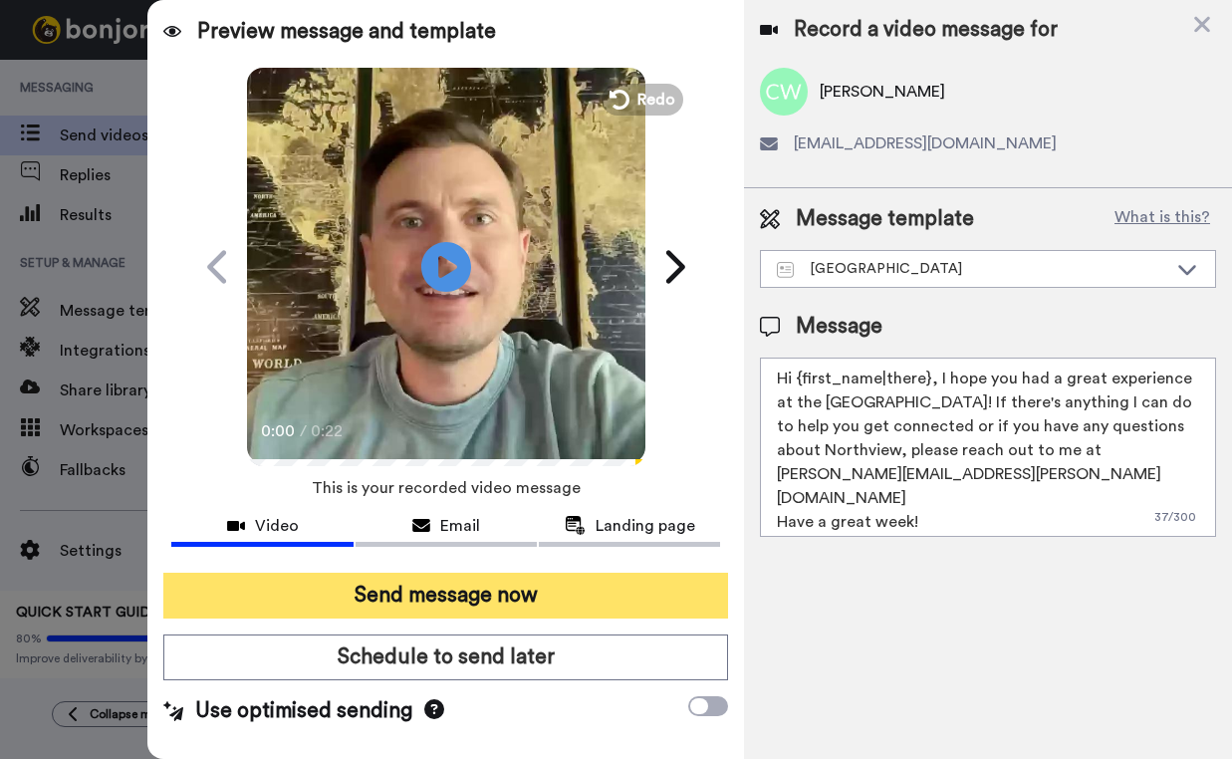
click at [534, 603] on button "Send message now" at bounding box center [445, 596] width 565 height 46
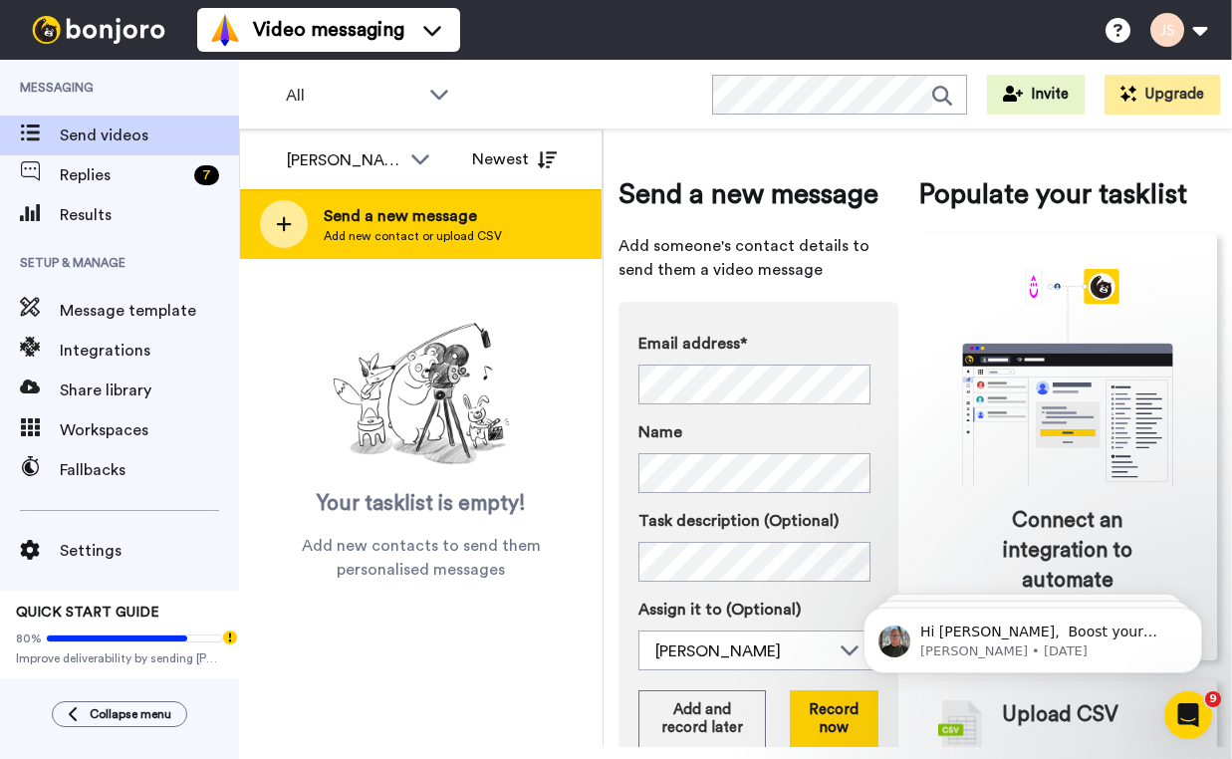
click at [513, 238] on div "Send a new message Add new contact or upload CSV" at bounding box center [421, 224] width 362 height 70
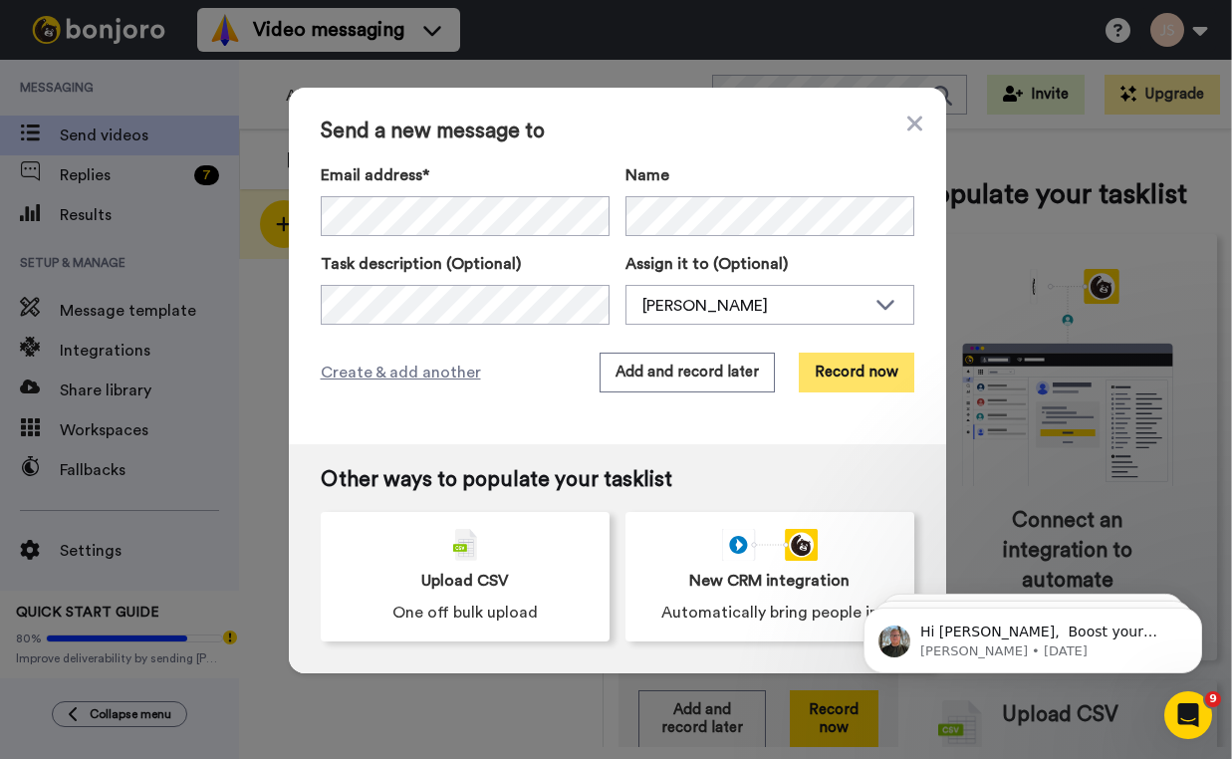
click at [861, 382] on button "Record now" at bounding box center [857, 373] width 116 height 40
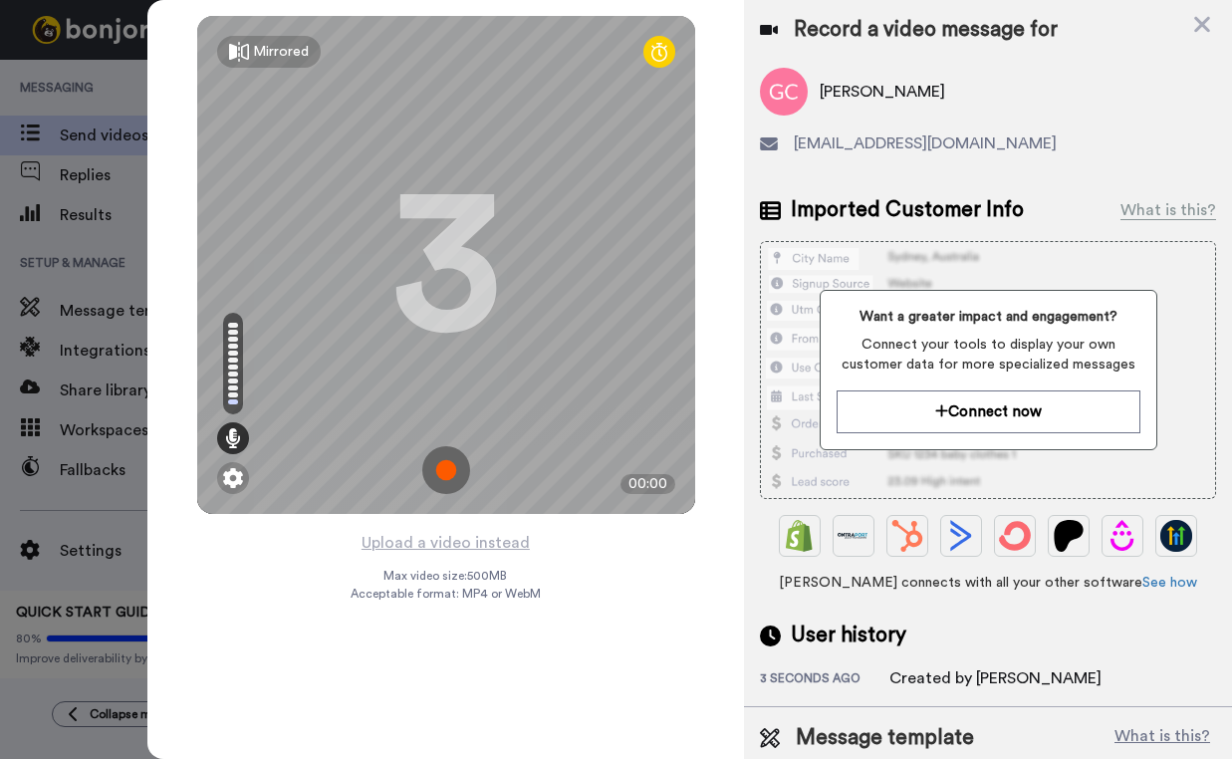
click at [453, 471] on img at bounding box center [446, 470] width 48 height 48
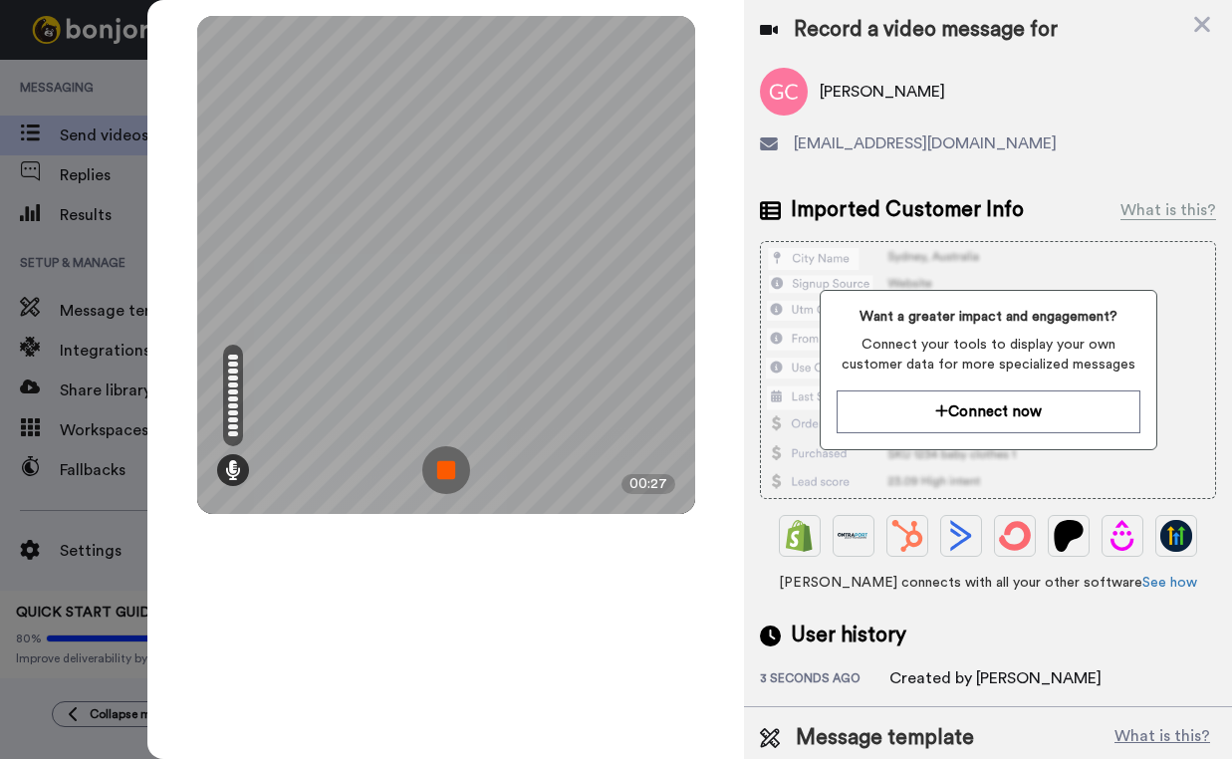
click at [453, 471] on img at bounding box center [446, 470] width 48 height 48
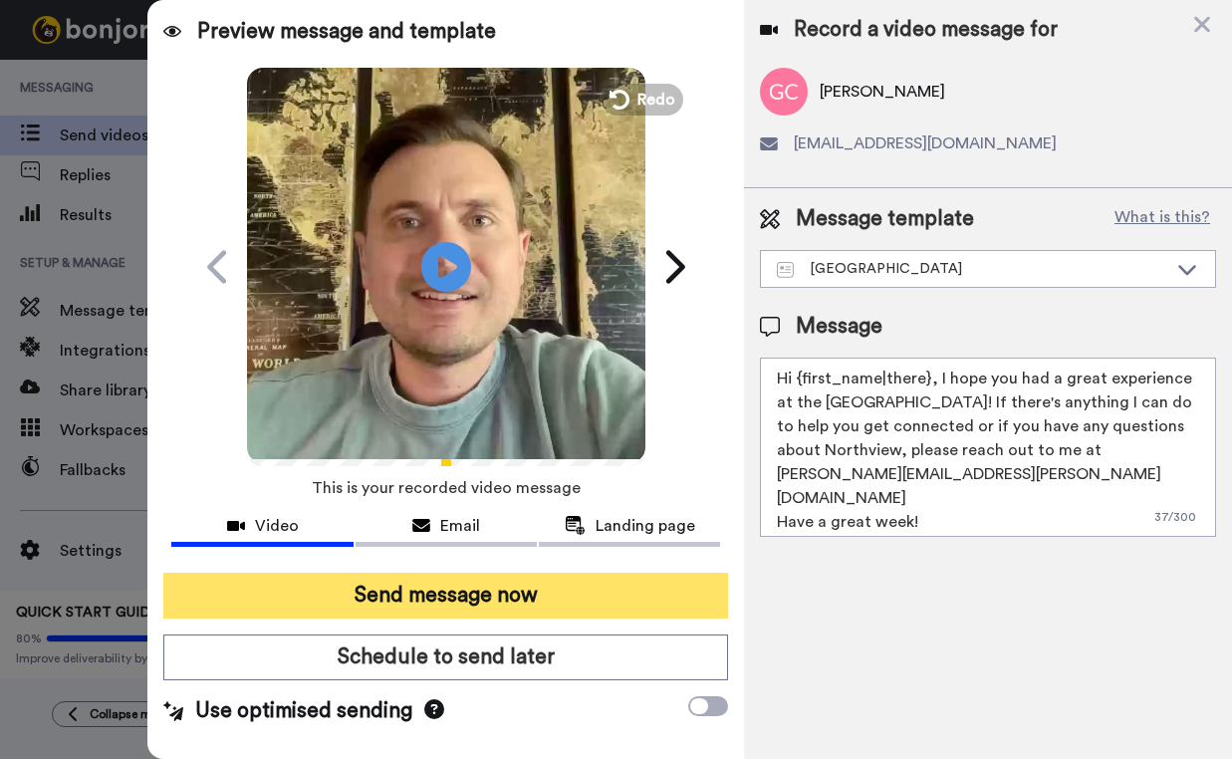
click at [533, 606] on button "Send message now" at bounding box center [445, 596] width 565 height 46
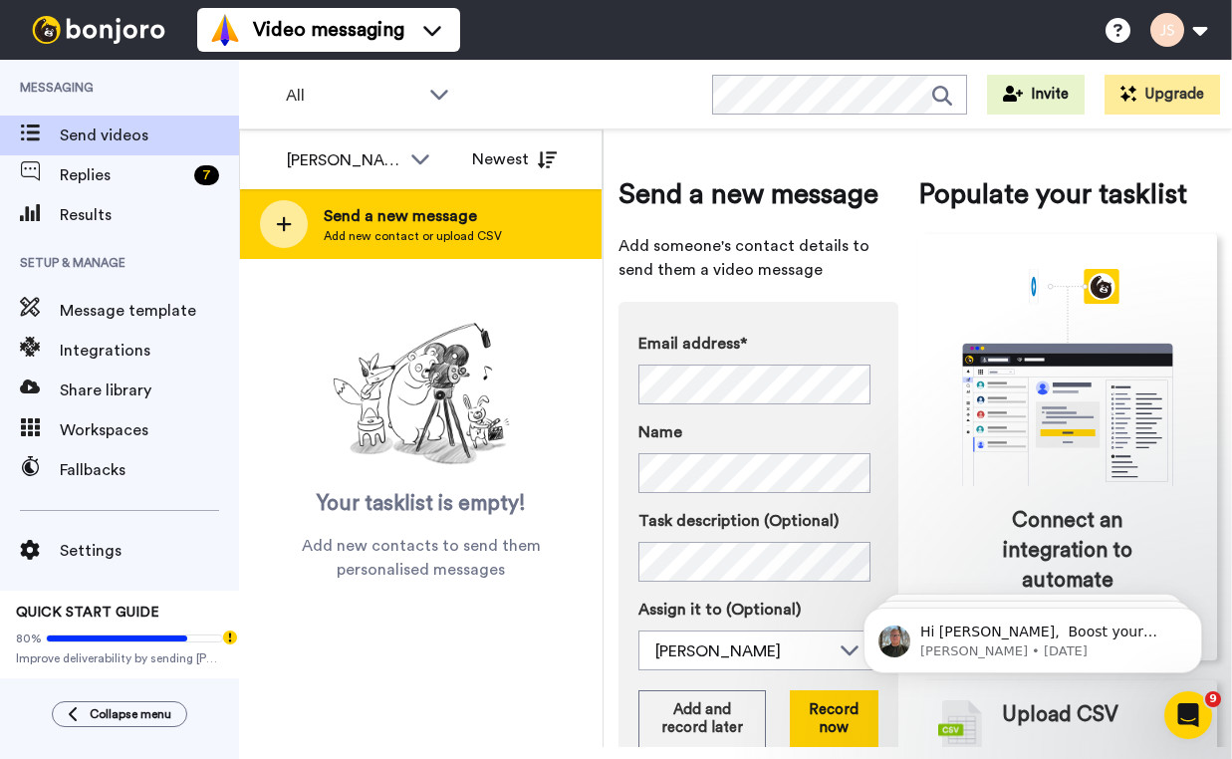
click at [472, 196] on div "Send a new message Add new contact or upload CSV" at bounding box center [421, 224] width 362 height 70
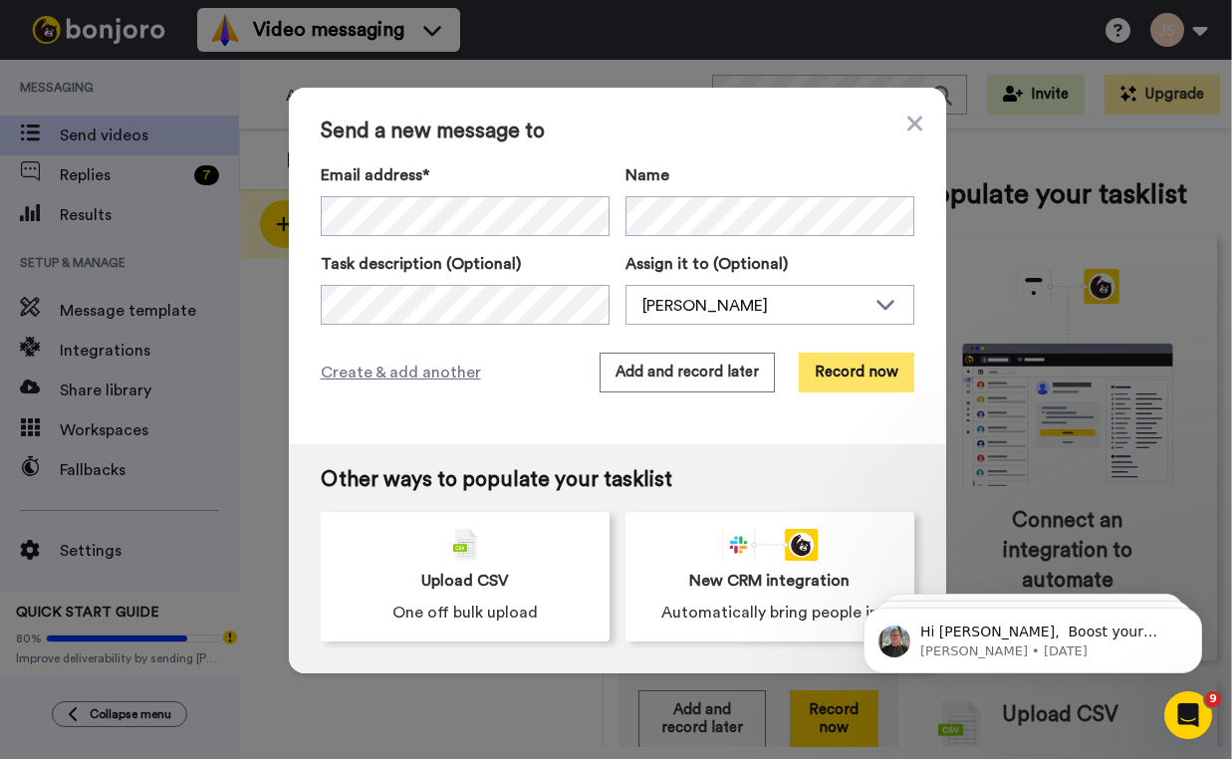
click at [833, 374] on button "Record now" at bounding box center [857, 373] width 116 height 40
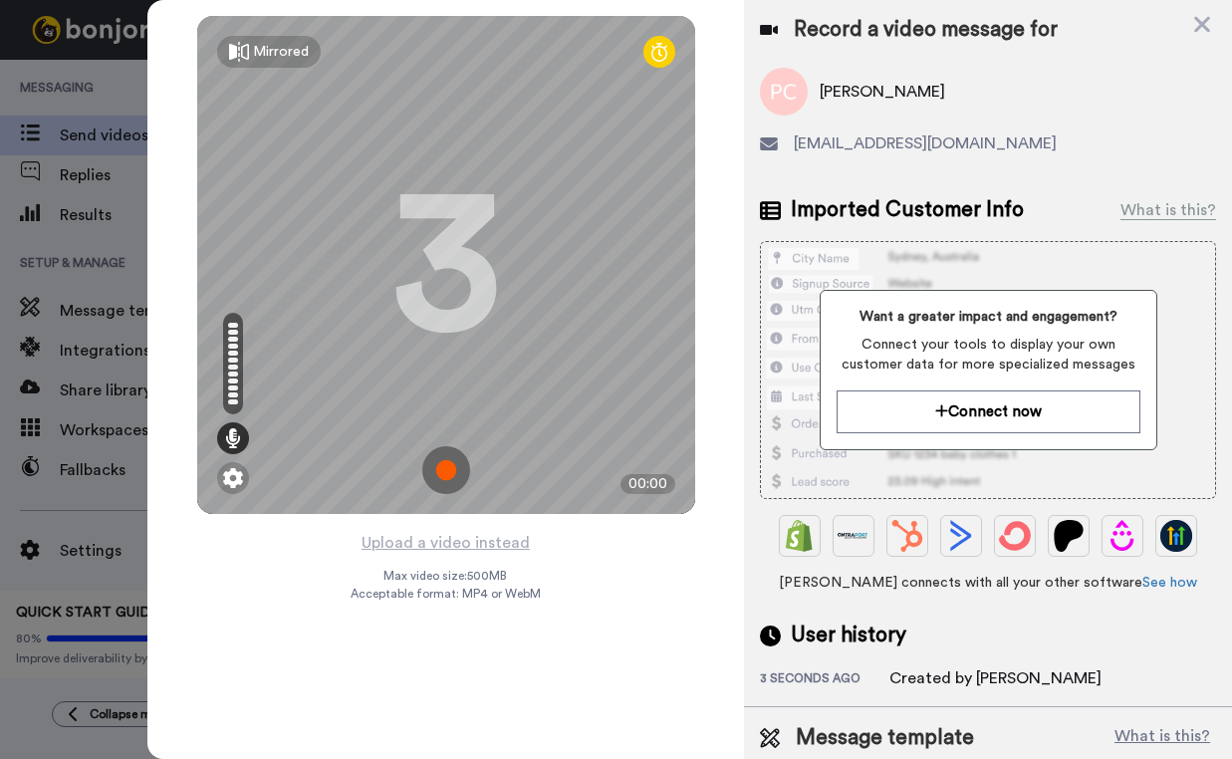
click at [455, 477] on img at bounding box center [446, 470] width 48 height 48
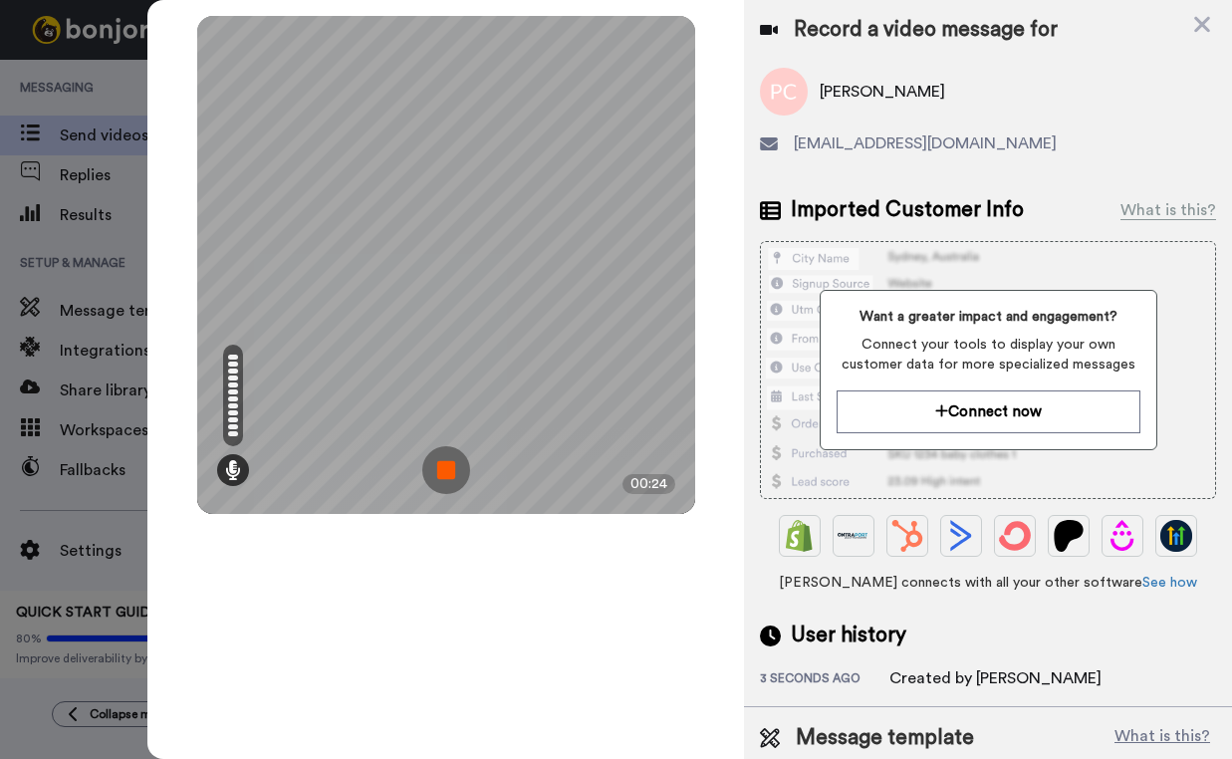
click at [455, 477] on img at bounding box center [446, 470] width 48 height 48
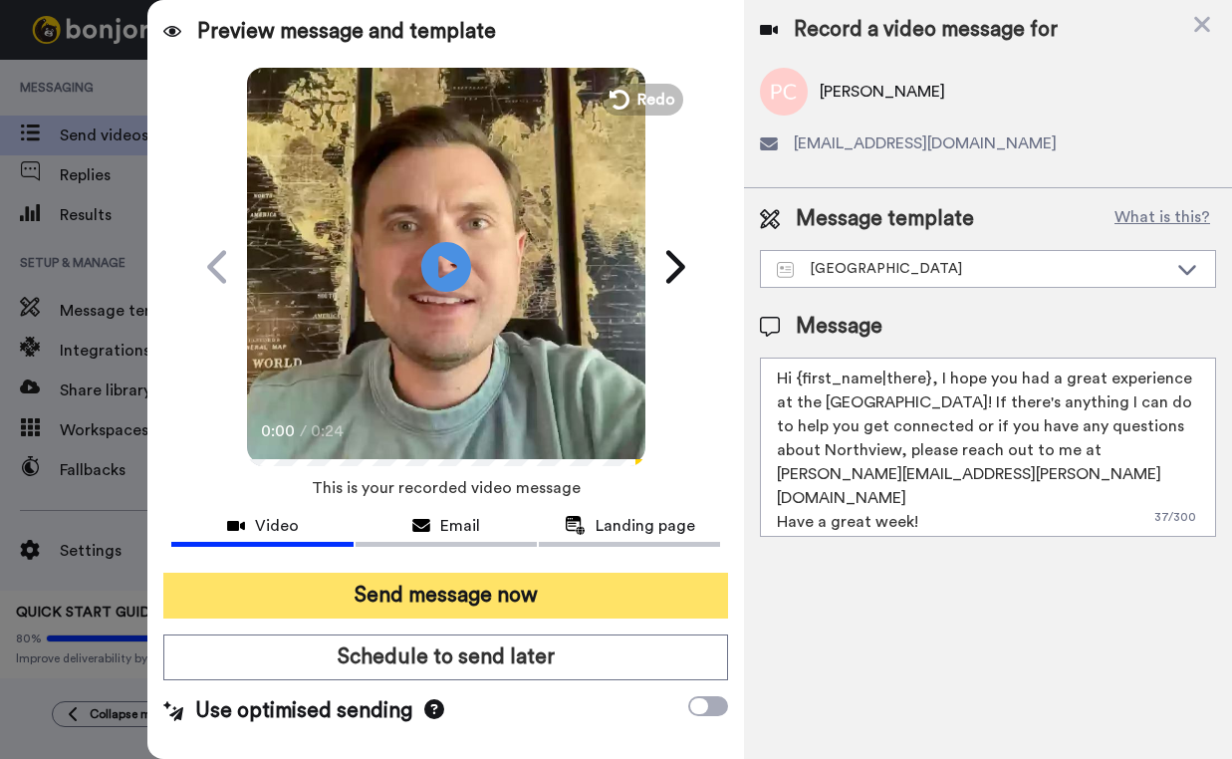
click at [501, 603] on button "Send message now" at bounding box center [445, 596] width 565 height 46
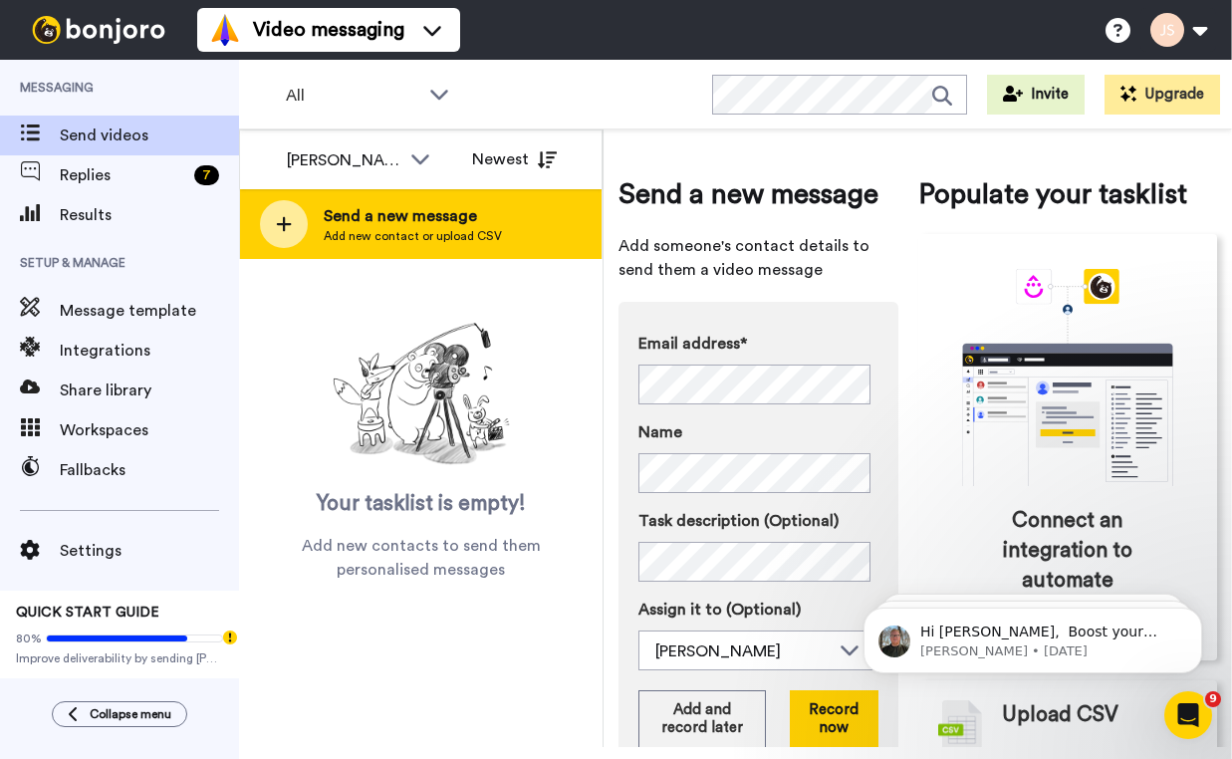
click at [519, 217] on div "Send a new message Add new contact or upload CSV" at bounding box center [421, 224] width 362 height 70
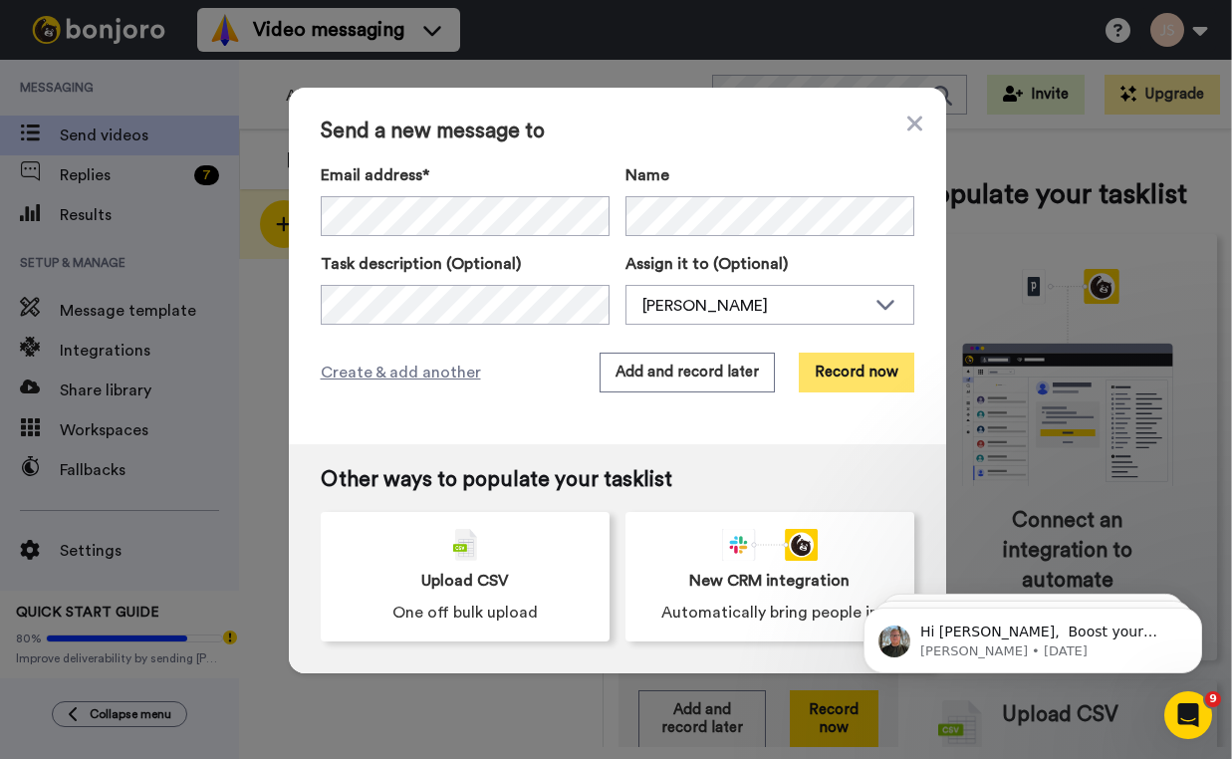
click at [868, 379] on button "Record now" at bounding box center [857, 373] width 116 height 40
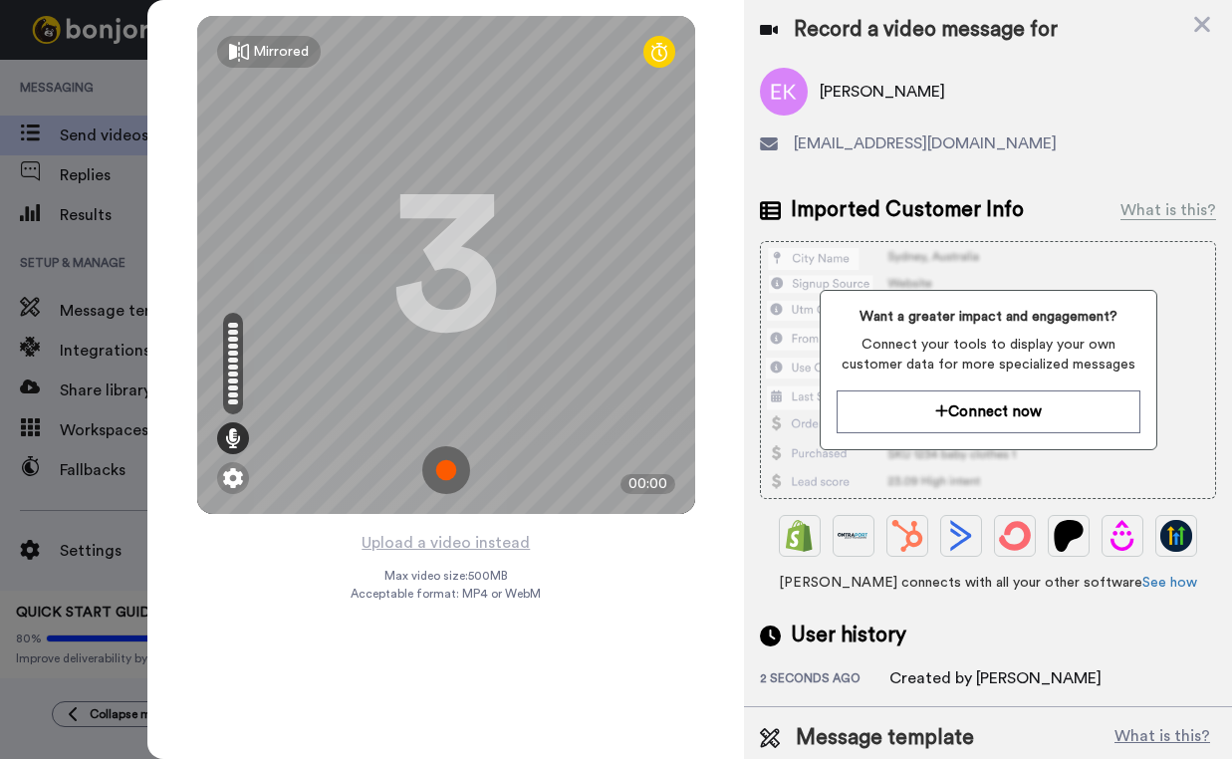
click at [447, 470] on img at bounding box center [446, 470] width 48 height 48
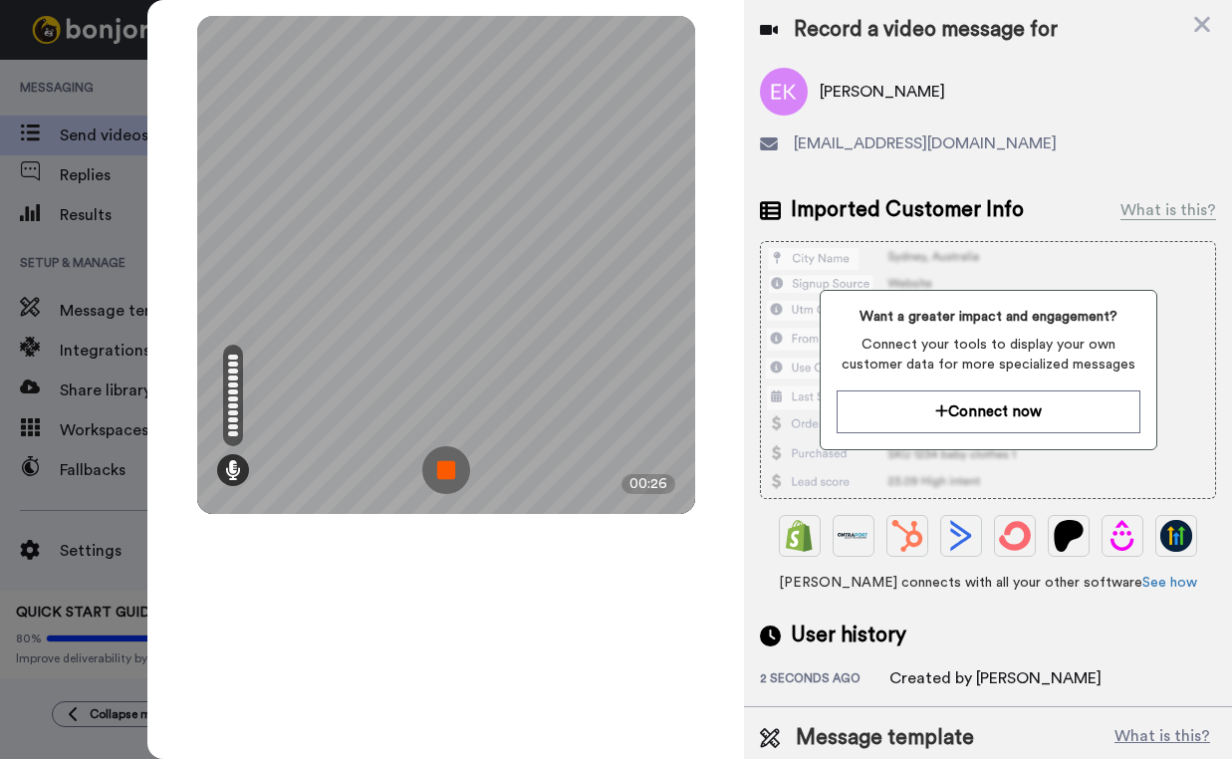
click at [449, 470] on img at bounding box center [446, 470] width 48 height 48
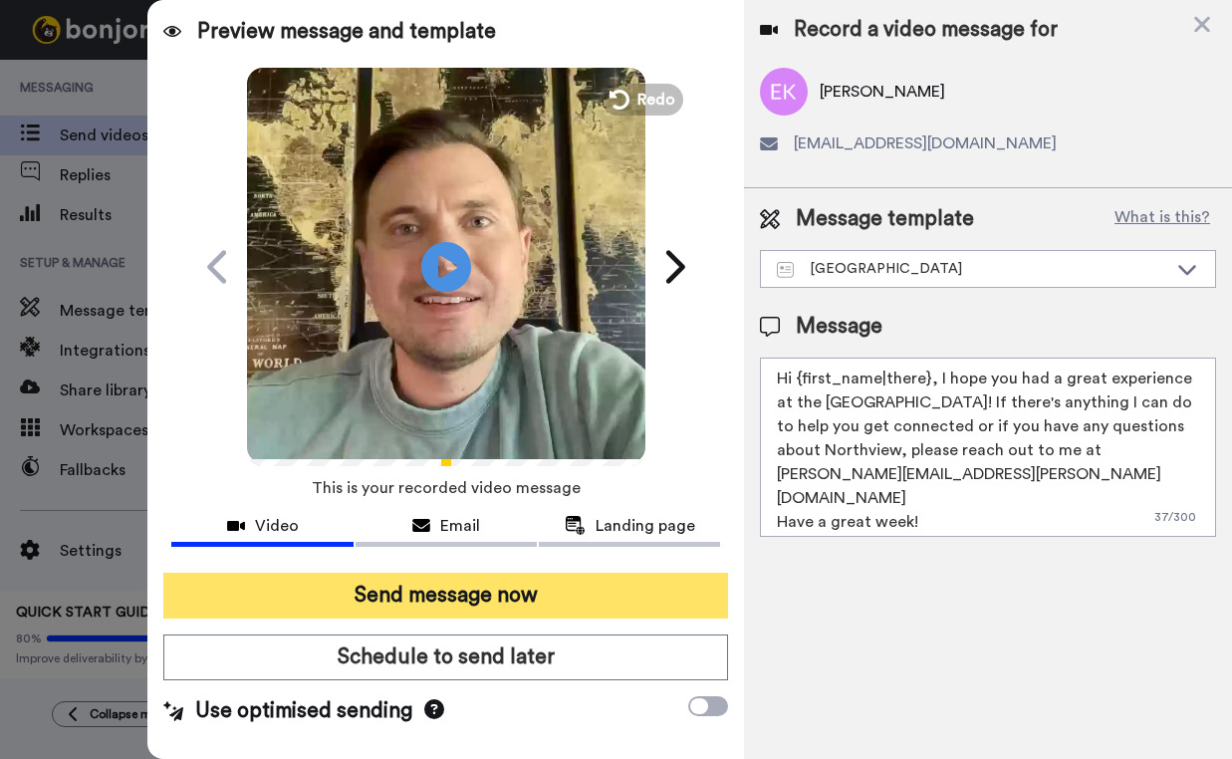
click at [451, 604] on button "Send message now" at bounding box center [445, 596] width 565 height 46
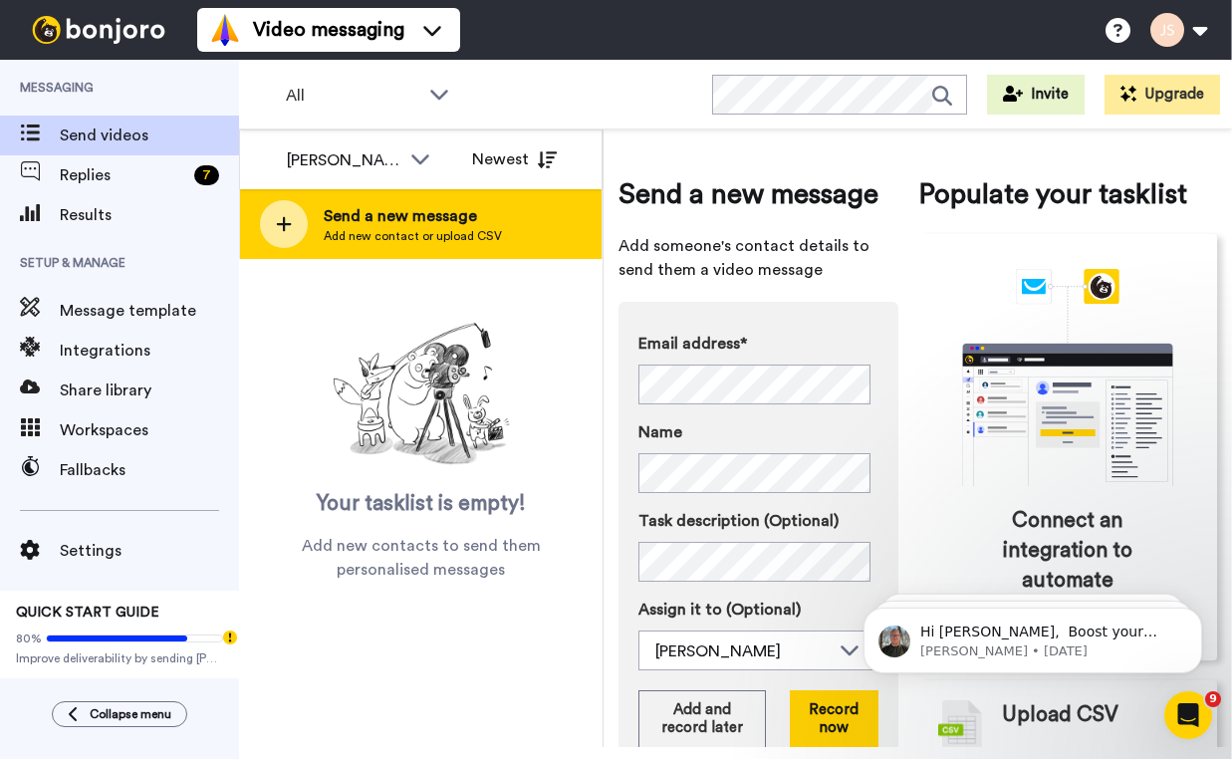
click at [559, 227] on div "Send a new message Add new contact or upload CSV" at bounding box center [421, 224] width 362 height 70
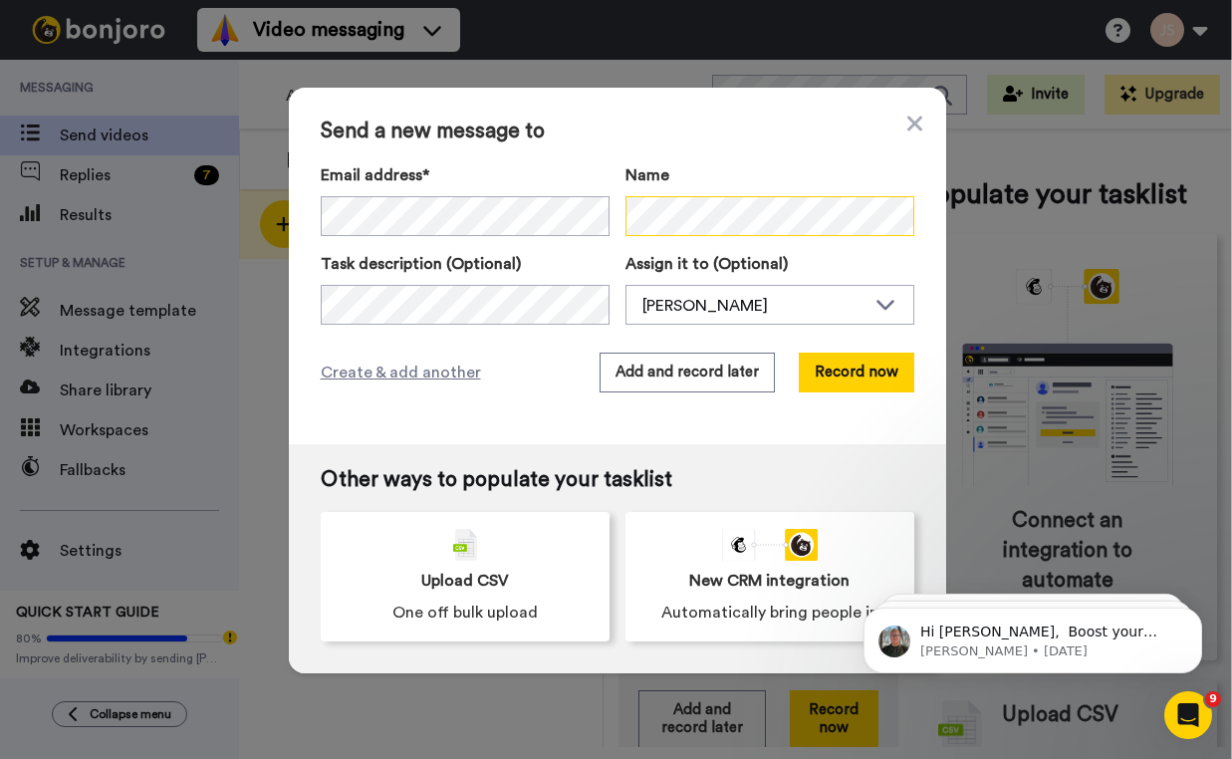
click at [575, 213] on div "Email address* No search result for ‘ [EMAIL_ADDRESS][DOMAIN_NAME] ’ Name" at bounding box center [618, 199] width 594 height 73
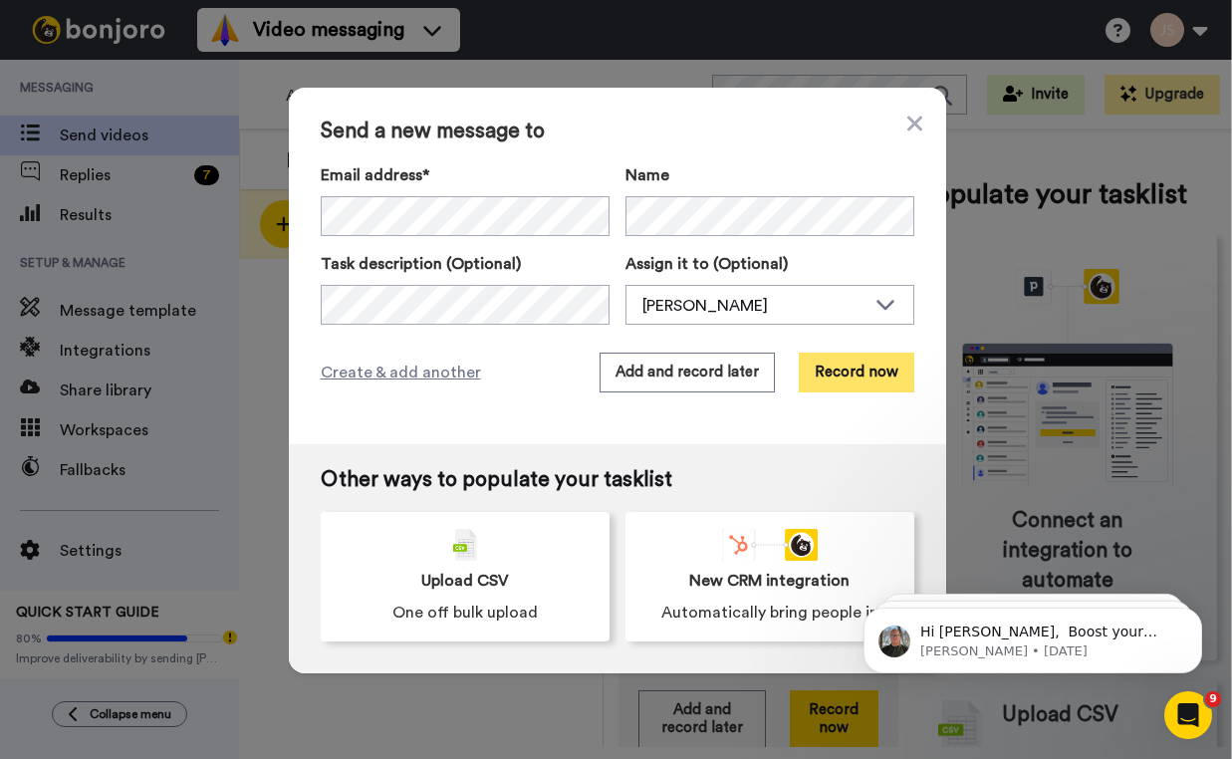
click at [831, 372] on button "Record now" at bounding box center [857, 373] width 116 height 40
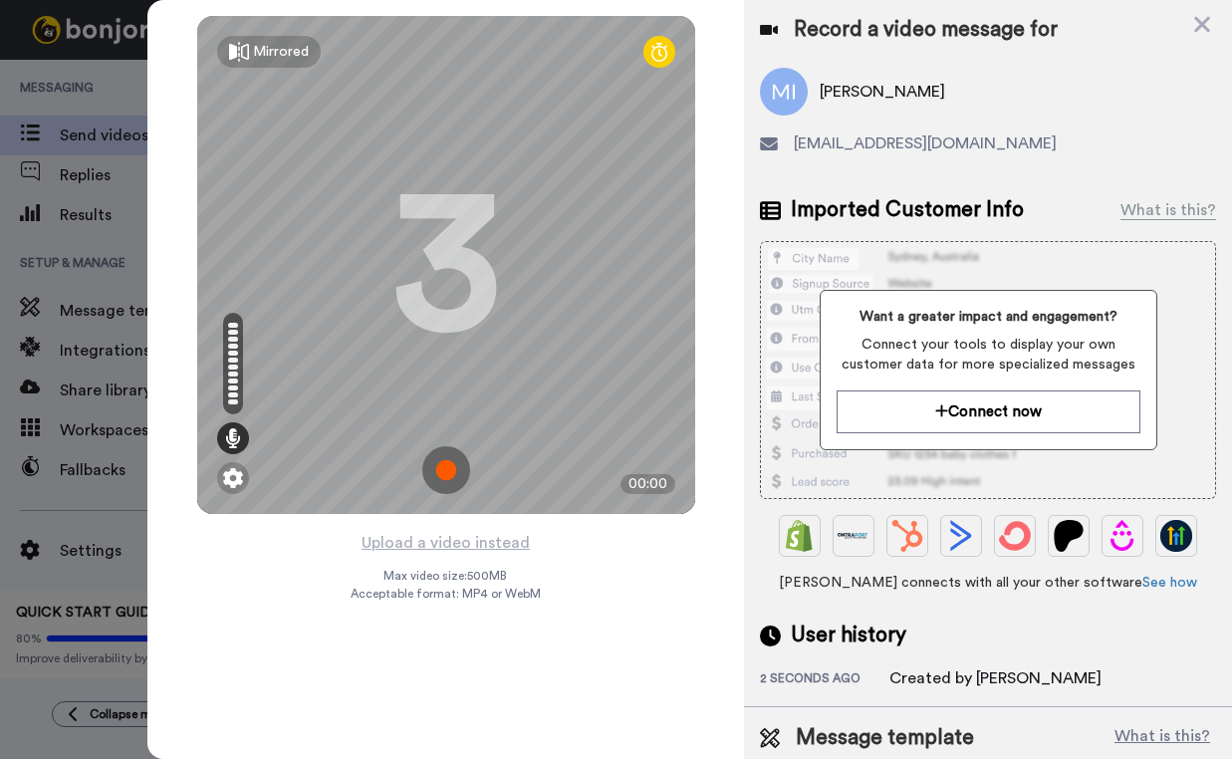
click at [441, 475] on img at bounding box center [446, 470] width 48 height 48
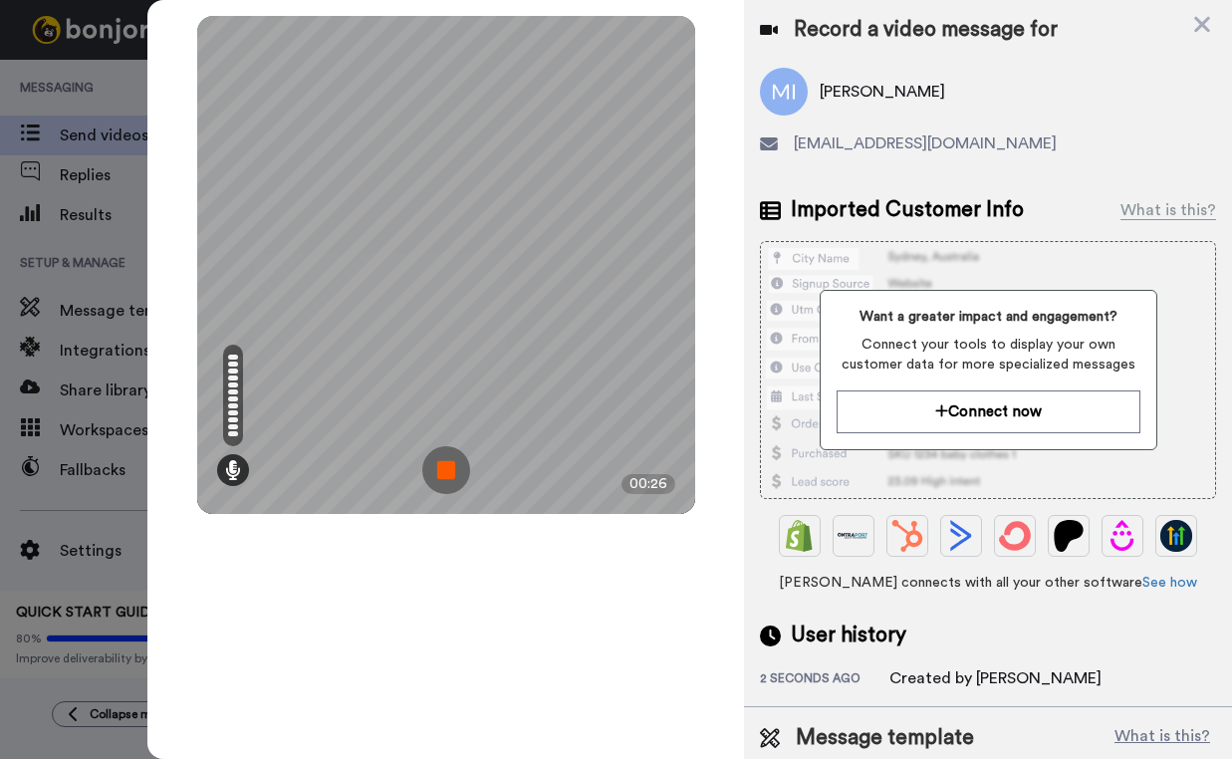
click at [444, 475] on img at bounding box center [446, 470] width 48 height 48
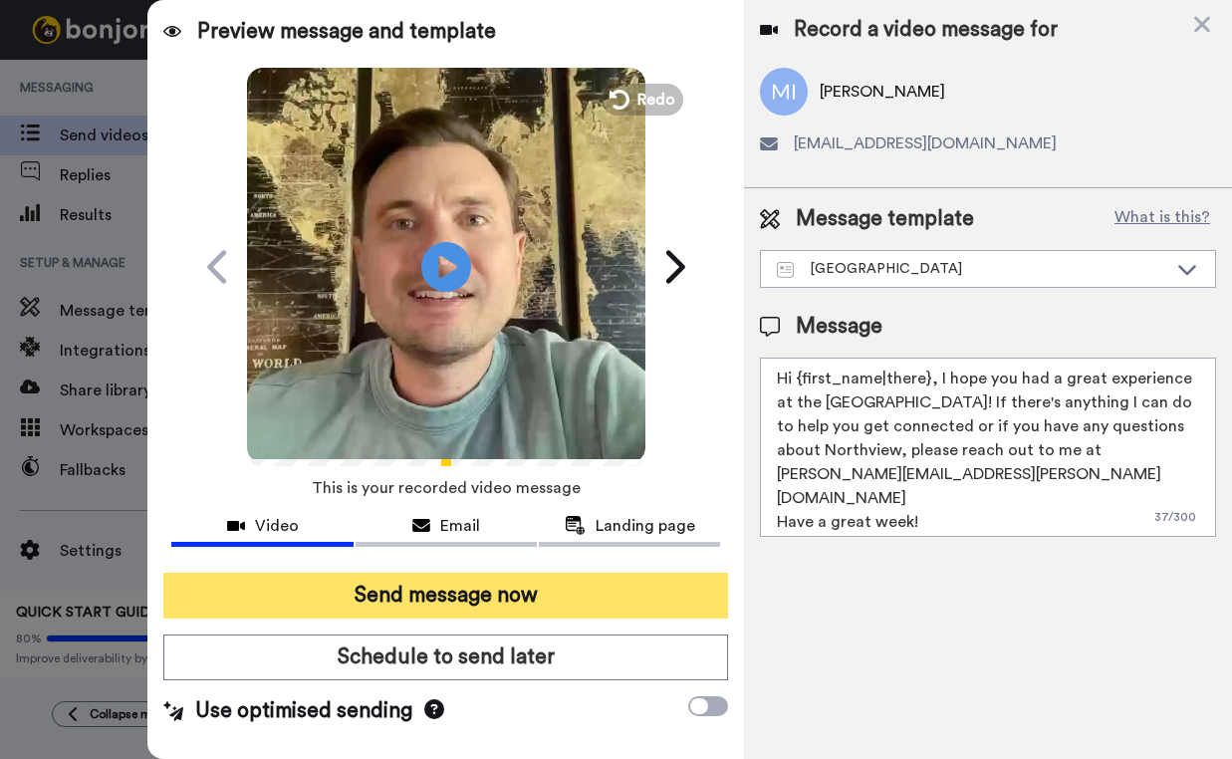
click at [459, 597] on button "Send message now" at bounding box center [445, 596] width 565 height 46
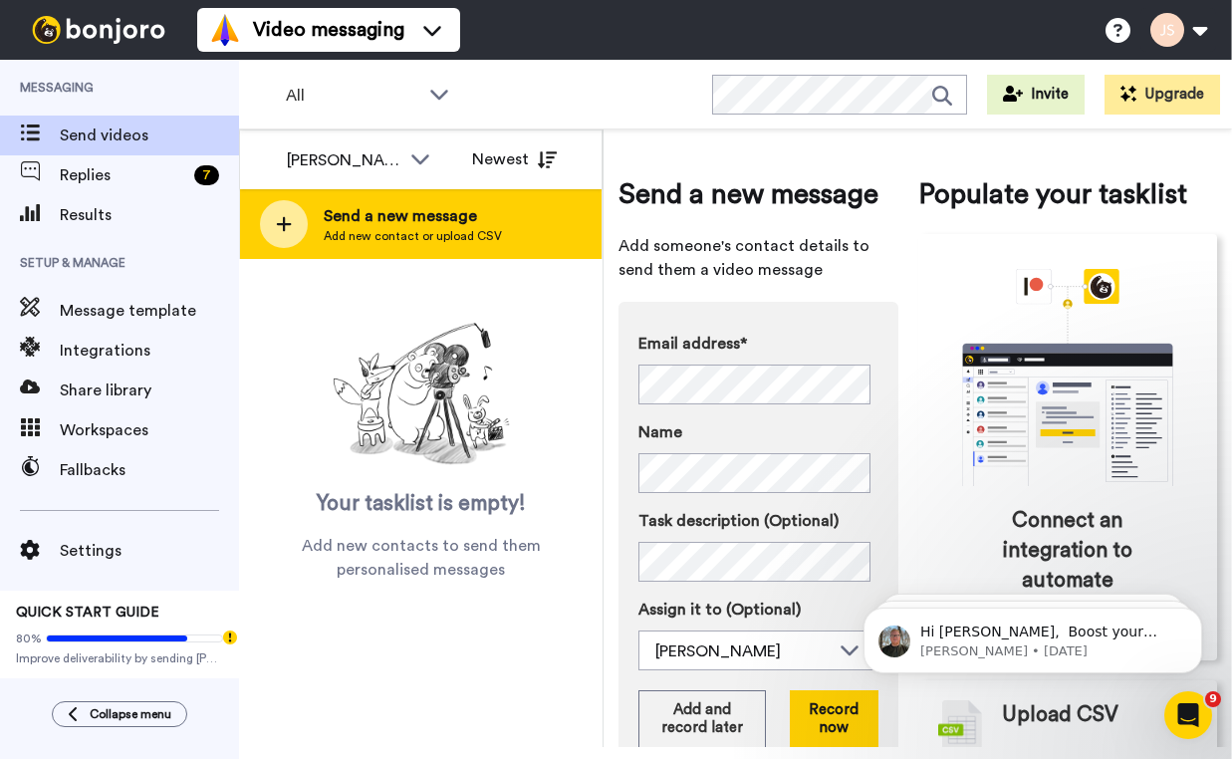
click at [425, 212] on span "Send a new message" at bounding box center [413, 216] width 178 height 24
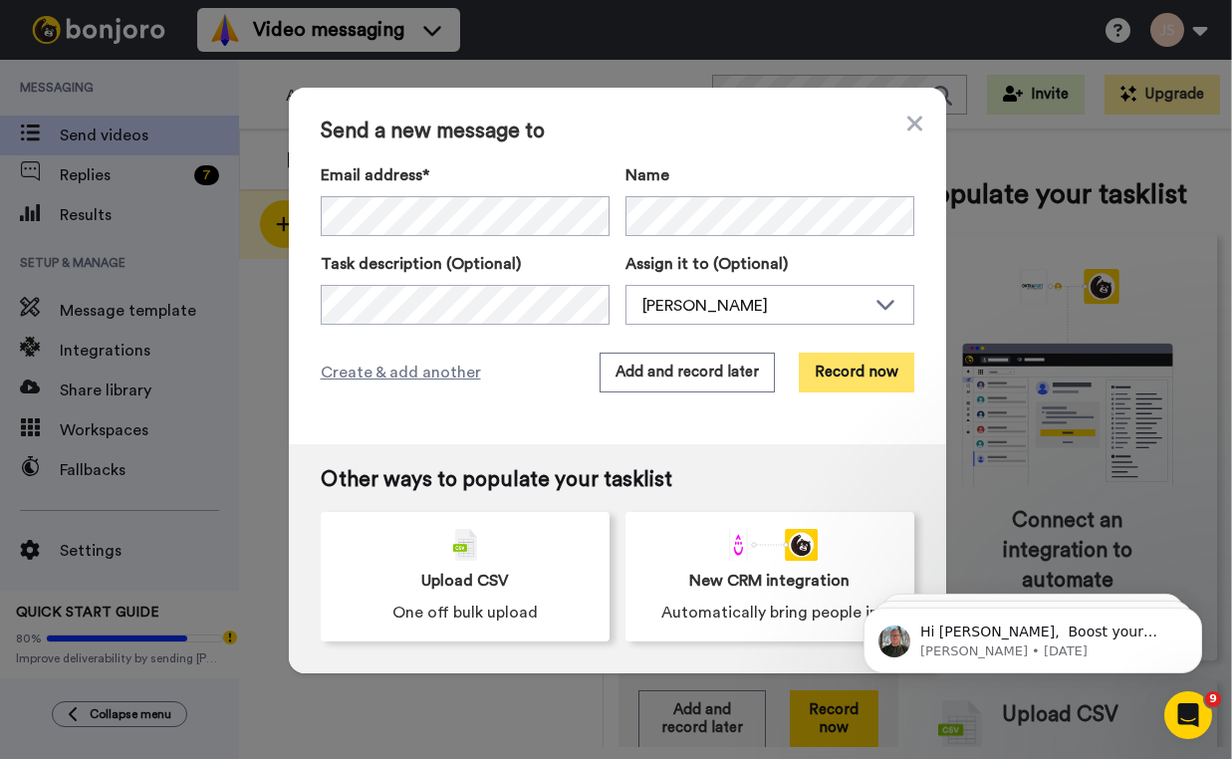
click at [872, 383] on button "Record now" at bounding box center [857, 373] width 116 height 40
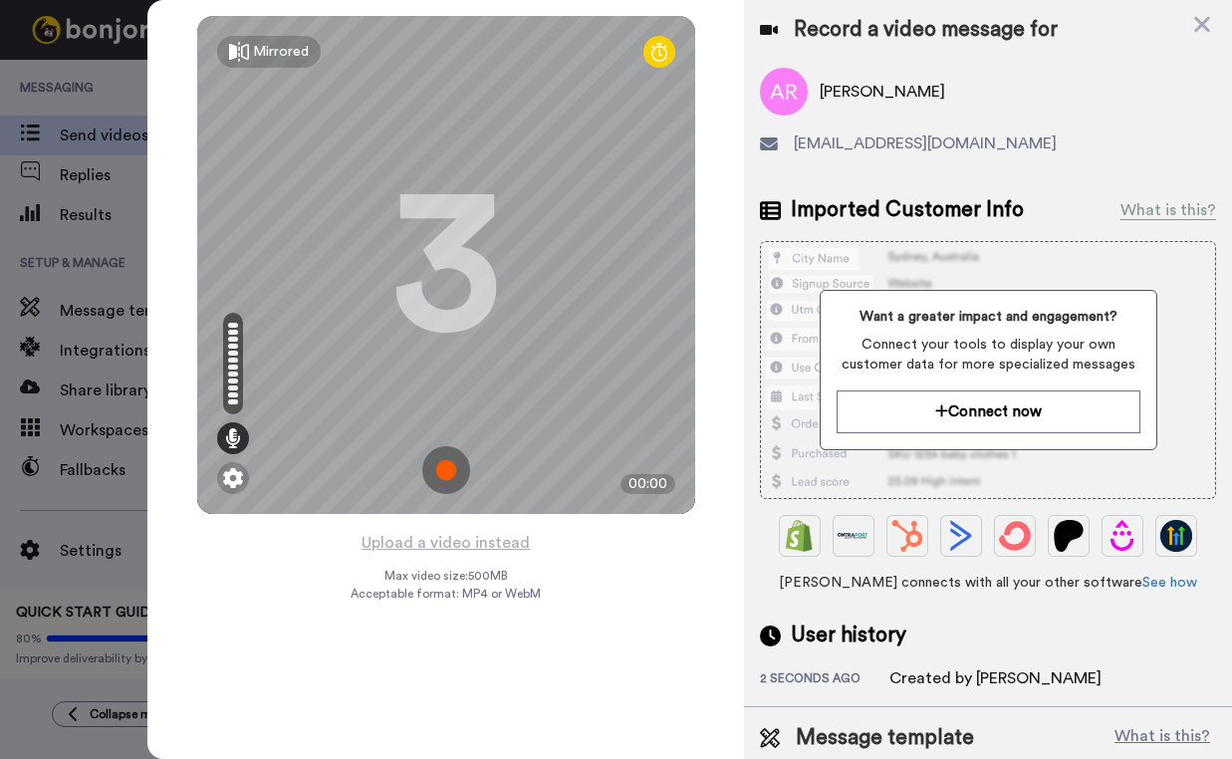
click at [452, 475] on img at bounding box center [446, 470] width 48 height 48
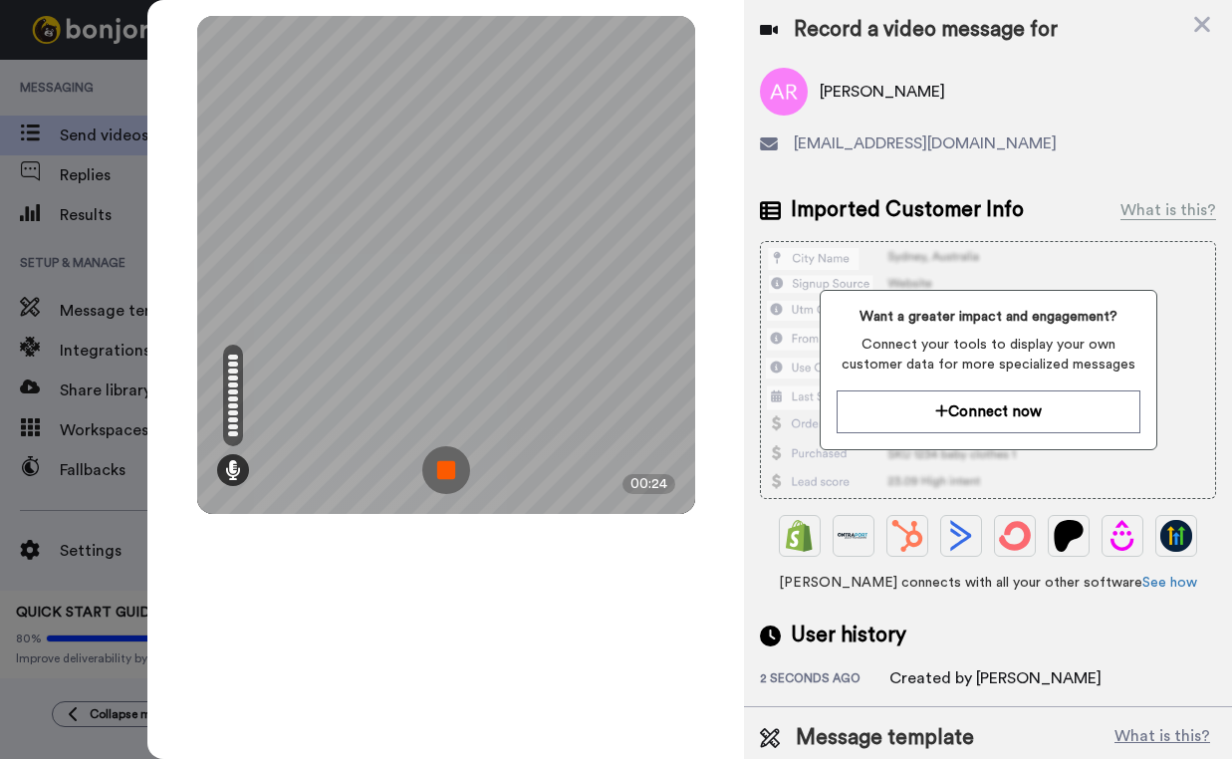
click at [453, 475] on img at bounding box center [446, 470] width 48 height 48
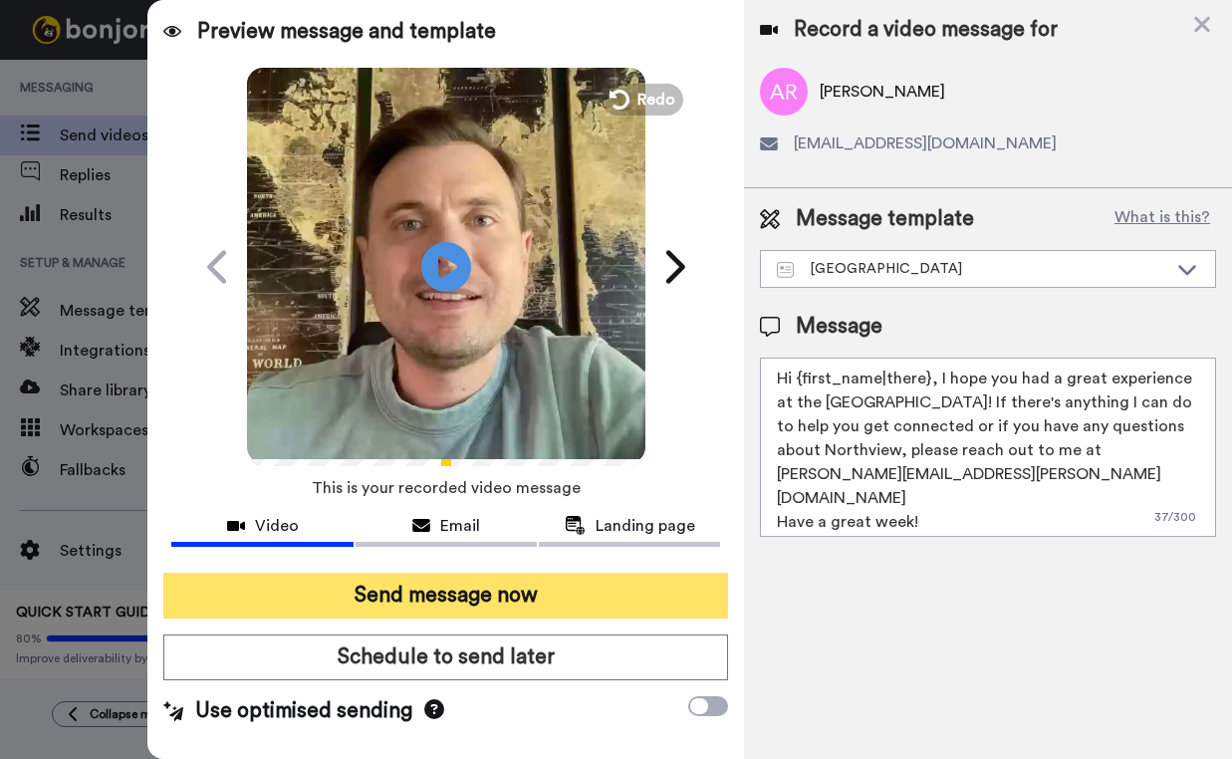
click at [408, 596] on button "Send message now" at bounding box center [445, 596] width 565 height 46
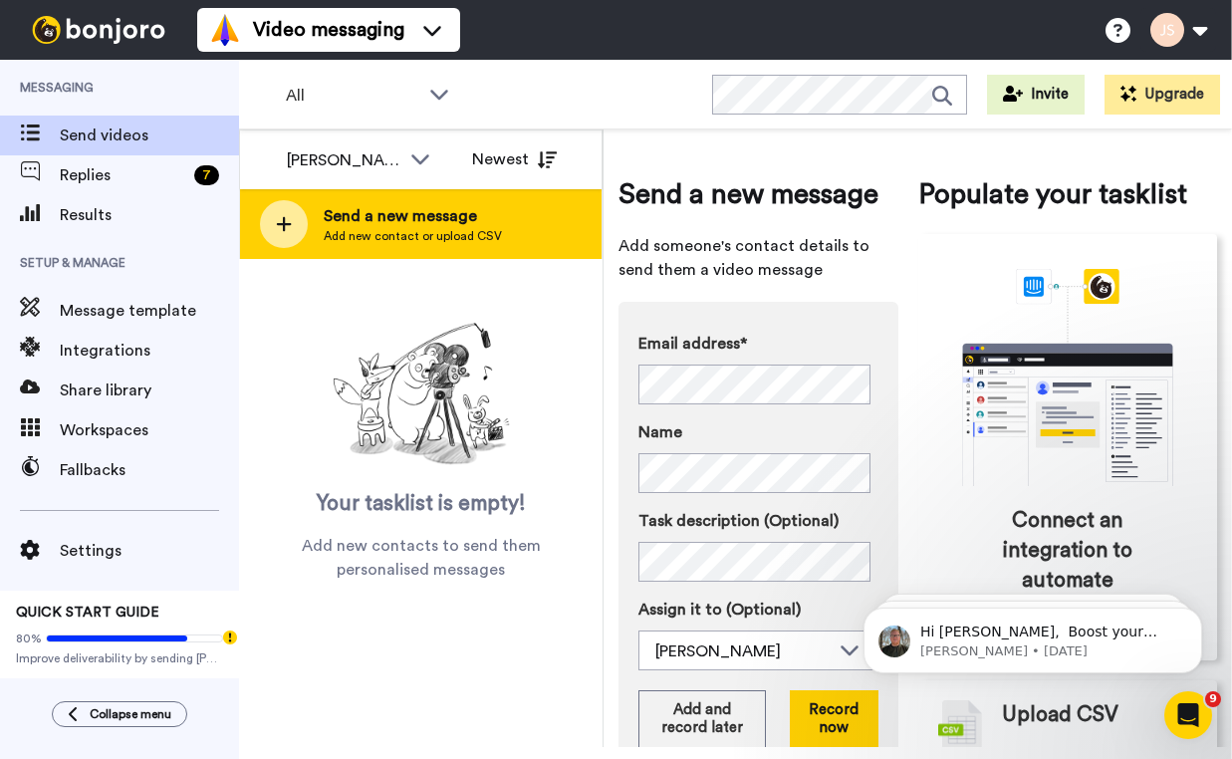
click at [471, 209] on span "Send a new message" at bounding box center [413, 216] width 178 height 24
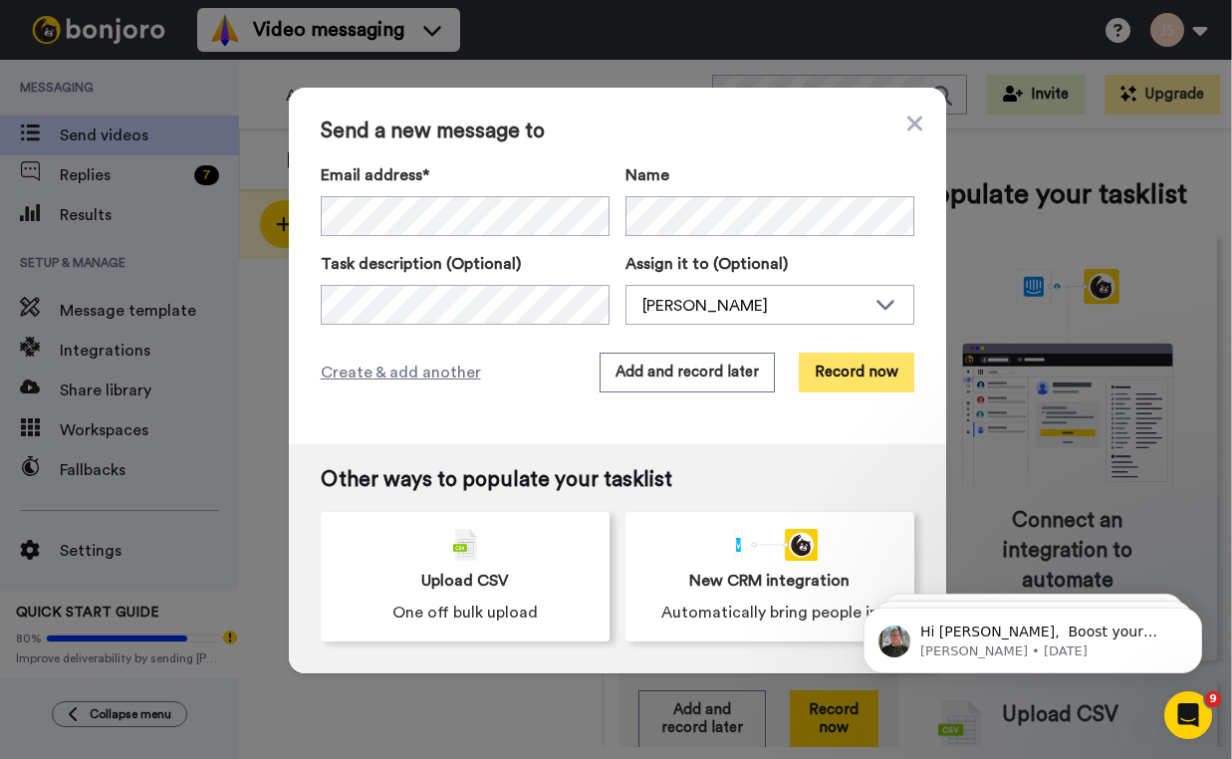
click at [809, 371] on button "Record now" at bounding box center [857, 373] width 116 height 40
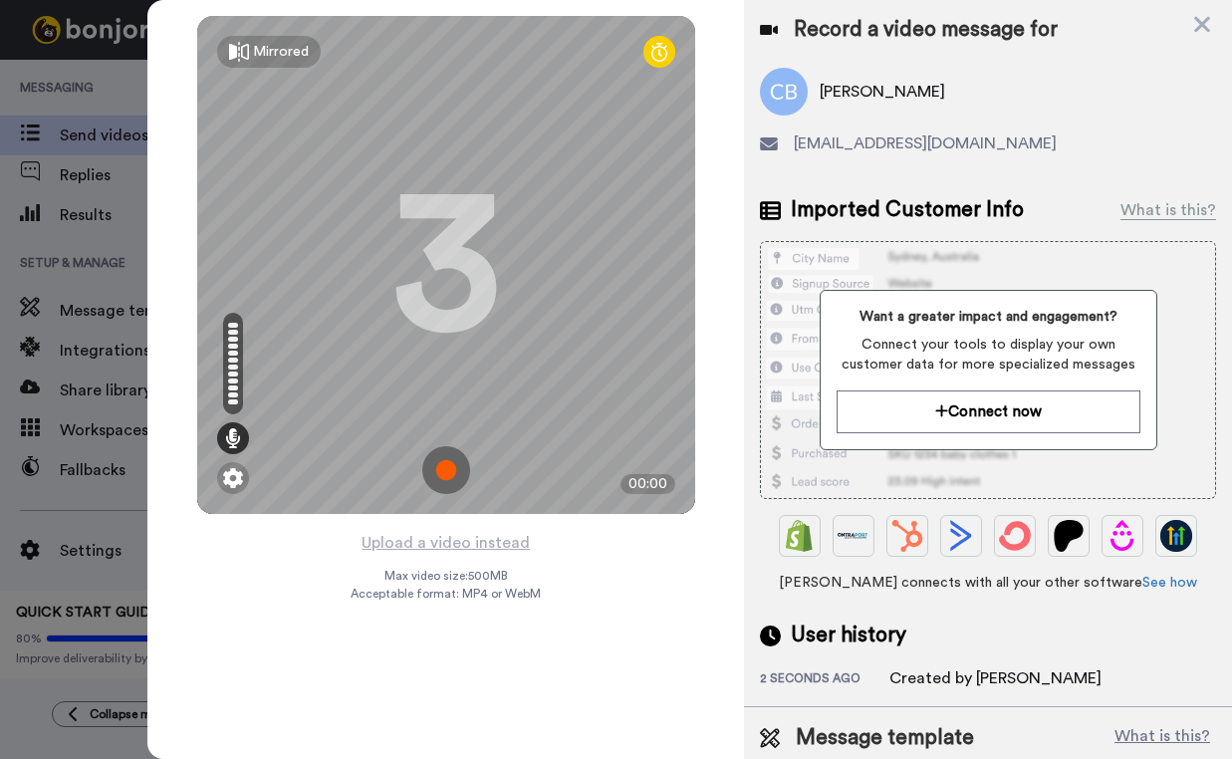
click at [447, 467] on img at bounding box center [446, 470] width 48 height 48
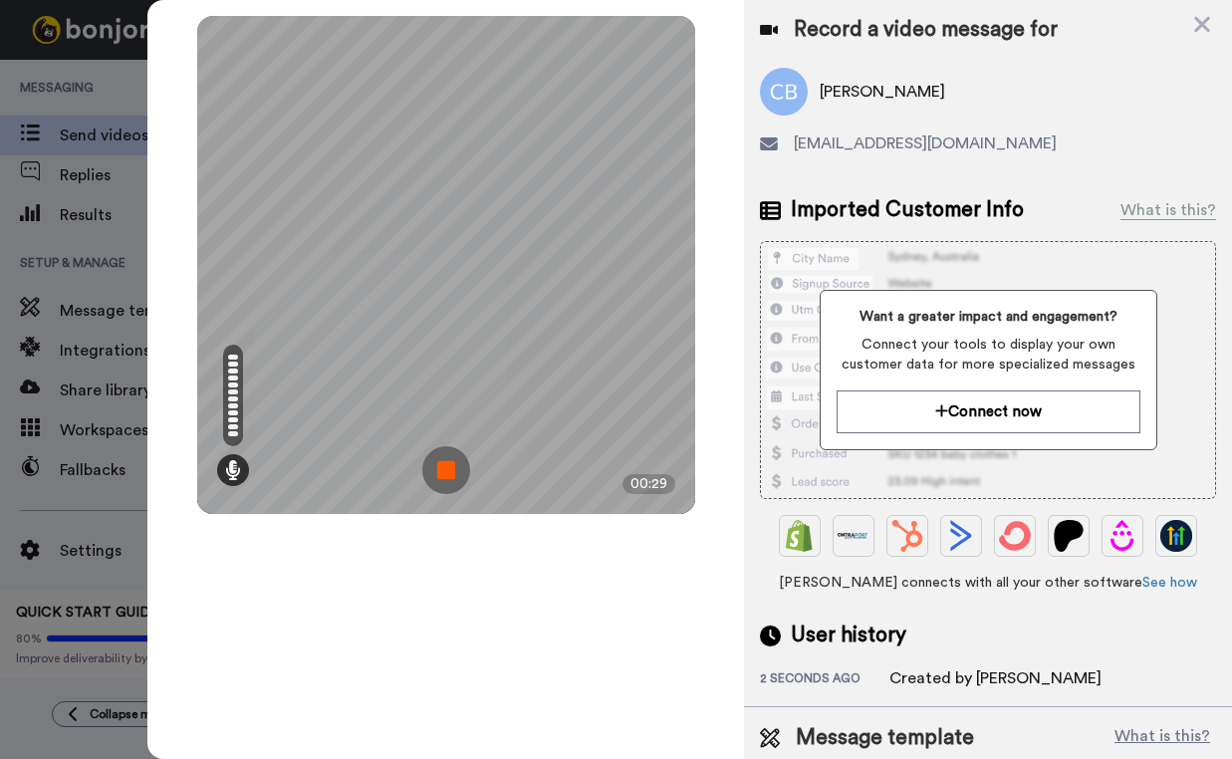
click at [448, 468] on img at bounding box center [446, 470] width 48 height 48
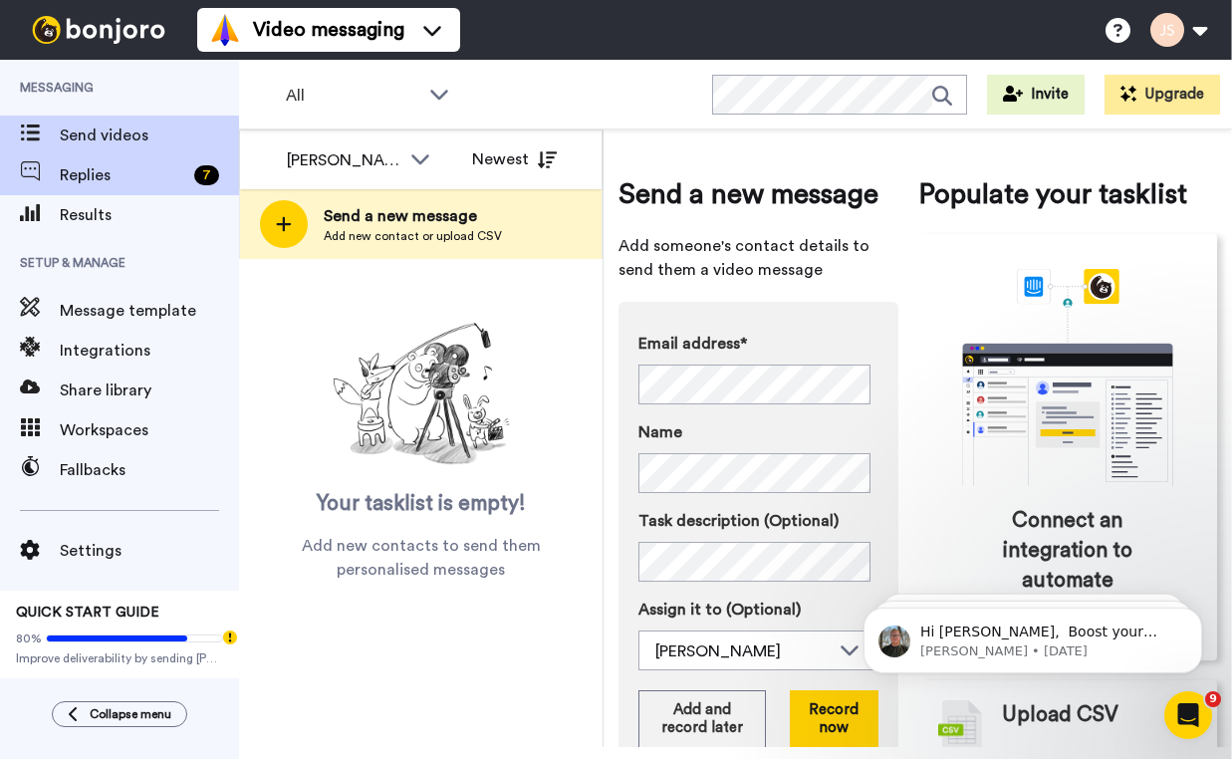
click at [142, 183] on span "Replies" at bounding box center [123, 175] width 127 height 24
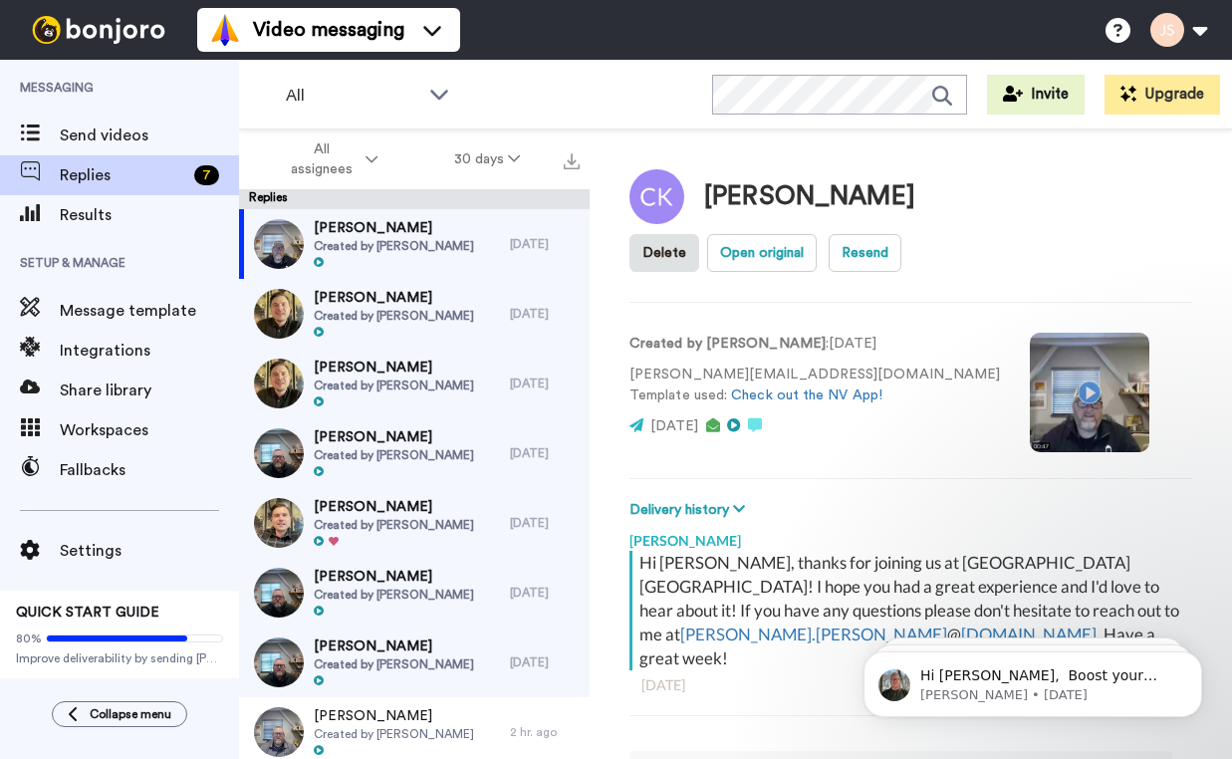
click at [413, 303] on span "[PERSON_NAME]" at bounding box center [394, 298] width 160 height 20
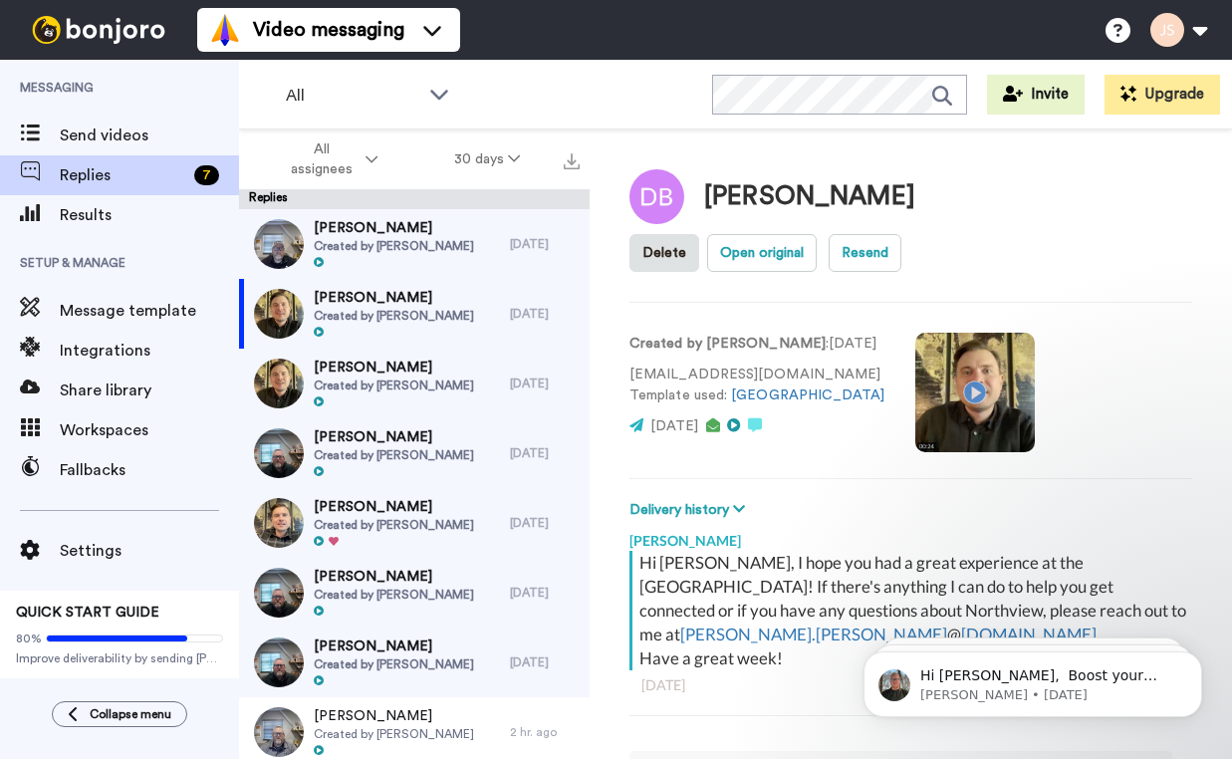
click at [437, 384] on div "[PERSON_NAME] Created by [PERSON_NAME]" at bounding box center [374, 384] width 271 height 70
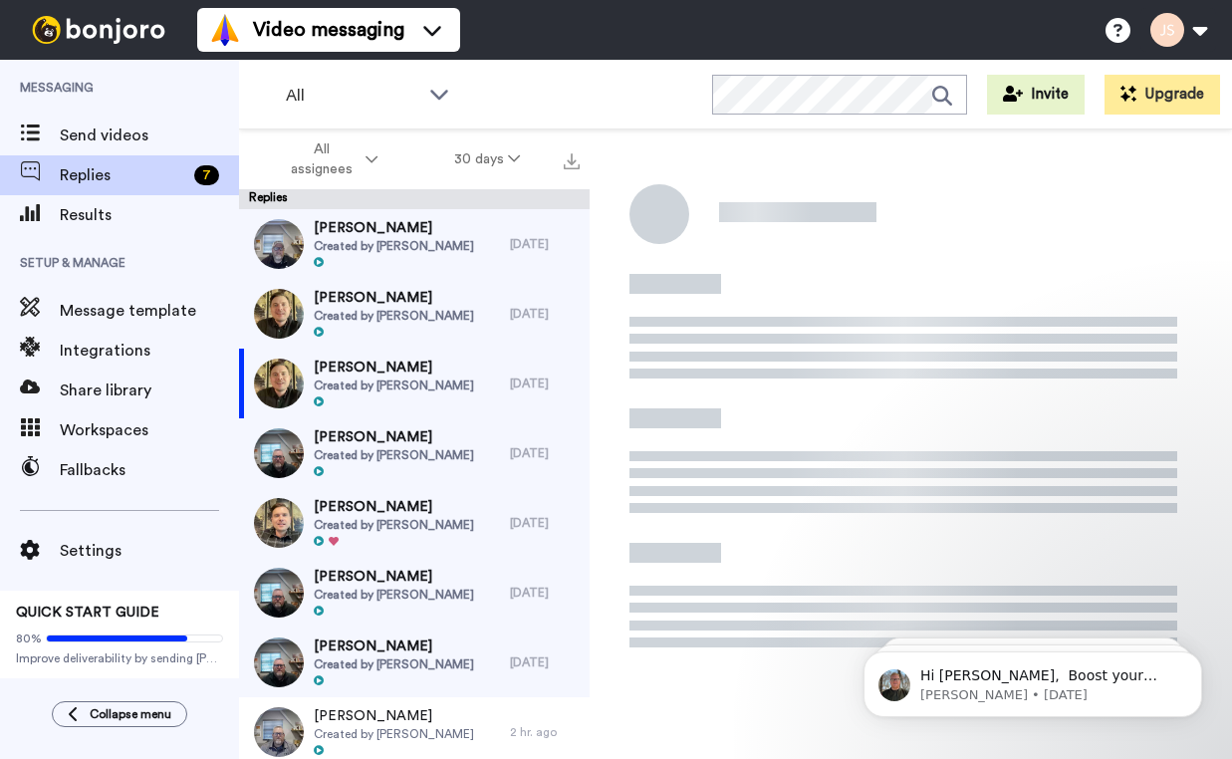
type textarea "x"
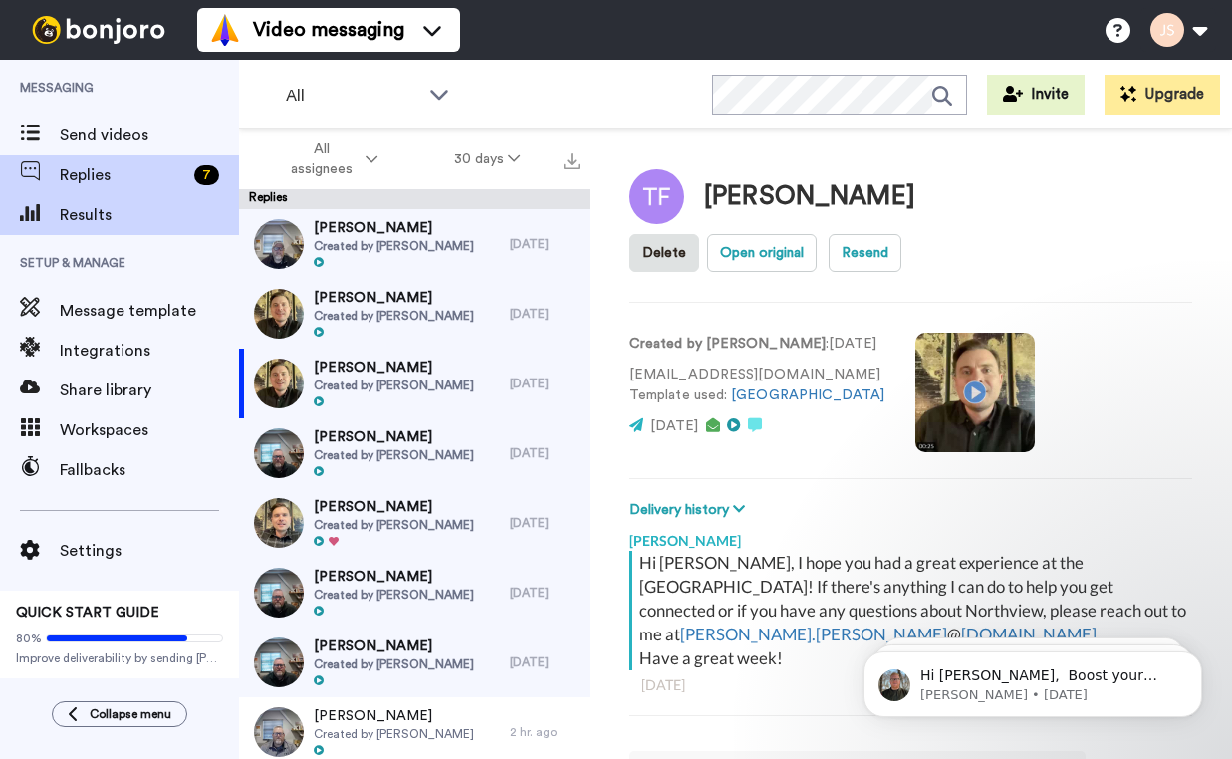
click at [145, 221] on span "Results" at bounding box center [149, 215] width 179 height 24
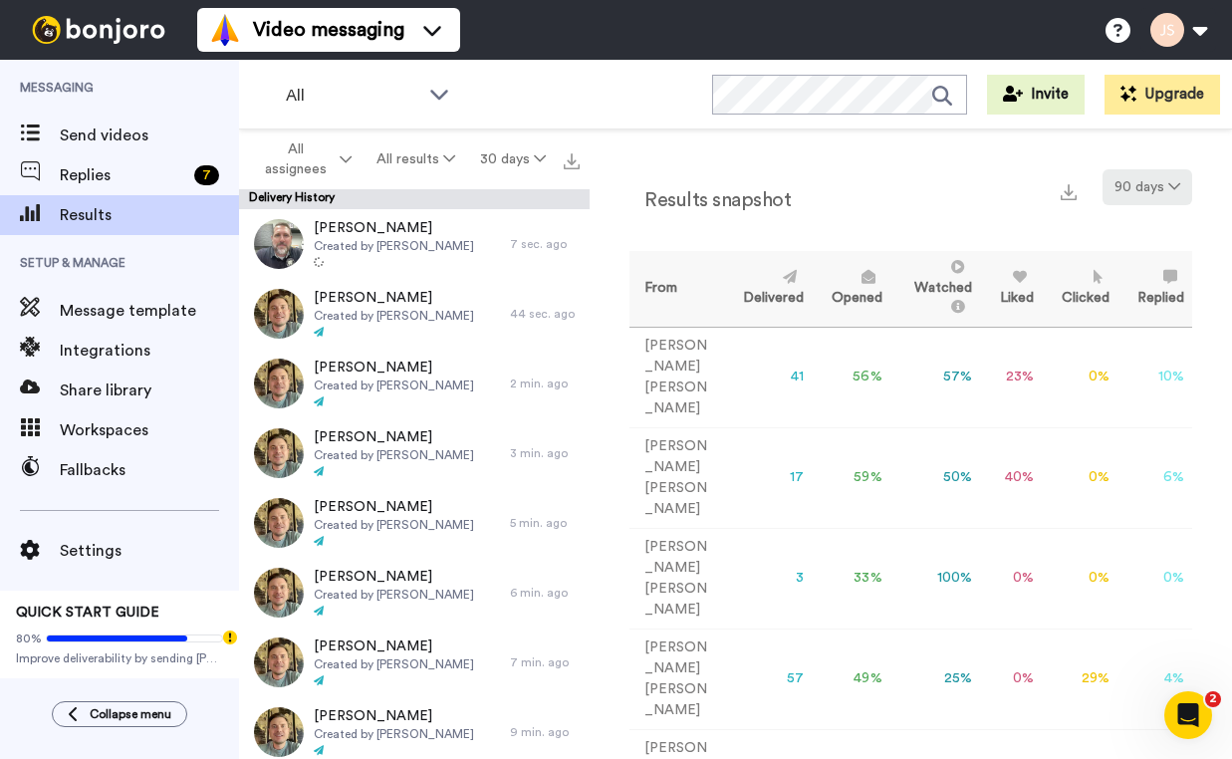
click at [1169, 189] on icon at bounding box center [1175, 186] width 12 height 14
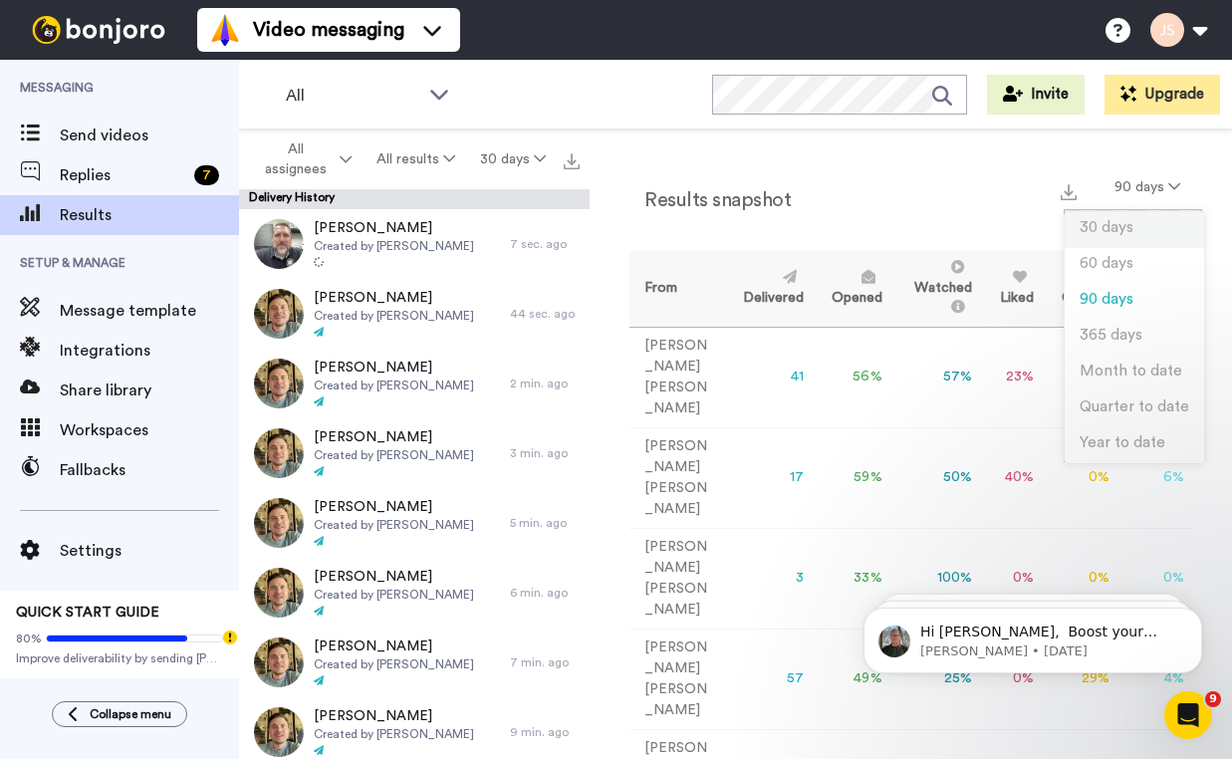
click at [1116, 227] on span "30 days" at bounding box center [1107, 227] width 54 height 15
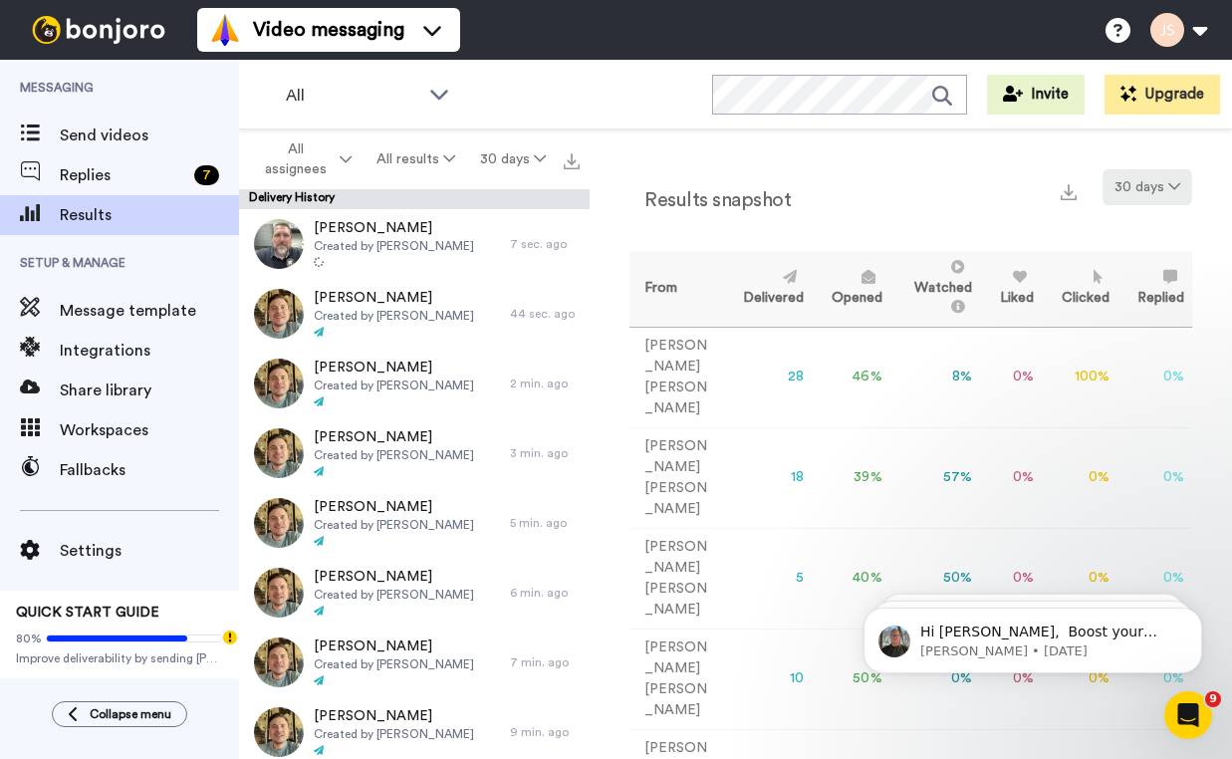
click at [1142, 195] on button "30 days" at bounding box center [1148, 187] width 90 height 36
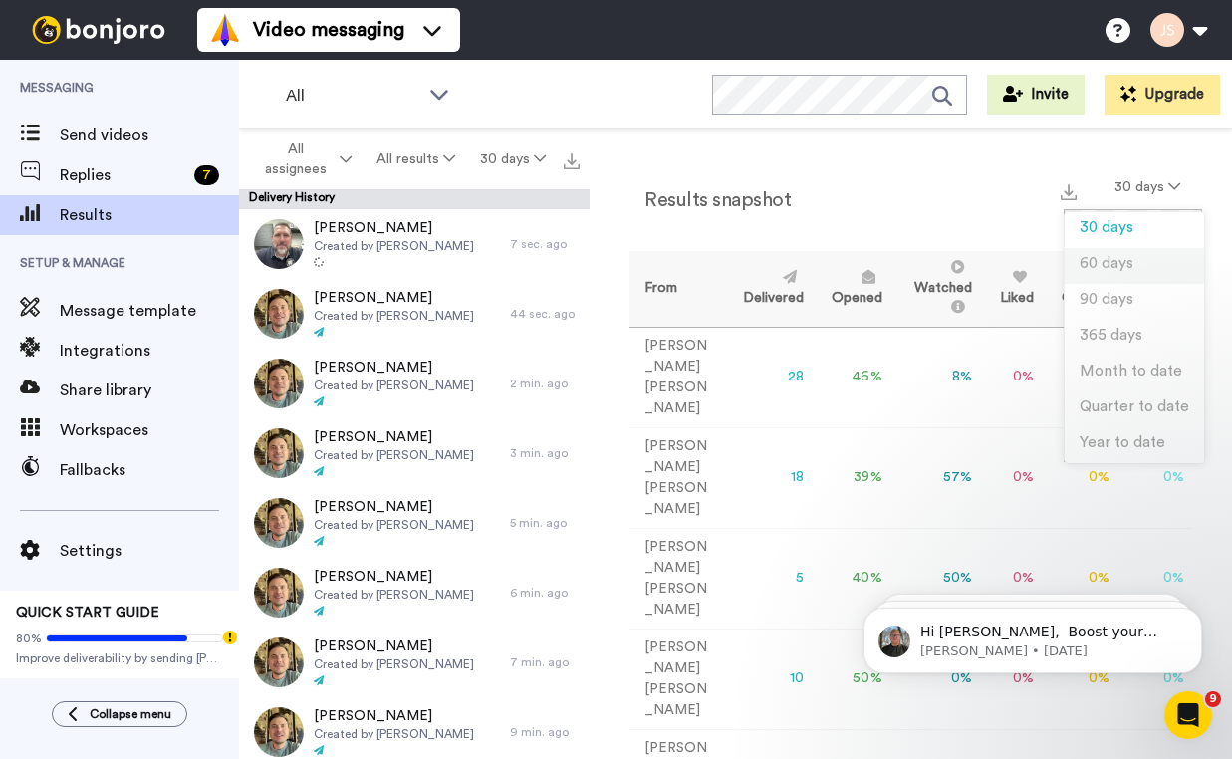
click at [1129, 259] on span "60 days" at bounding box center [1107, 263] width 54 height 15
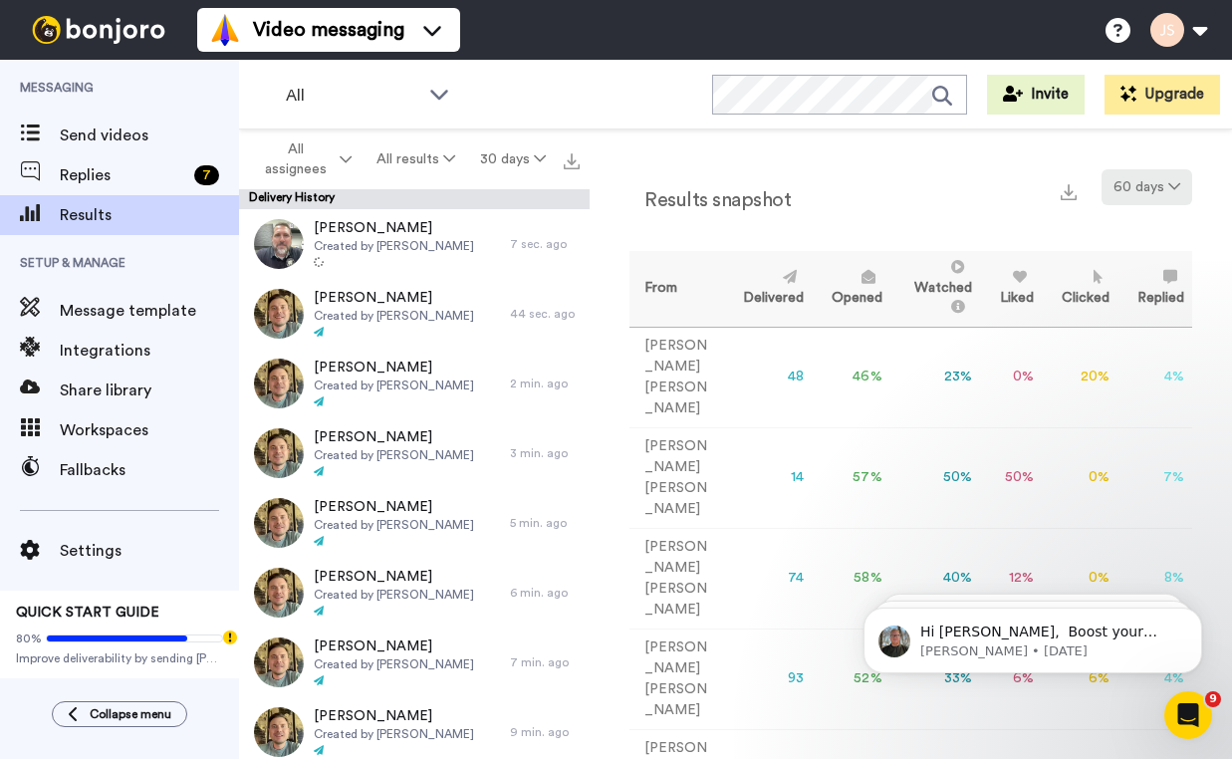
click at [1163, 195] on button "60 days" at bounding box center [1147, 187] width 91 height 36
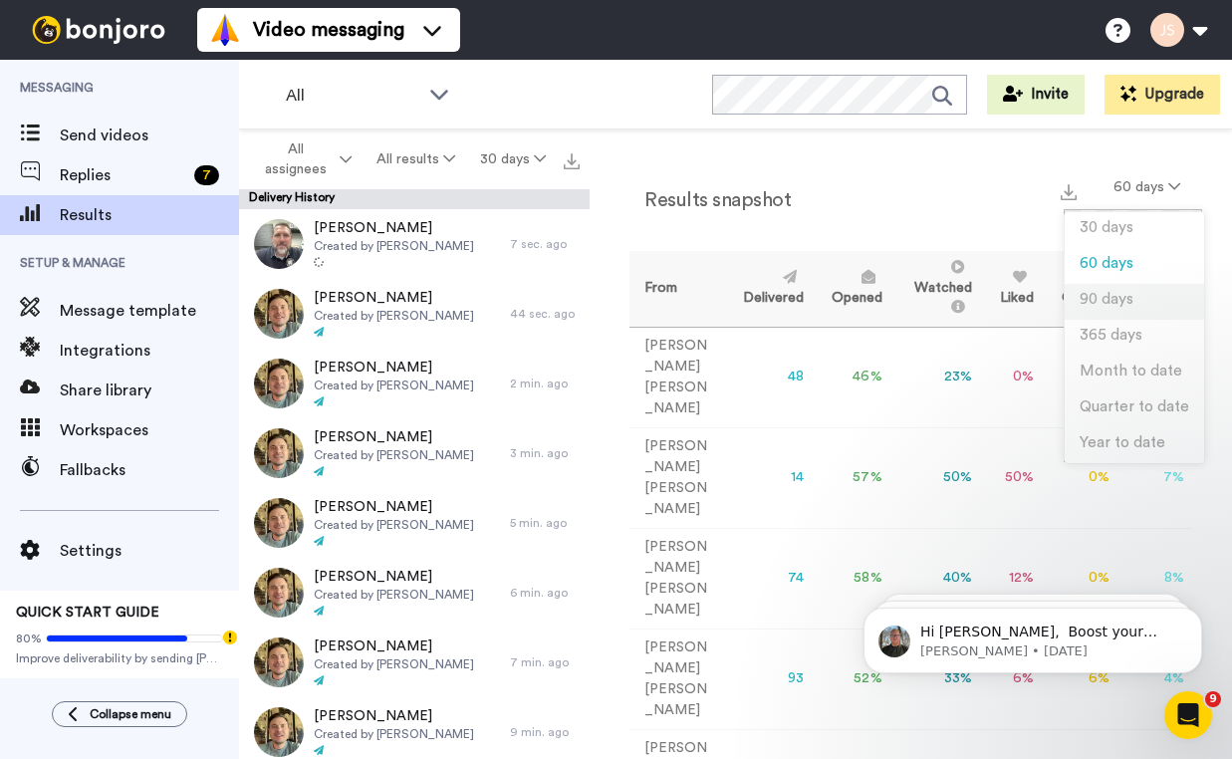
click at [1123, 295] on span "90 days" at bounding box center [1107, 299] width 54 height 15
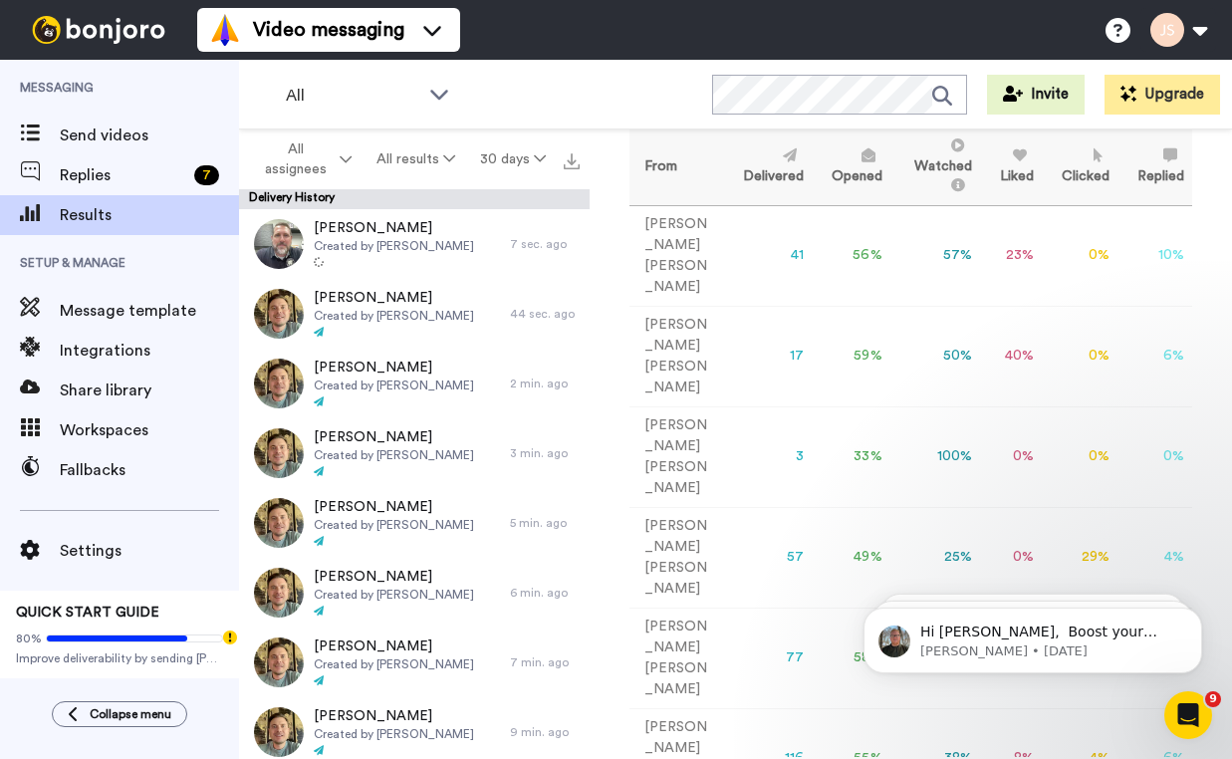
scroll to position [130, 0]
